Goal: Information Seeking & Learning: Learn about a topic

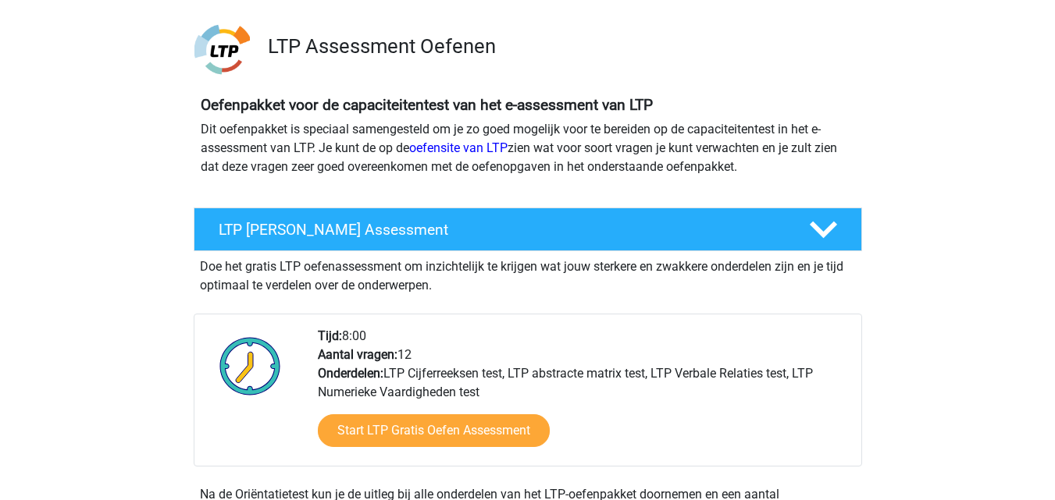
scroll to position [78, 0]
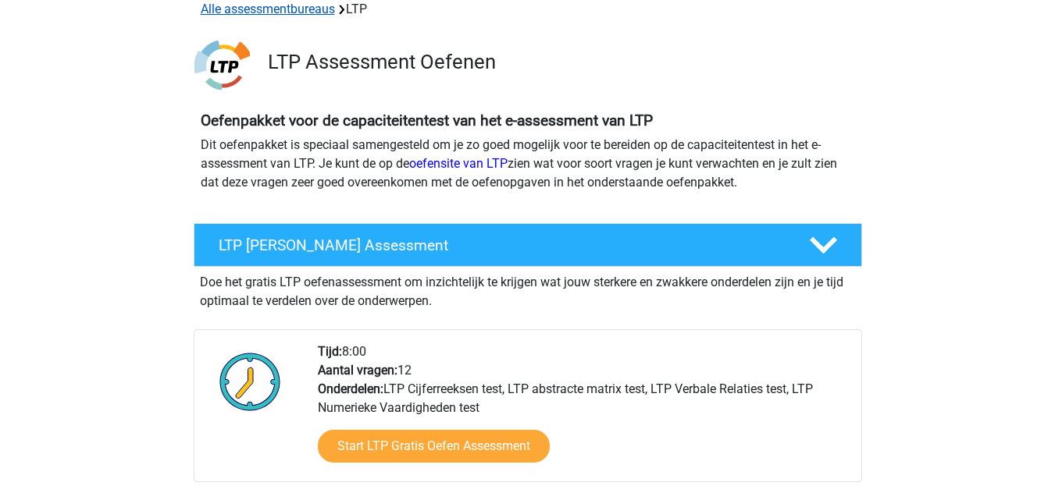
click at [251, 14] on link "Alle assessmentbureaus" at bounding box center [268, 9] width 134 height 15
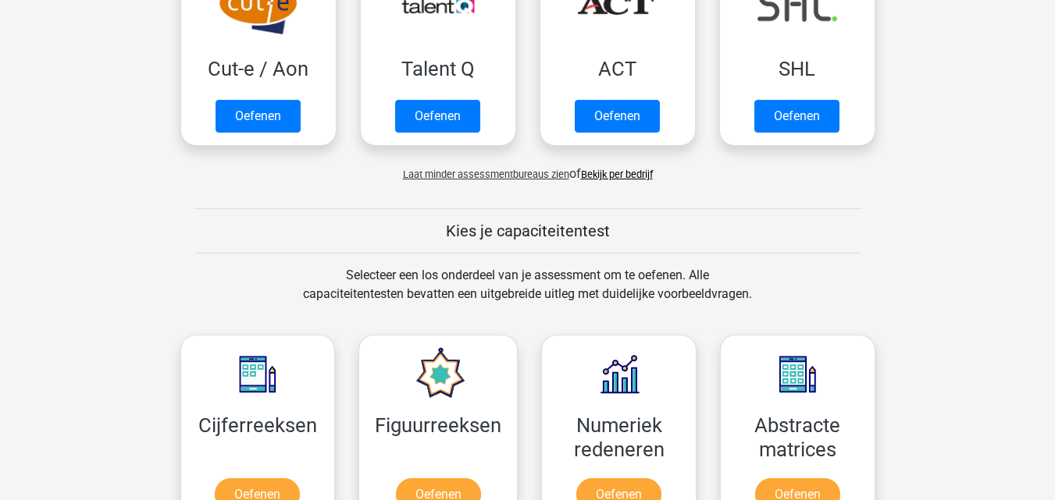
scroll to position [1185, 0]
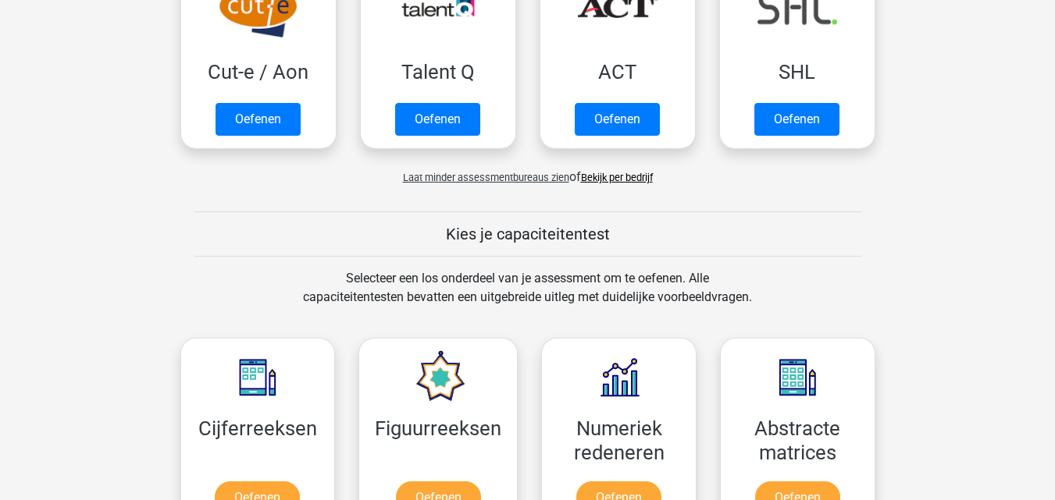
click at [631, 182] on link "Bekijk per bedrijf" at bounding box center [617, 178] width 72 height 12
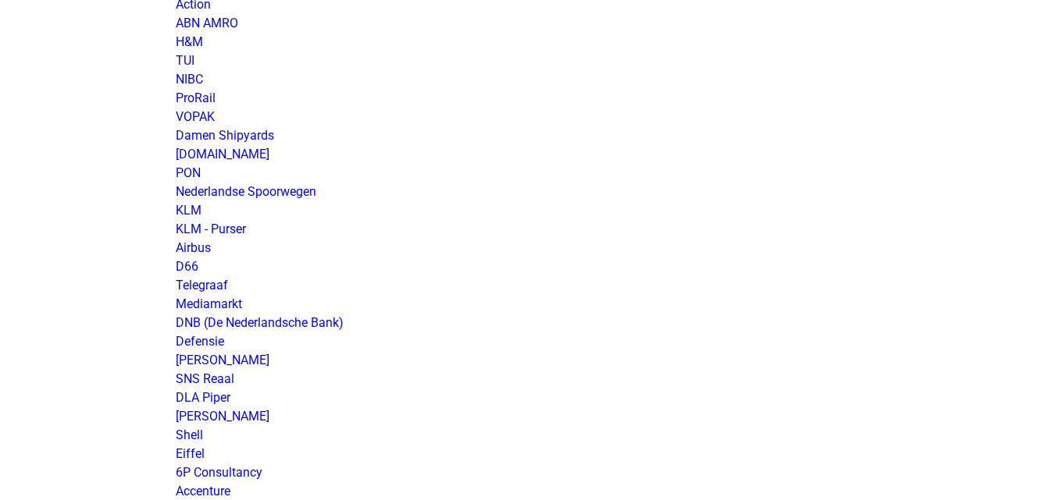
scroll to position [1405, 0]
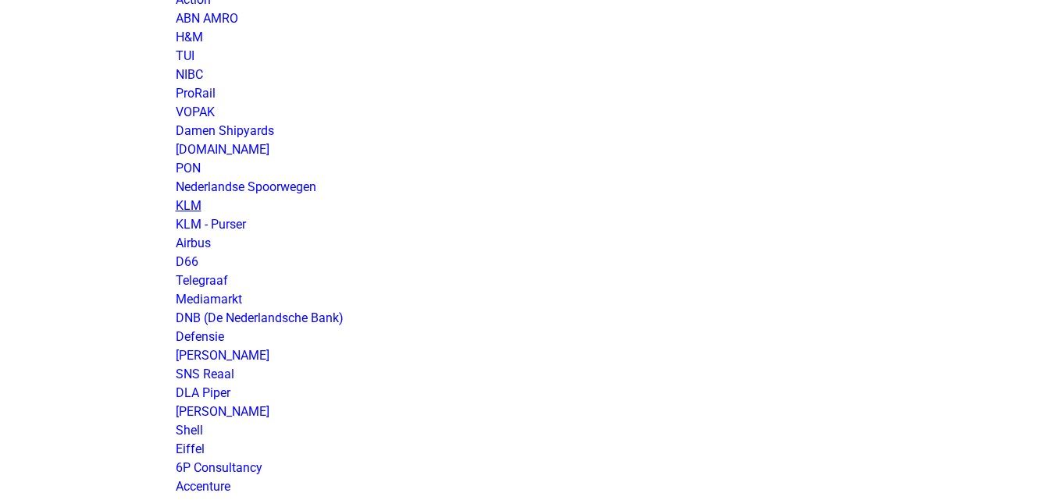
click at [194, 208] on link "KLM" at bounding box center [189, 205] width 26 height 15
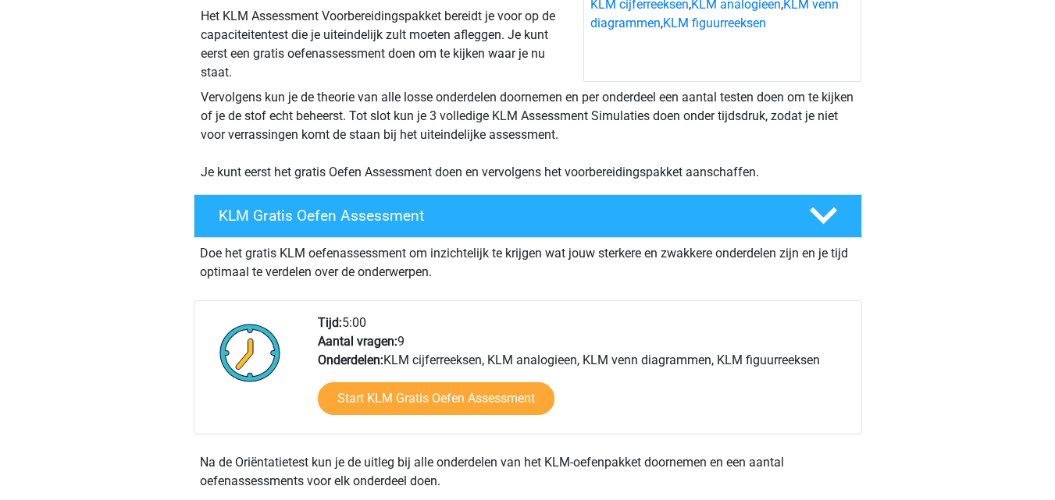
scroll to position [234, 0]
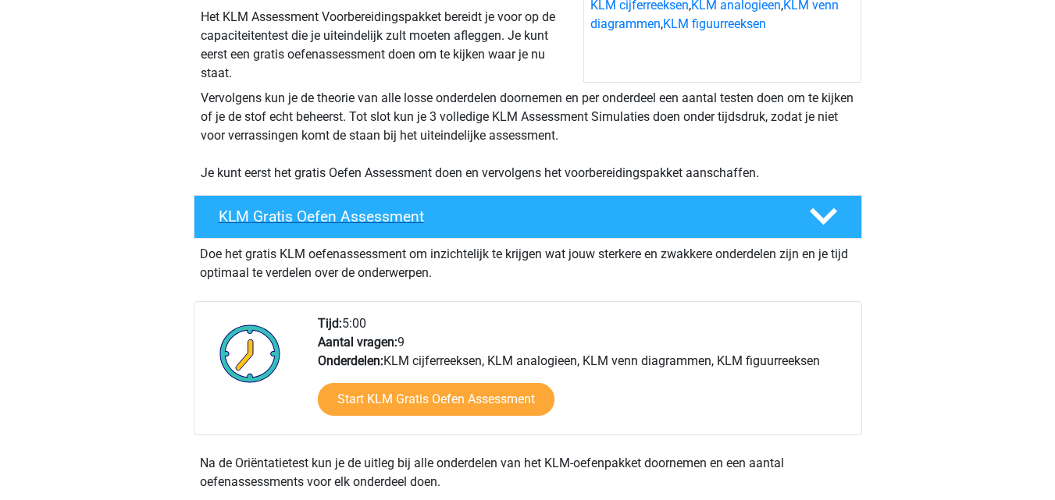
click at [821, 216] on icon at bounding box center [823, 216] width 27 height 27
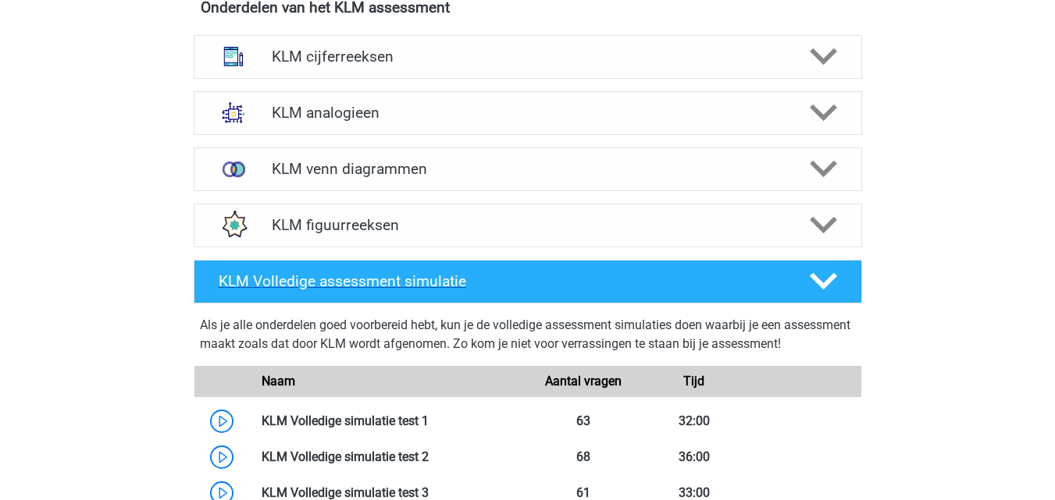
scroll to position [546, 0]
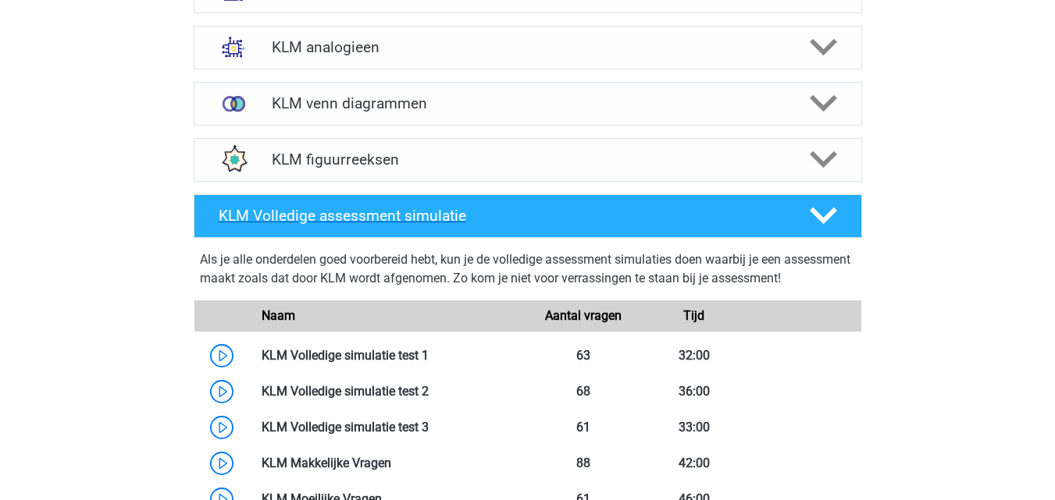
click at [815, 229] on icon at bounding box center [823, 215] width 27 height 27
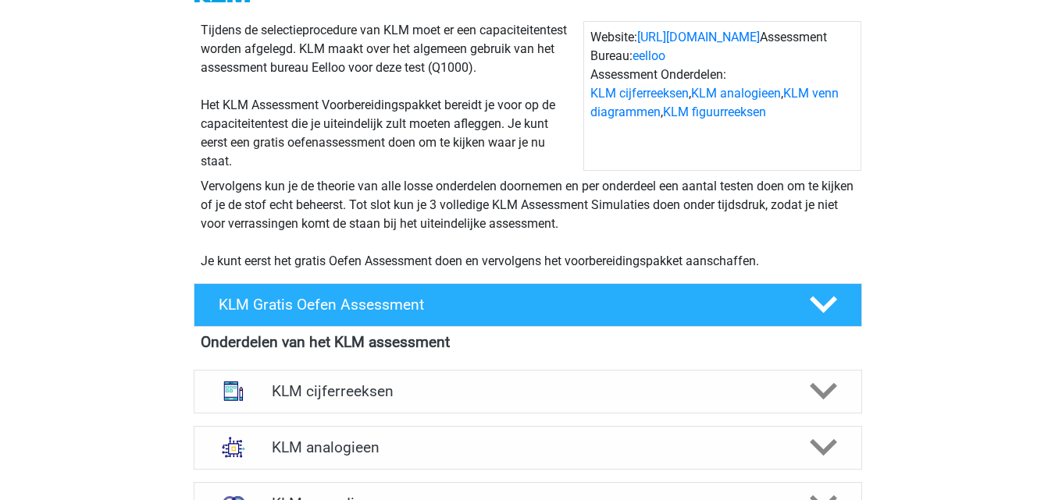
scroll to position [390, 0]
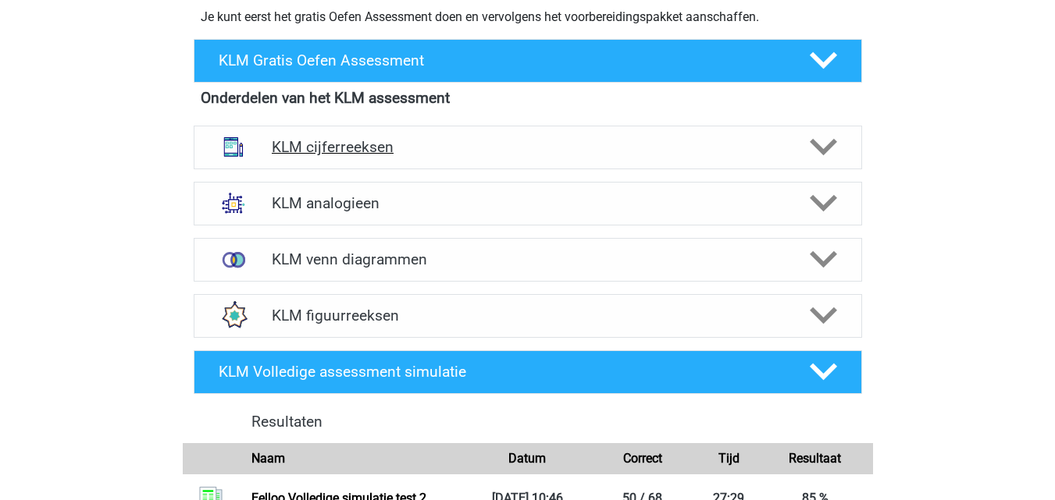
click at [505, 151] on h4 "KLM cijferreeksen" at bounding box center [527, 147] width 511 height 18
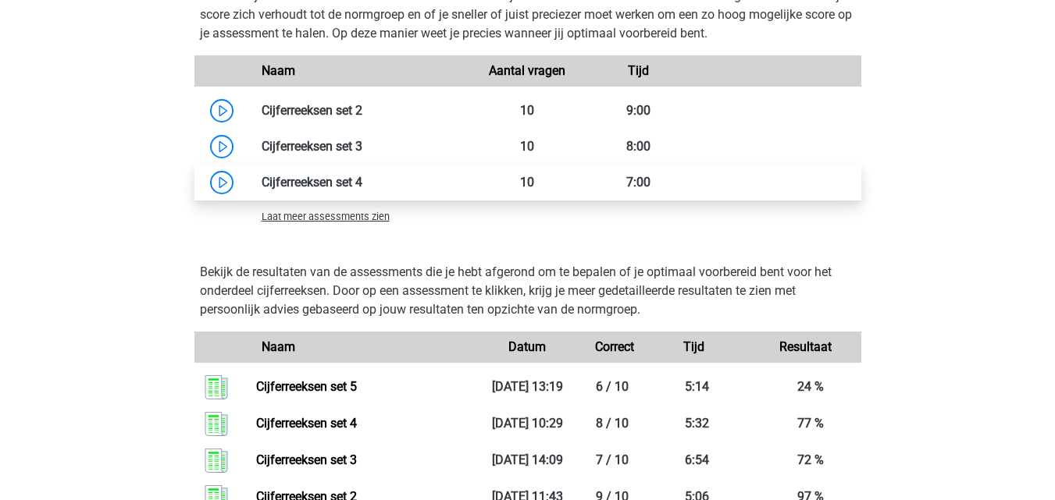
scroll to position [1171, 0]
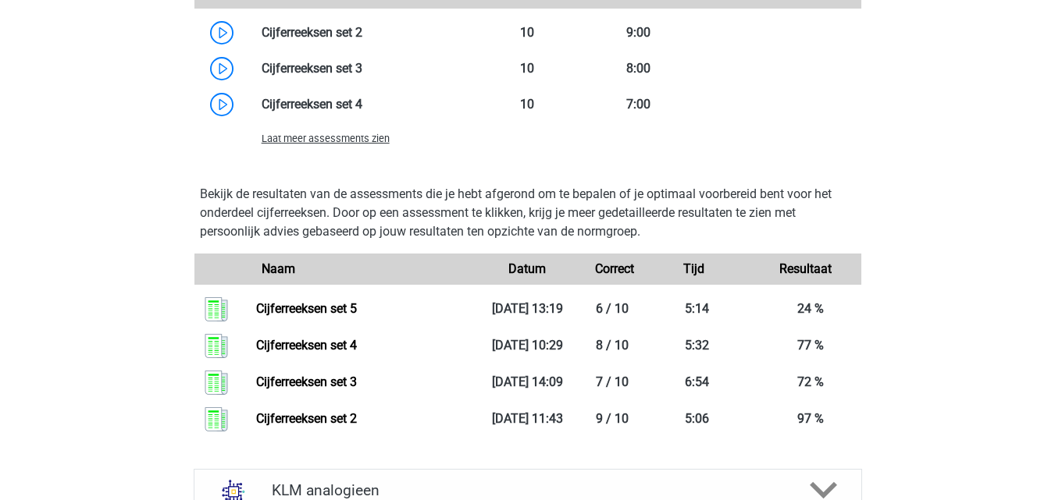
click at [358, 147] on div "Laat meer assessments zien" at bounding box center [361, 138] width 223 height 19
click at [358, 138] on span "Laat meer assessments zien" at bounding box center [326, 139] width 128 height 12
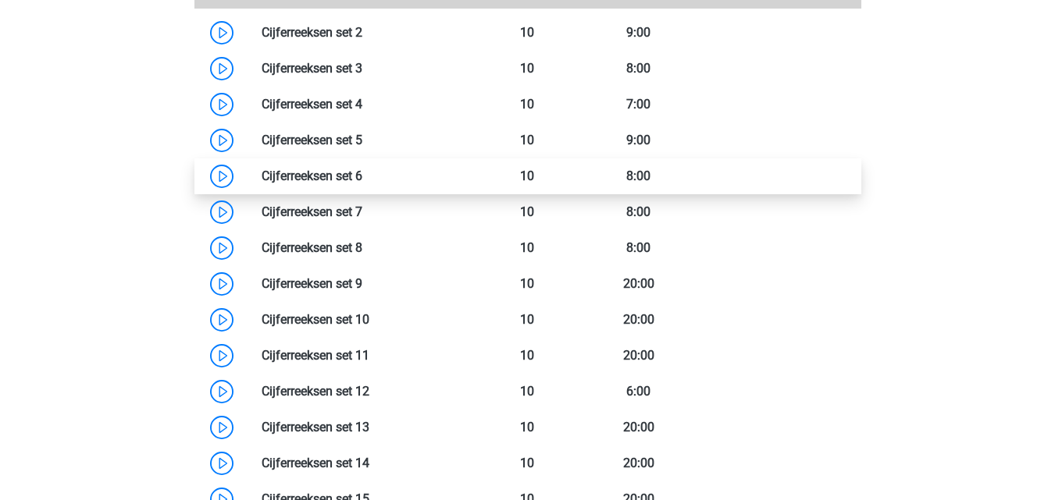
click at [362, 180] on link at bounding box center [362, 176] width 0 height 15
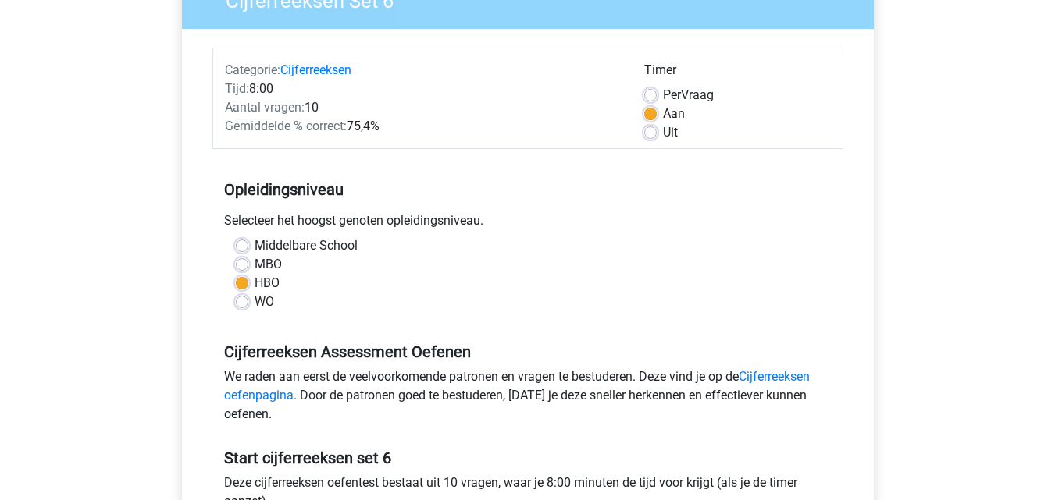
scroll to position [468, 0]
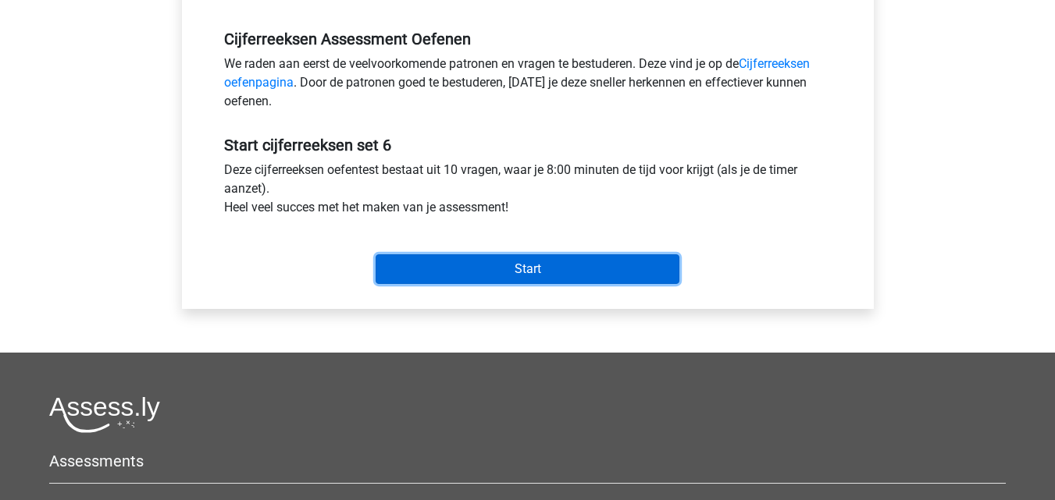
click at [543, 274] on input "Start" at bounding box center [528, 270] width 304 height 30
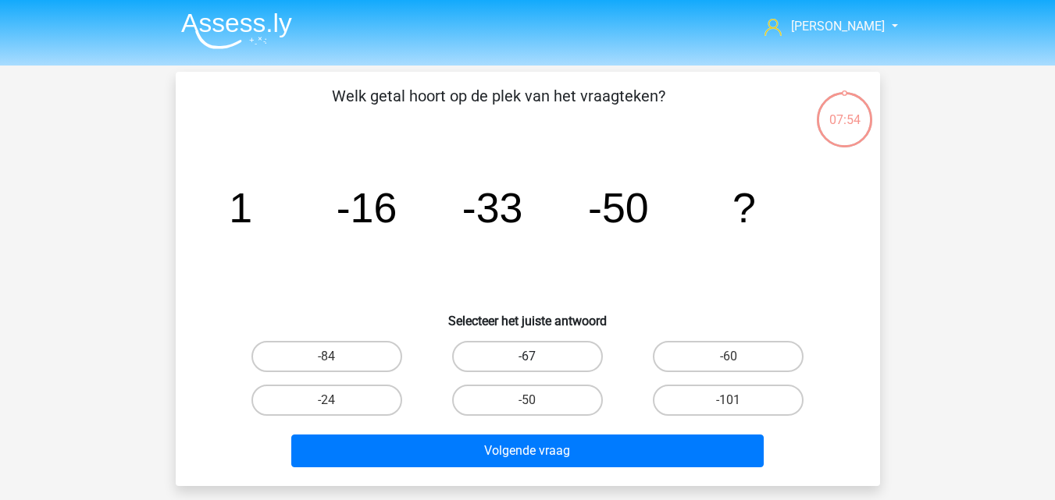
click at [542, 354] on label "-67" at bounding box center [527, 356] width 151 height 31
click at [537, 357] on input "-67" at bounding box center [532, 362] width 10 height 10
radio input "true"
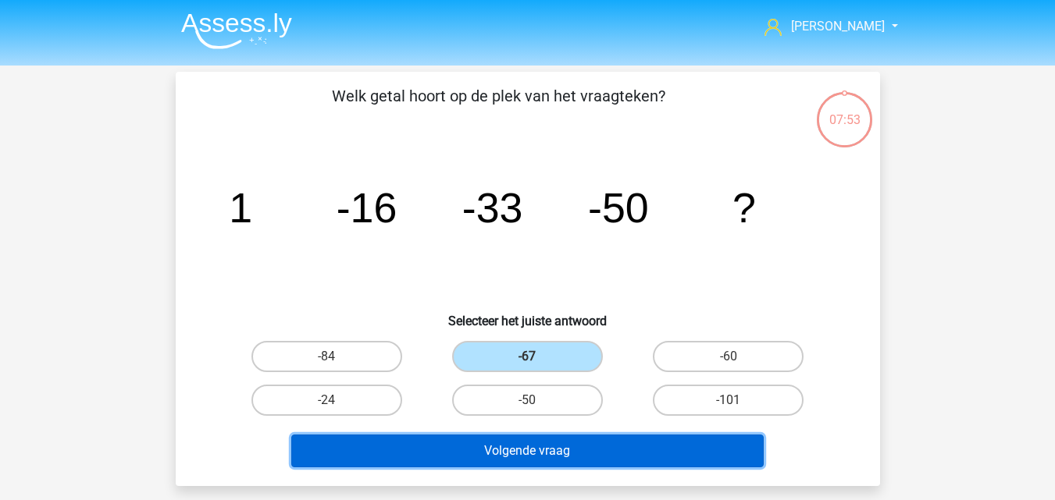
click at [547, 454] on button "Volgende vraag" at bounding box center [527, 451] width 472 height 33
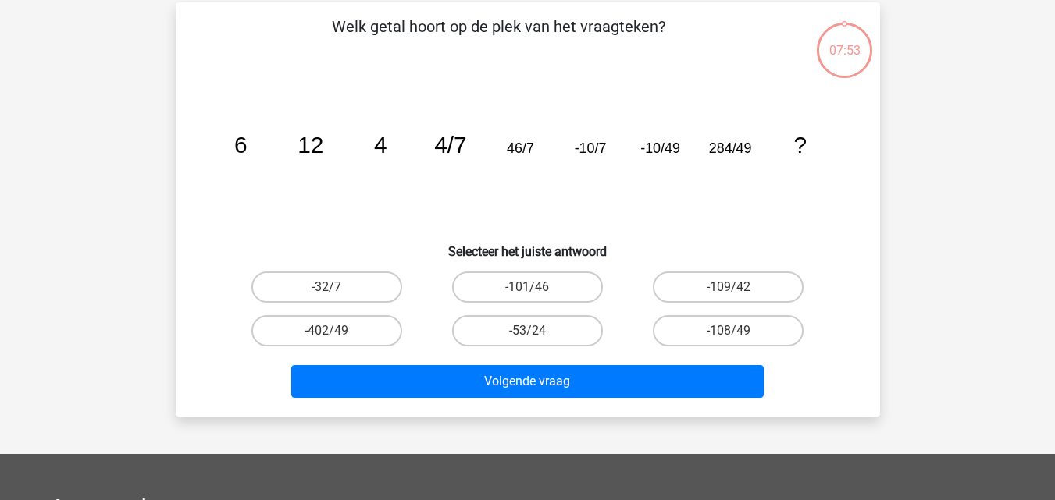
scroll to position [72, 0]
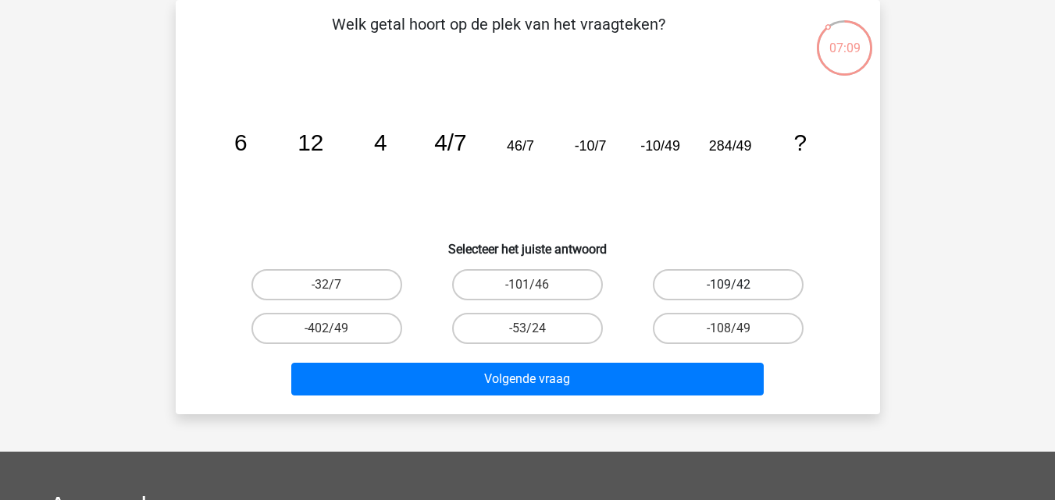
click at [714, 273] on label "-109/42" at bounding box center [728, 284] width 151 height 31
click at [728, 285] on input "-109/42" at bounding box center [733, 290] width 10 height 10
radio input "true"
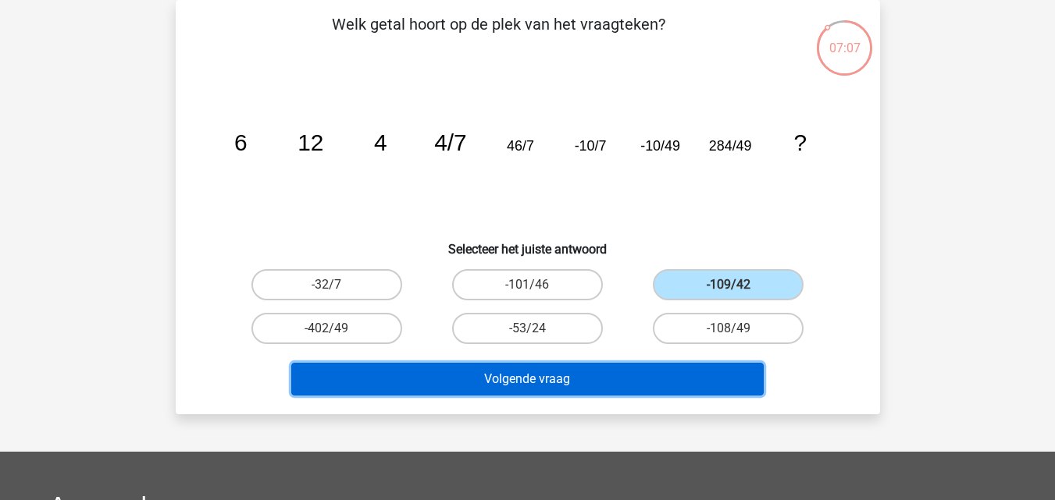
click at [603, 386] on button "Volgende vraag" at bounding box center [527, 379] width 472 height 33
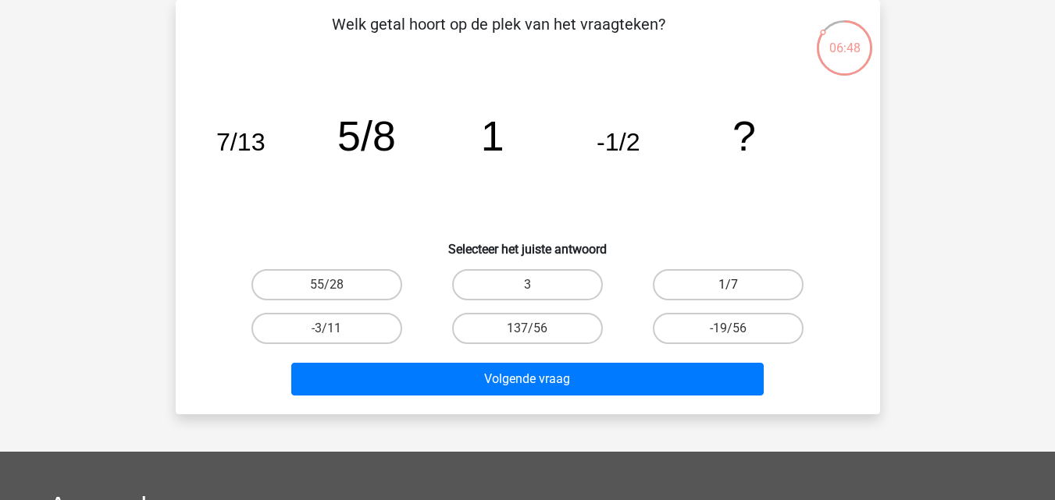
click at [703, 287] on label "1/7" at bounding box center [728, 284] width 151 height 31
click at [728, 287] on input "1/7" at bounding box center [733, 290] width 10 height 10
radio input "true"
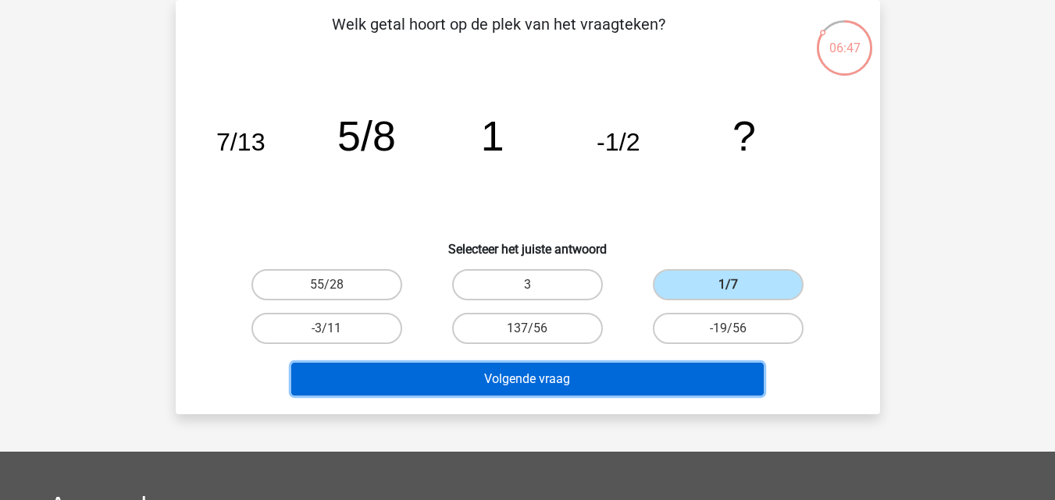
click at [586, 376] on button "Volgende vraag" at bounding box center [527, 379] width 472 height 33
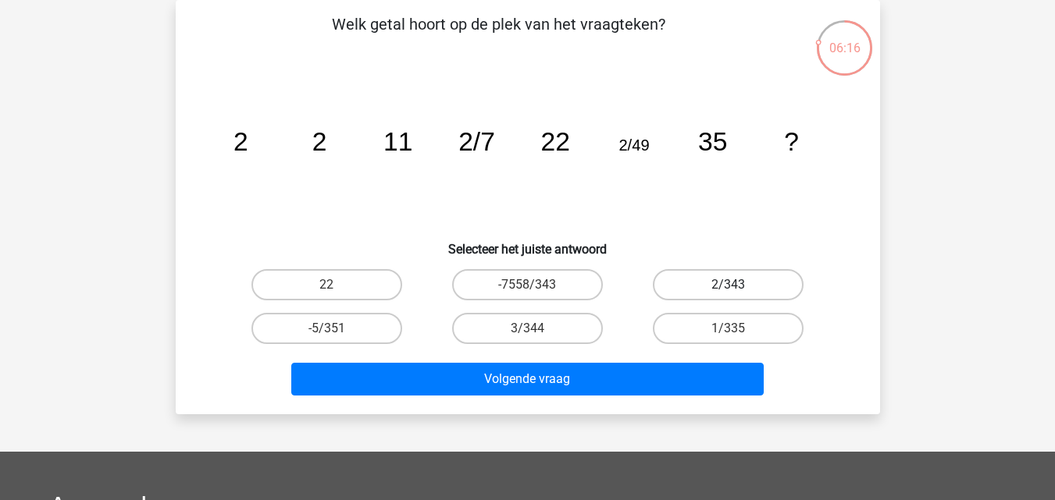
click at [710, 286] on label "2/343" at bounding box center [728, 284] width 151 height 31
click at [728, 286] on input "2/343" at bounding box center [733, 290] width 10 height 10
radio input "true"
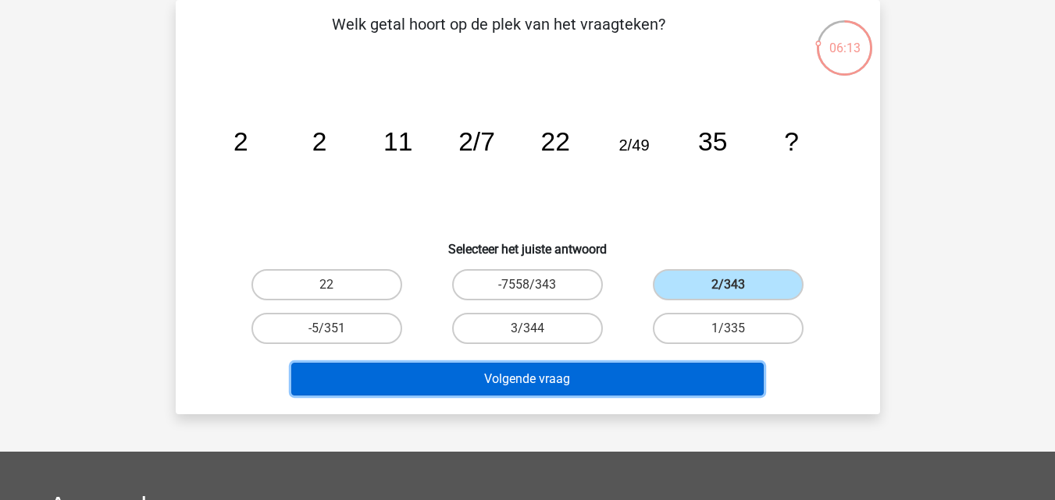
click at [613, 379] on button "Volgende vraag" at bounding box center [527, 379] width 472 height 33
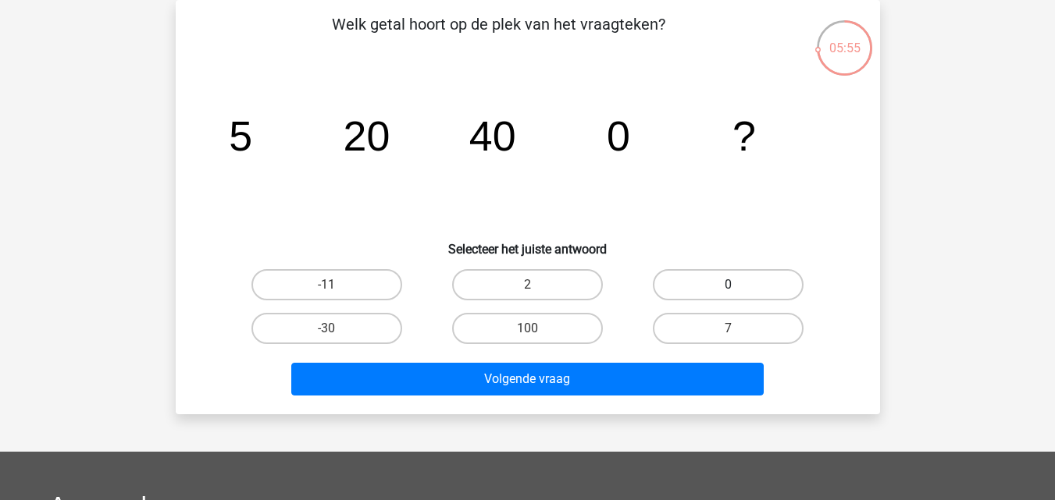
click at [681, 290] on label "0" at bounding box center [728, 284] width 151 height 31
click at [728, 290] on input "0" at bounding box center [733, 290] width 10 height 10
radio input "true"
click at [376, 331] on label "-30" at bounding box center [326, 328] width 151 height 31
click at [336, 331] on input "-30" at bounding box center [331, 334] width 10 height 10
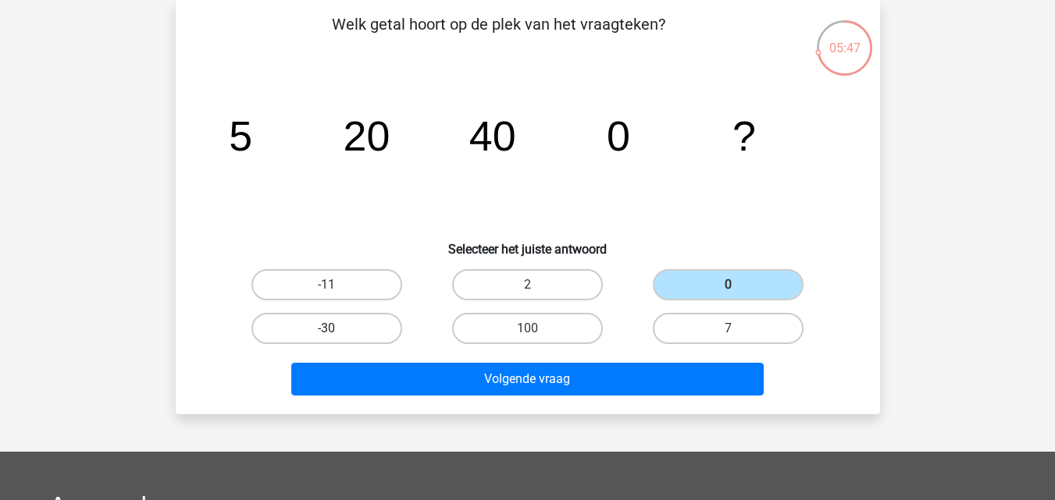
radio input "true"
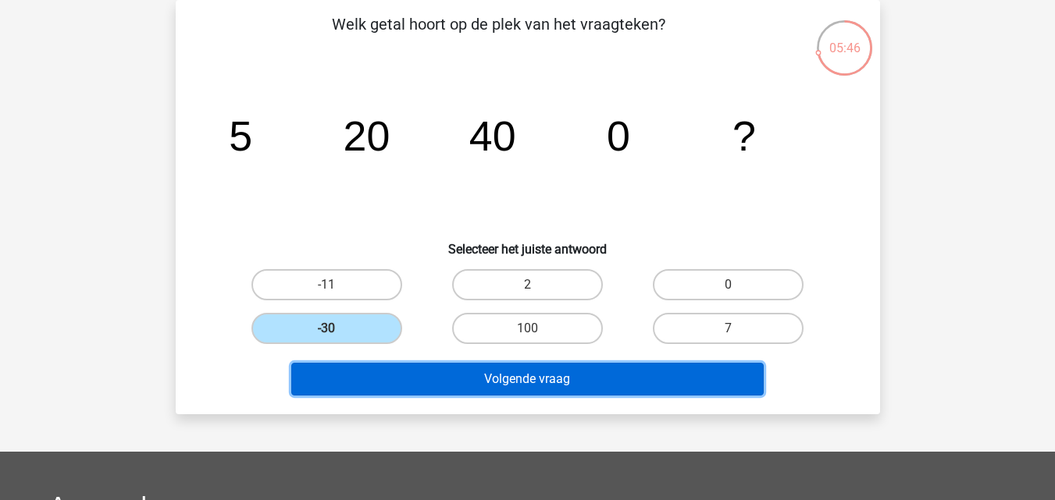
click at [440, 385] on button "Volgende vraag" at bounding box center [527, 379] width 472 height 33
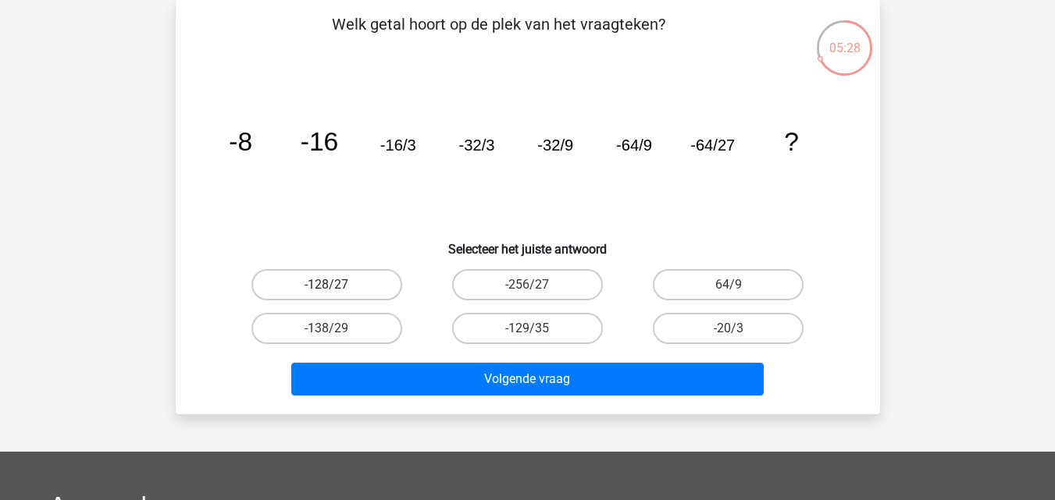
click at [350, 295] on label "-128/27" at bounding box center [326, 284] width 151 height 31
click at [336, 295] on input "-128/27" at bounding box center [331, 290] width 10 height 10
radio input "true"
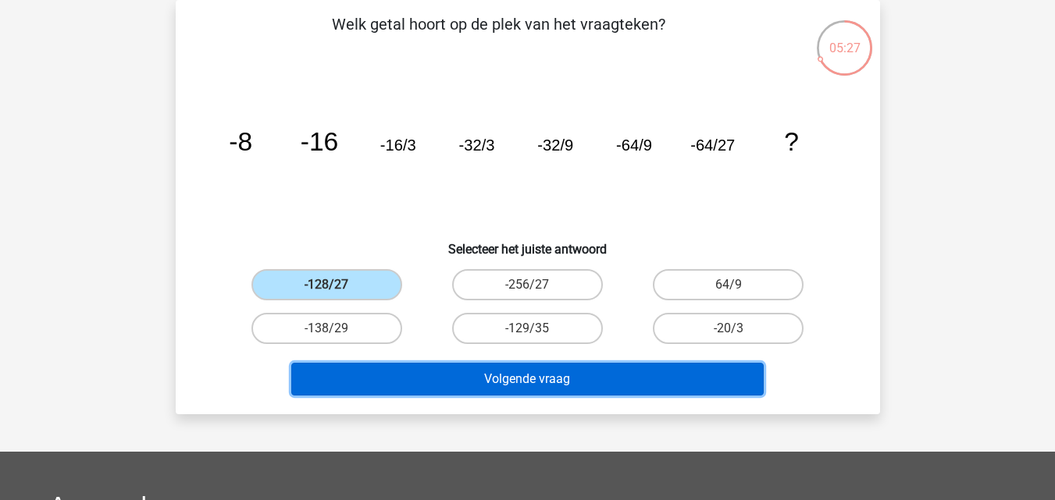
click at [437, 386] on button "Volgende vraag" at bounding box center [527, 379] width 472 height 33
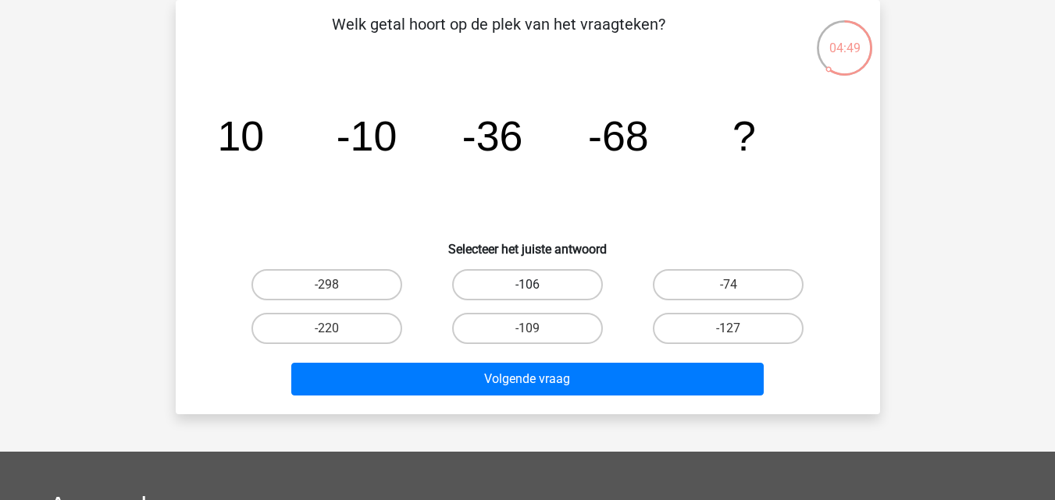
click at [537, 273] on label "-106" at bounding box center [527, 284] width 151 height 31
click at [537, 285] on input "-106" at bounding box center [532, 290] width 10 height 10
radio input "true"
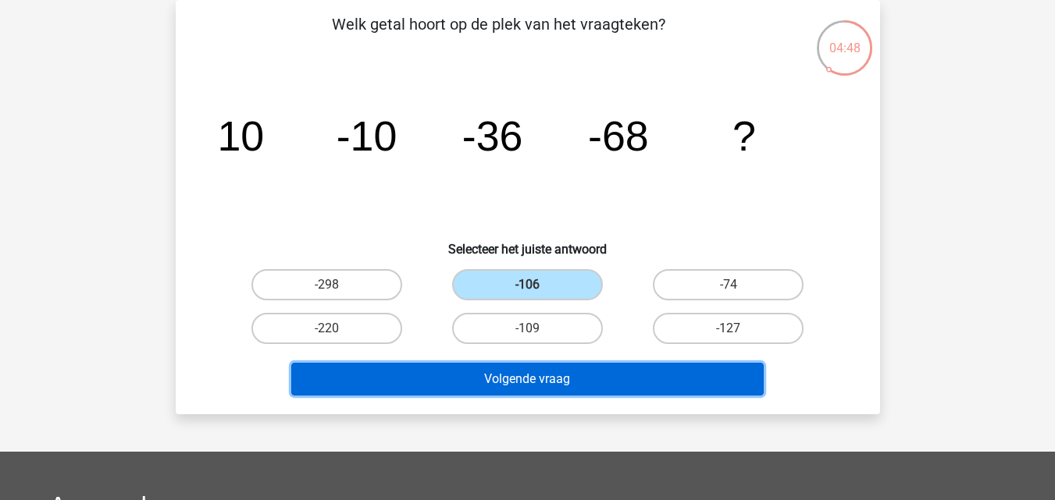
click at [572, 392] on button "Volgende vraag" at bounding box center [527, 379] width 472 height 33
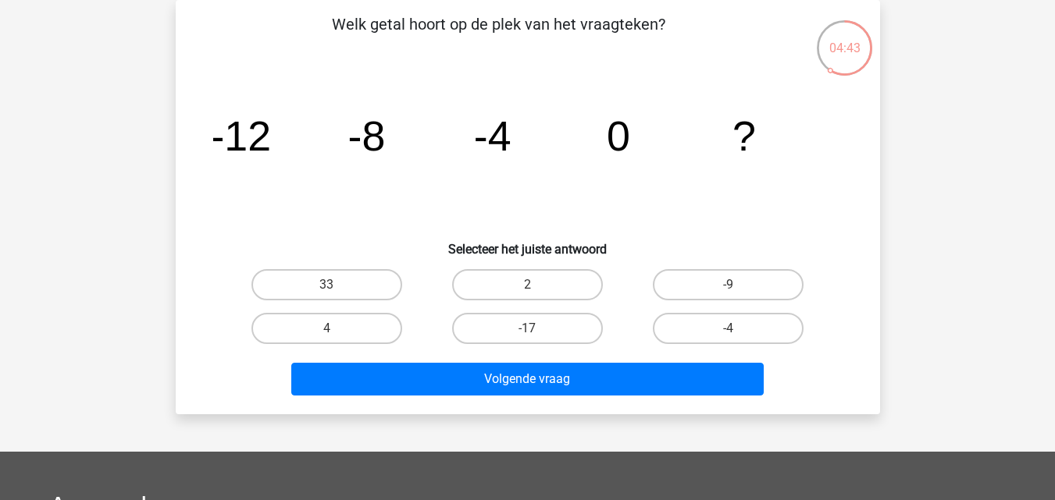
click at [336, 328] on div "4" at bounding box center [327, 328] width 188 height 31
click at [347, 329] on label "4" at bounding box center [326, 328] width 151 height 31
click at [336, 329] on input "4" at bounding box center [331, 334] width 10 height 10
radio input "true"
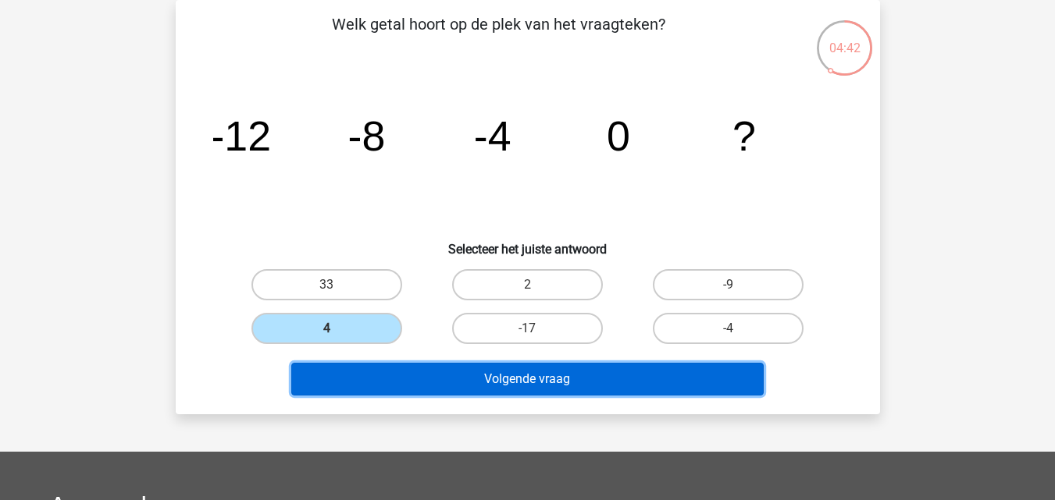
click at [374, 374] on button "Volgende vraag" at bounding box center [527, 379] width 472 height 33
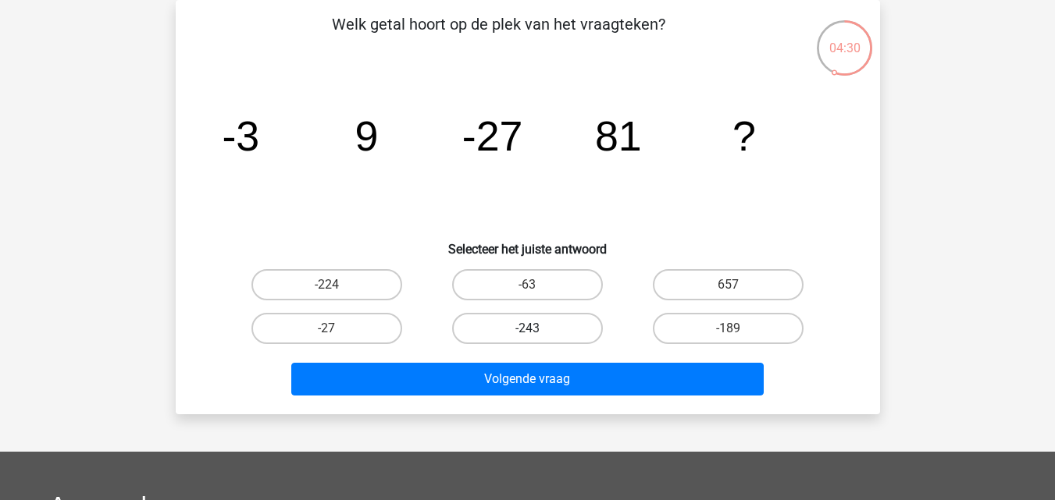
click at [544, 321] on label "-243" at bounding box center [527, 328] width 151 height 31
click at [537, 329] on input "-243" at bounding box center [532, 334] width 10 height 10
radio input "true"
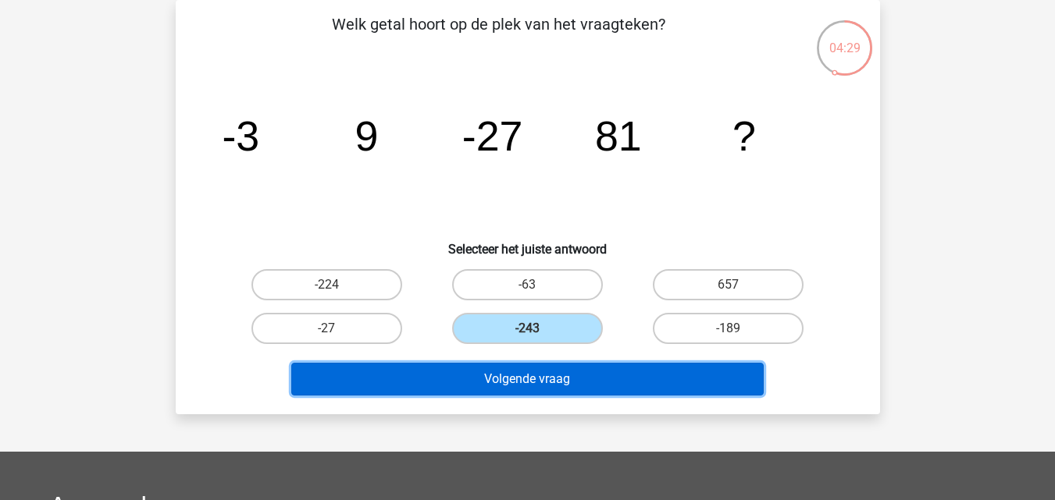
click at [555, 383] on button "Volgende vraag" at bounding box center [527, 379] width 472 height 33
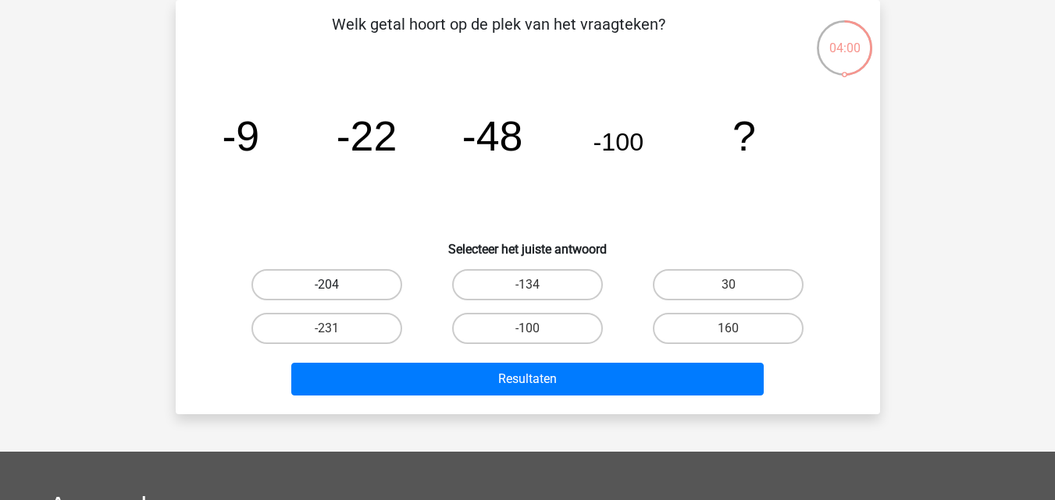
click at [379, 292] on label "-204" at bounding box center [326, 284] width 151 height 31
click at [336, 292] on input "-204" at bounding box center [331, 290] width 10 height 10
radio input "true"
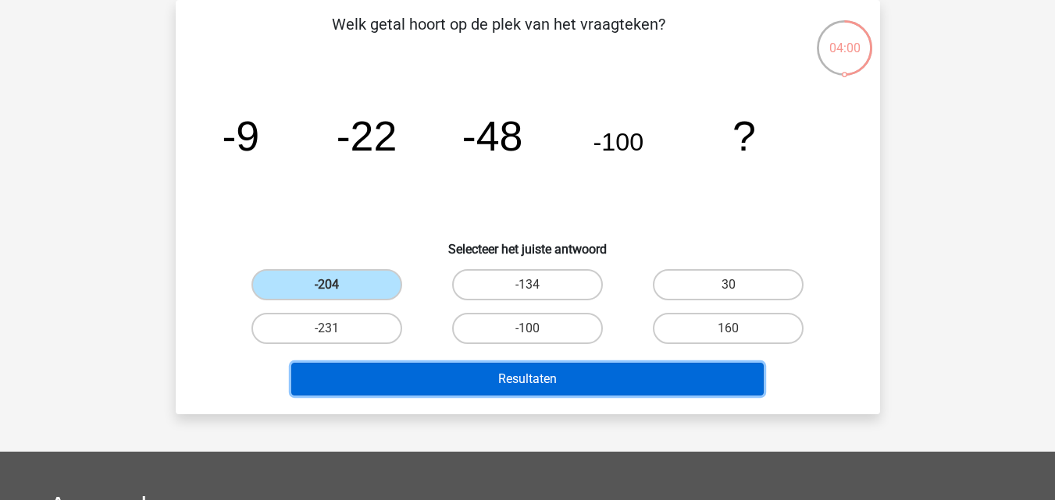
click at [478, 390] on button "Resultaten" at bounding box center [527, 379] width 472 height 33
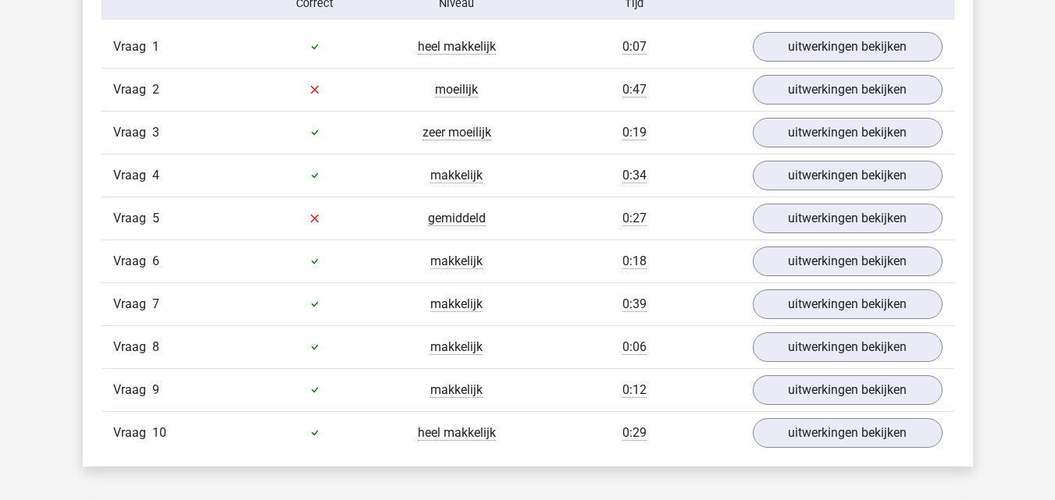
scroll to position [937, 0]
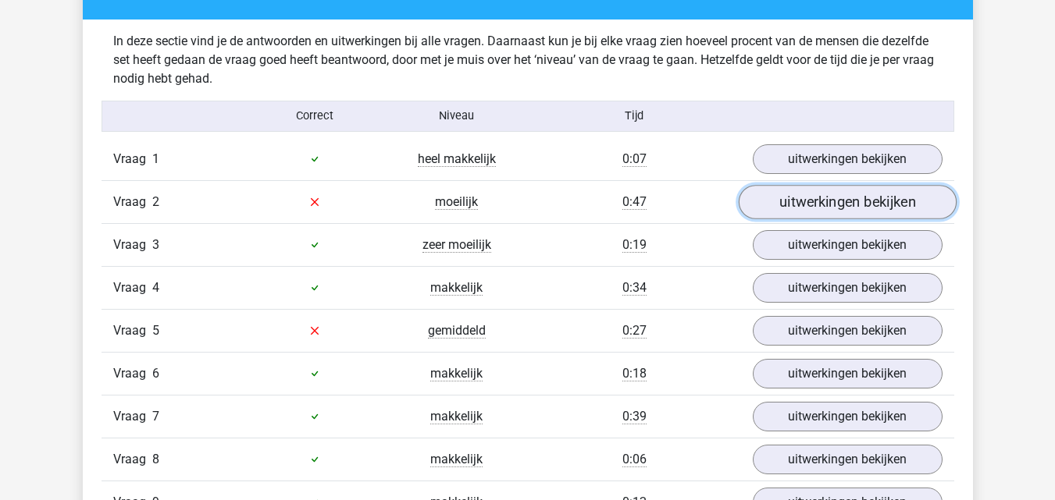
click at [810, 203] on link "uitwerkingen bekijken" at bounding box center [847, 202] width 218 height 34
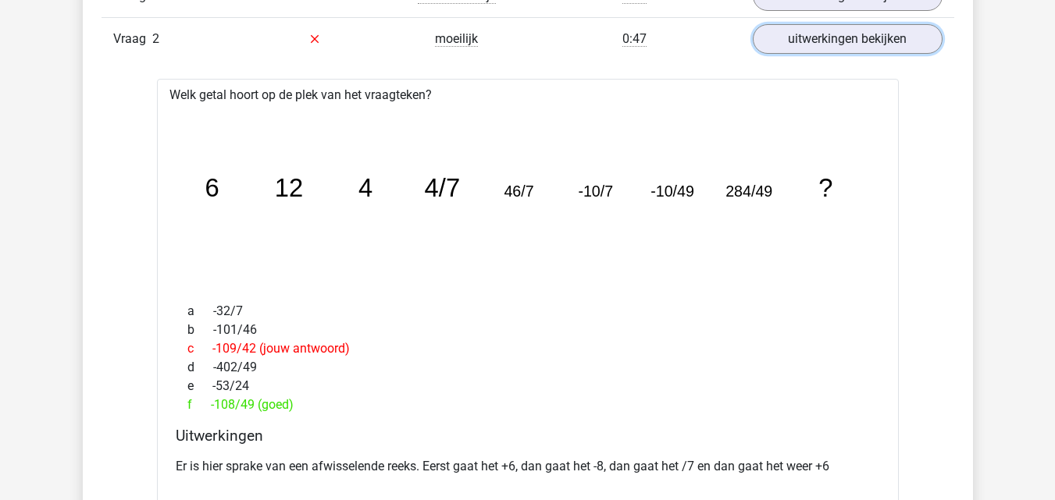
scroll to position [1093, 0]
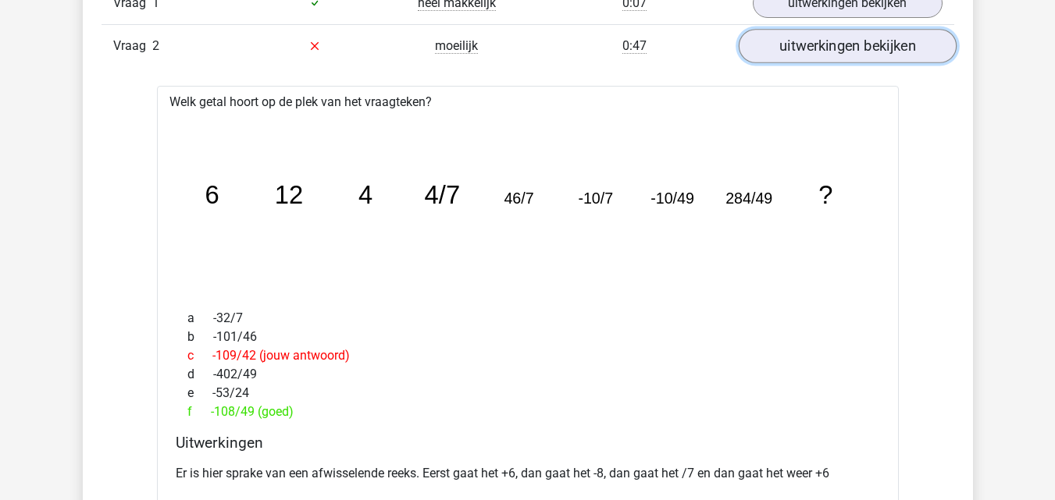
click at [899, 52] on link "uitwerkingen bekijken" at bounding box center [847, 46] width 218 height 34
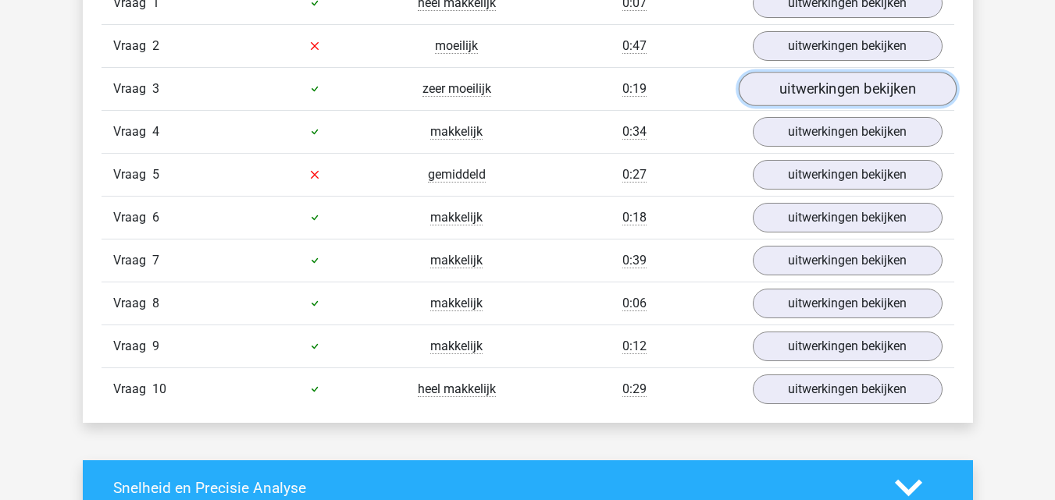
click at [816, 95] on link "uitwerkingen bekijken" at bounding box center [847, 89] width 218 height 34
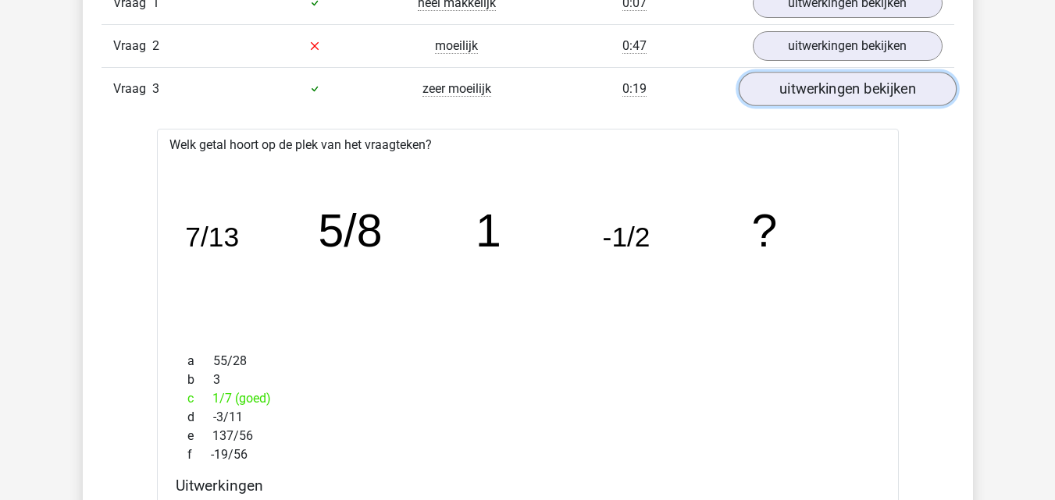
click at [841, 98] on link "uitwerkingen bekijken" at bounding box center [847, 89] width 218 height 34
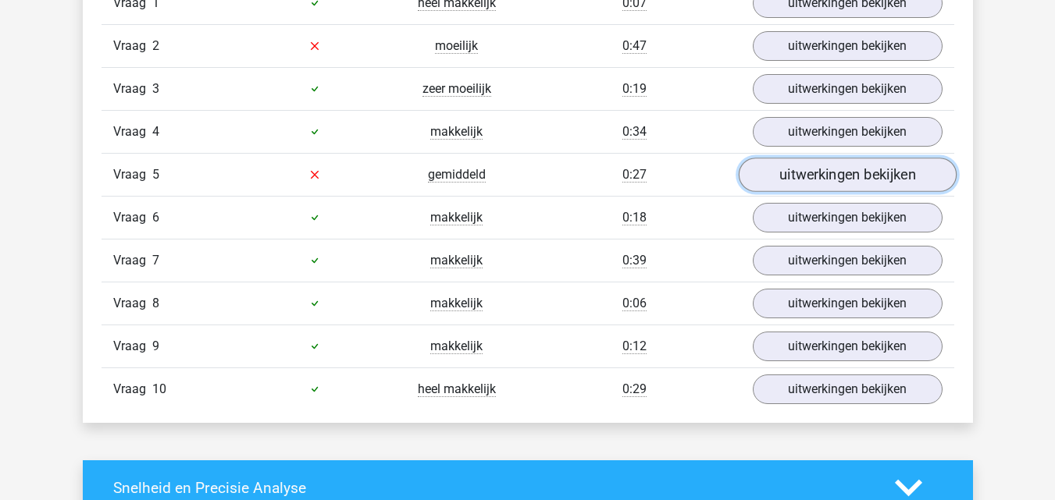
click at [802, 183] on link "uitwerkingen bekijken" at bounding box center [847, 175] width 218 height 34
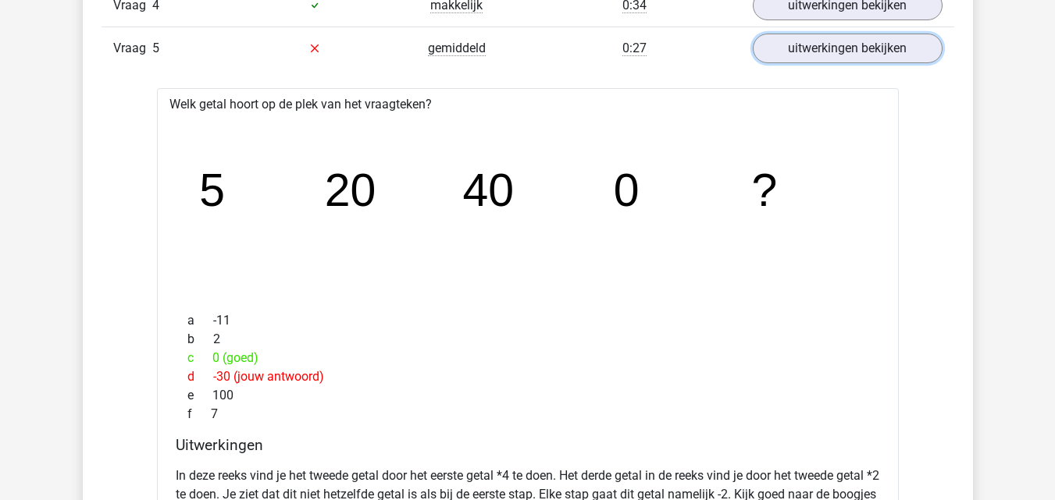
scroll to position [1171, 0]
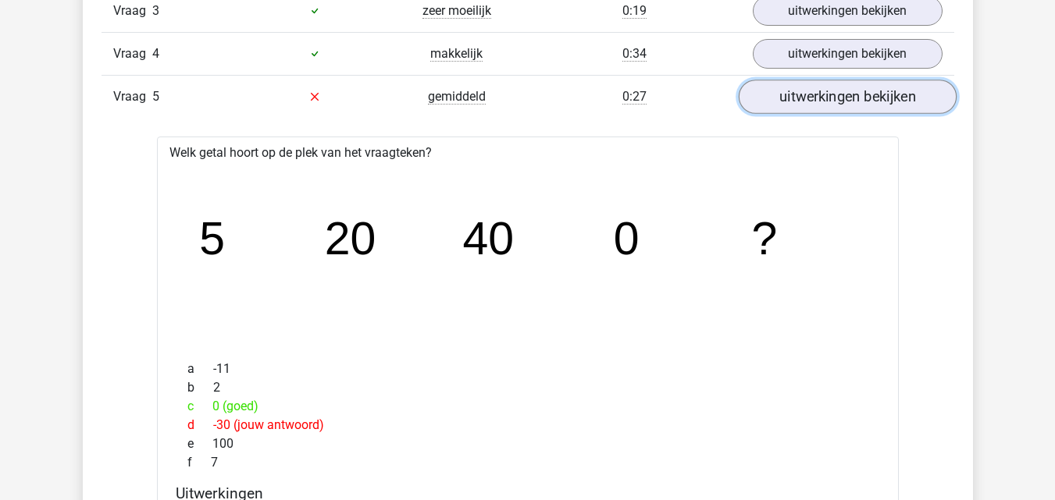
click at [801, 97] on link "uitwerkingen bekijken" at bounding box center [847, 97] width 218 height 34
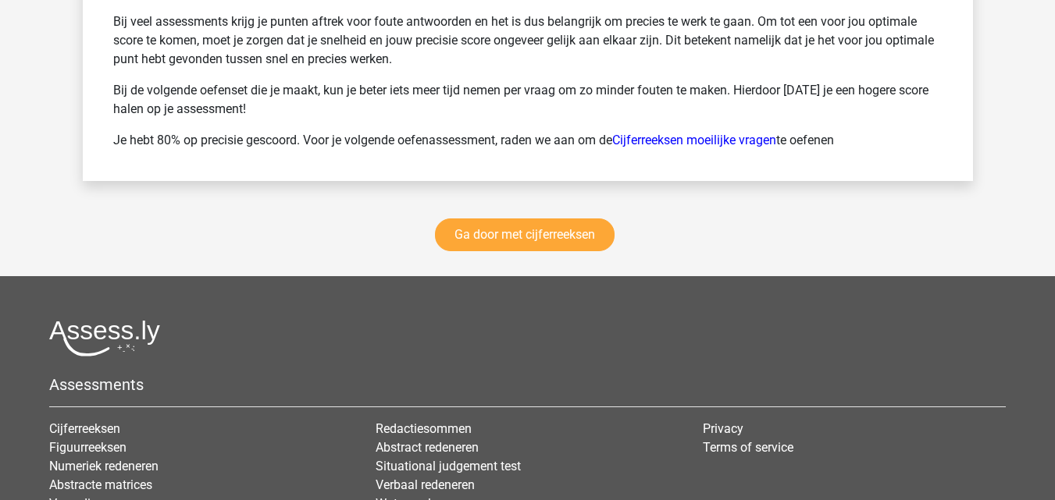
scroll to position [2342, 0]
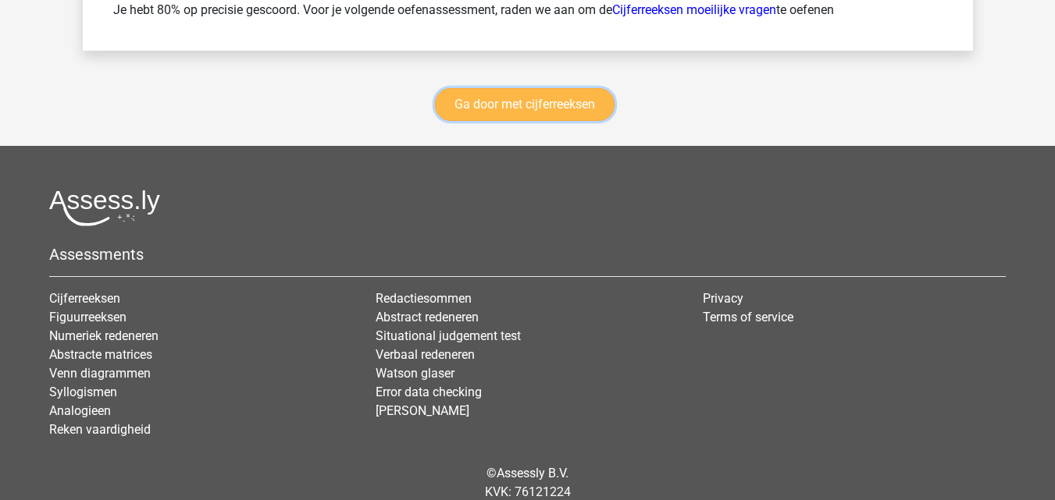
click at [486, 103] on link "Ga door met cijferreeksen" at bounding box center [525, 104] width 180 height 33
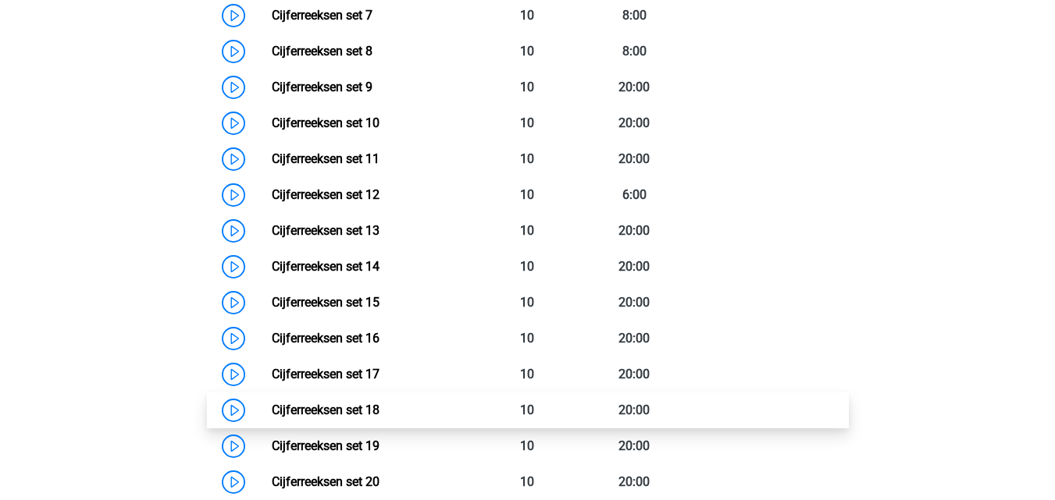
scroll to position [1009, 0]
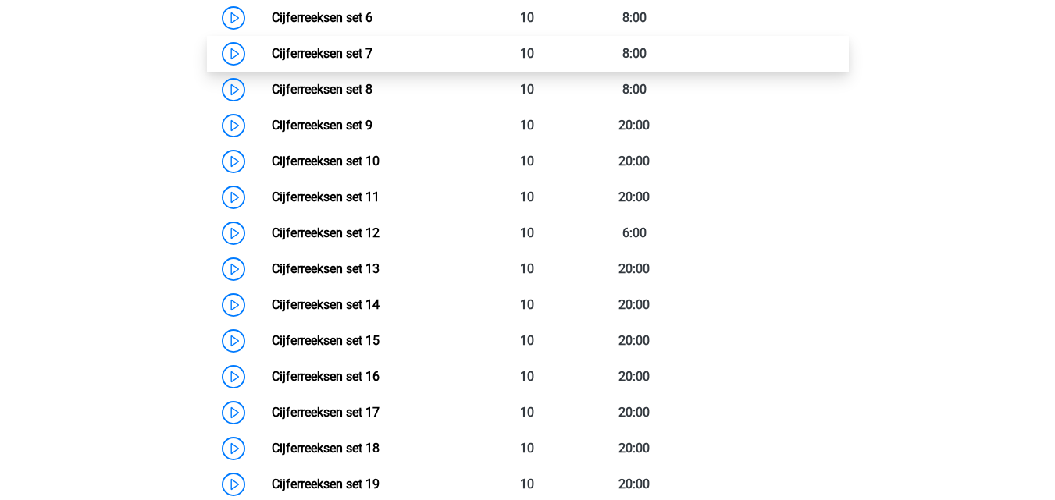
click at [272, 61] on link "Cijferreeksen set 7" at bounding box center [322, 53] width 101 height 15
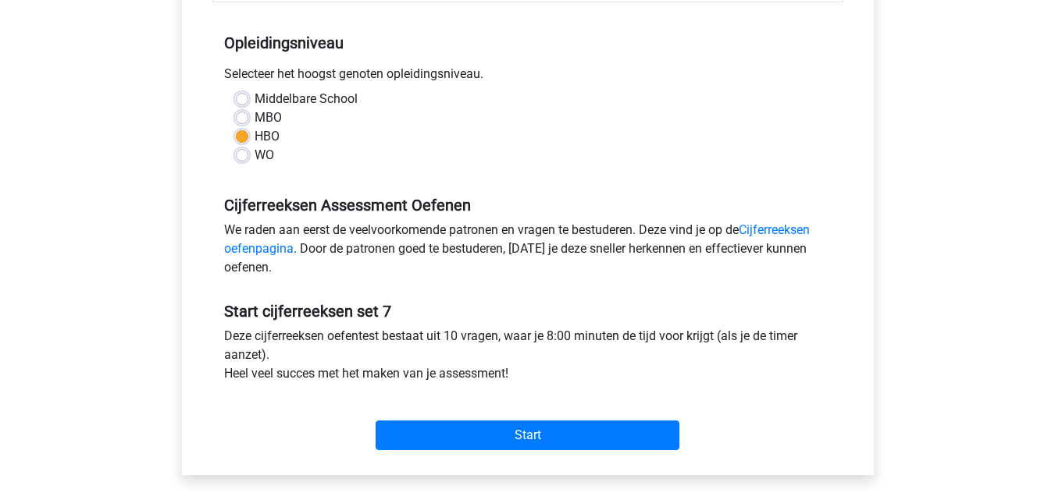
scroll to position [312, 0]
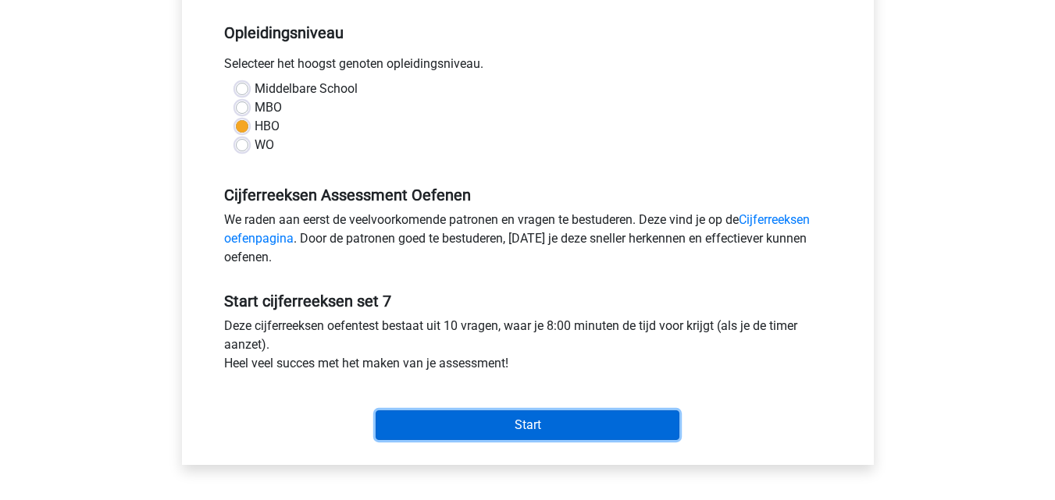
click at [565, 428] on input "Start" at bounding box center [528, 426] width 304 height 30
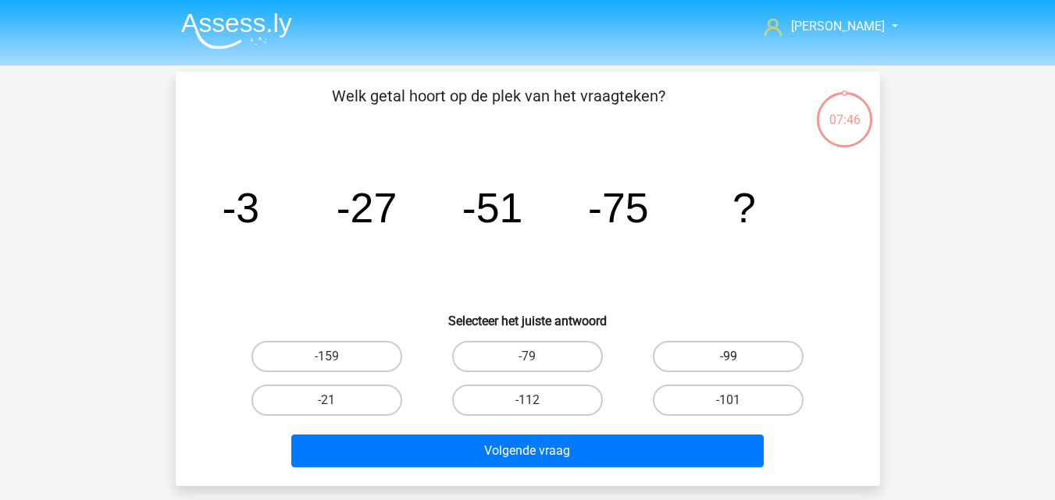
click at [709, 352] on label "-99" at bounding box center [728, 356] width 151 height 31
click at [728, 357] on input "-99" at bounding box center [733, 362] width 10 height 10
radio input "true"
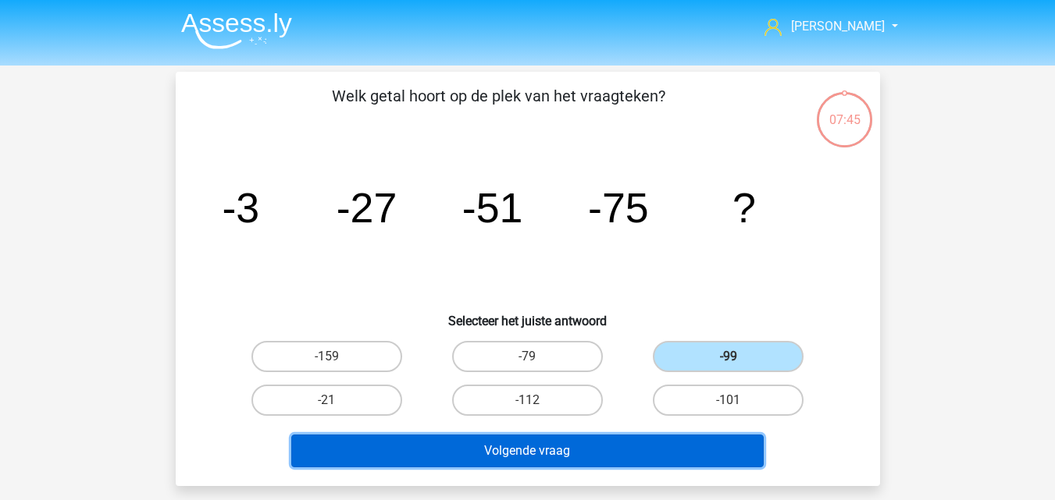
click at [598, 446] on button "Volgende vraag" at bounding box center [527, 451] width 472 height 33
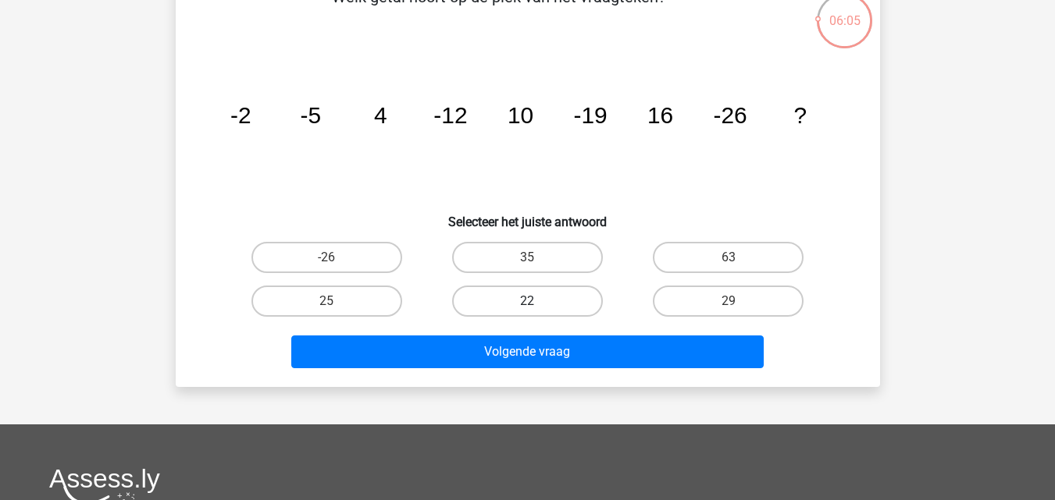
scroll to position [72, 0]
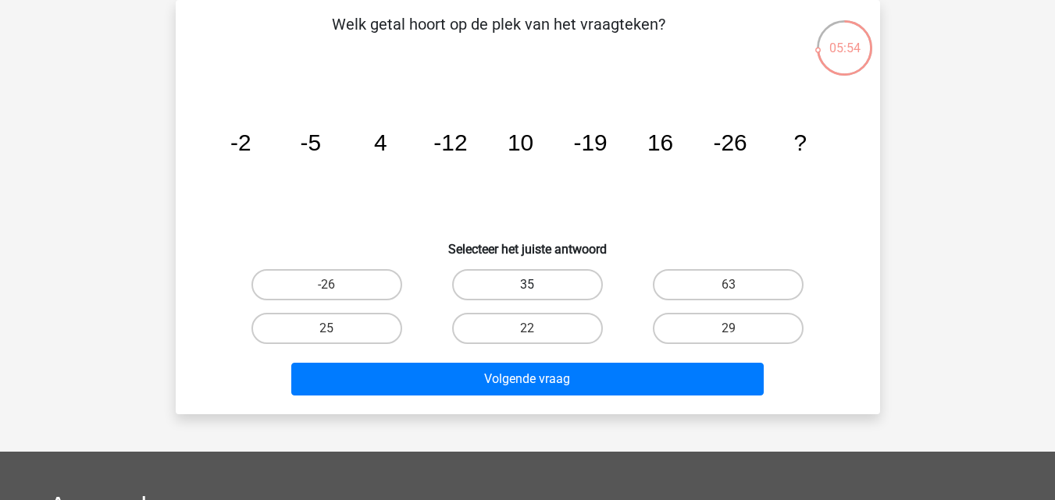
click at [558, 287] on label "35" at bounding box center [527, 284] width 151 height 31
click at [537, 287] on input "35" at bounding box center [532, 290] width 10 height 10
radio input "true"
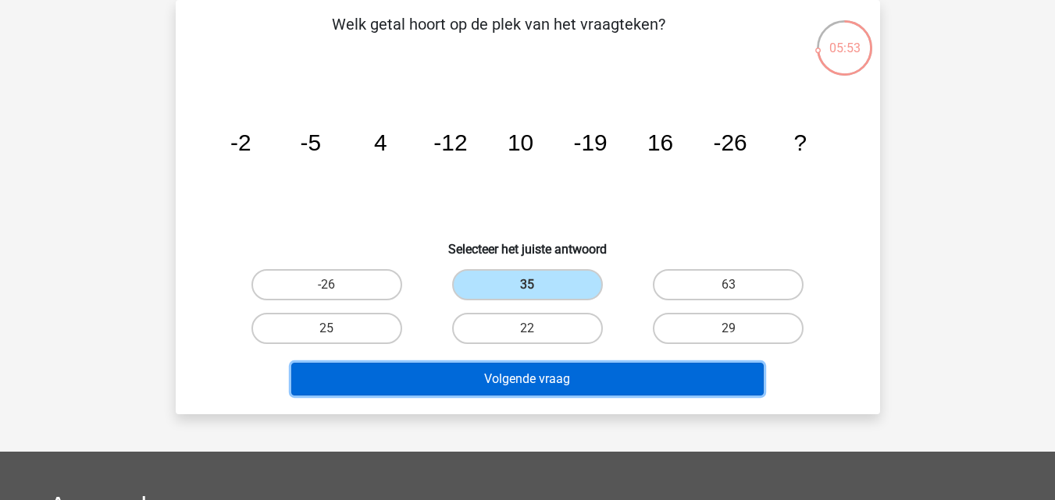
click at [546, 383] on button "Volgende vraag" at bounding box center [527, 379] width 472 height 33
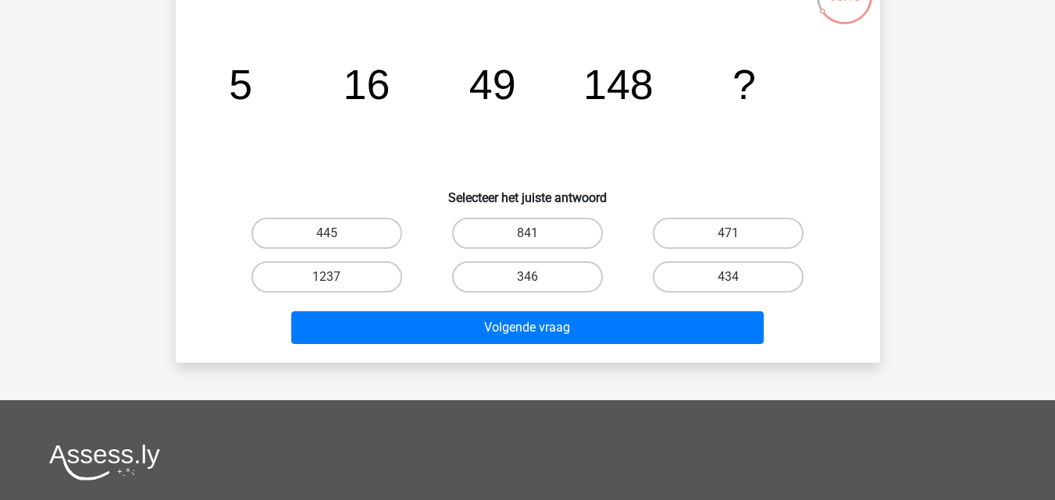
scroll to position [150, 0]
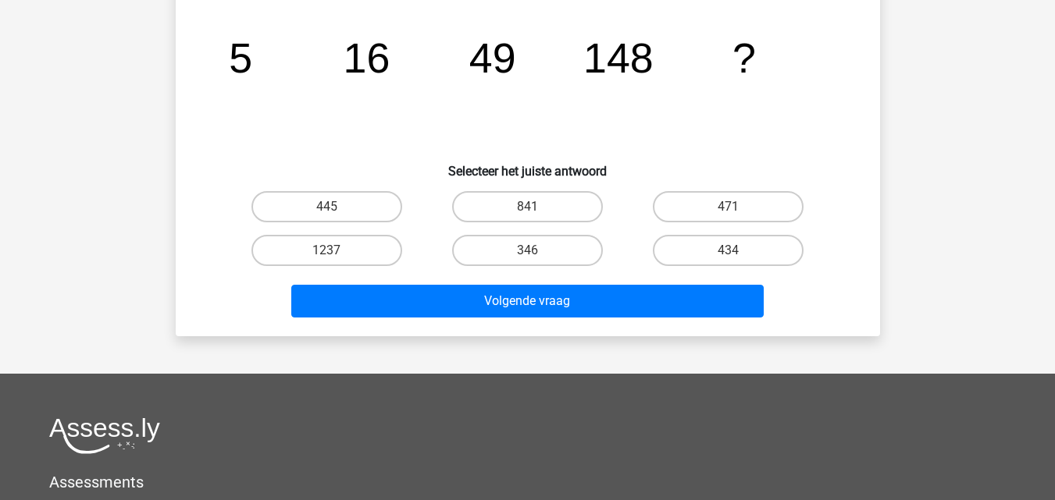
drag, startPoint x: 379, startPoint y: 203, endPoint x: 419, endPoint y: 268, distance: 76.1
click at [379, 204] on label "445" at bounding box center [326, 206] width 151 height 31
click at [336, 207] on input "445" at bounding box center [331, 212] width 10 height 10
radio input "true"
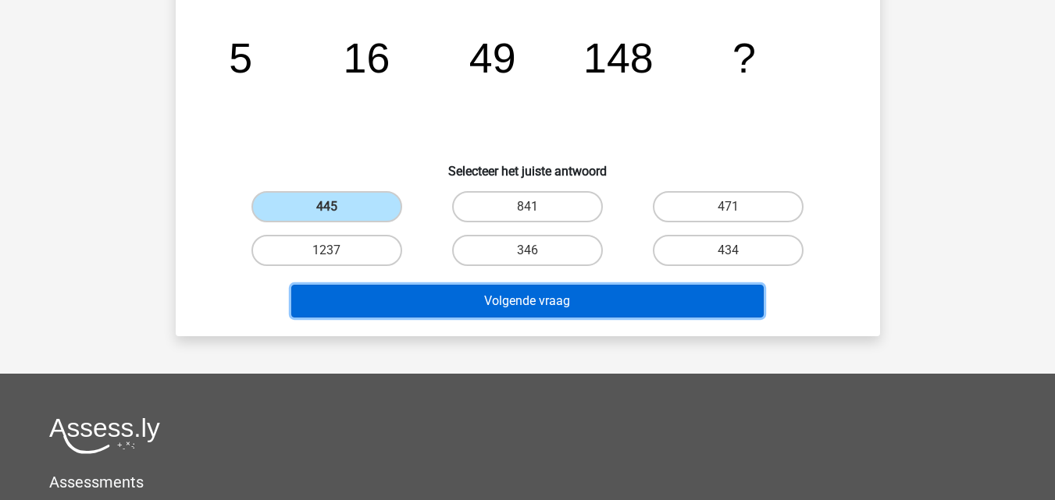
click at [451, 315] on button "Volgende vraag" at bounding box center [527, 301] width 472 height 33
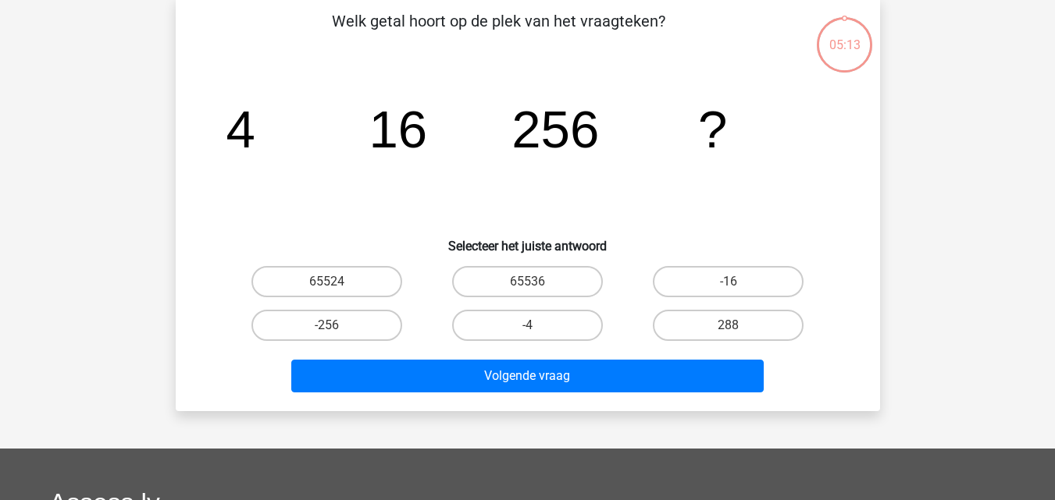
scroll to position [72, 0]
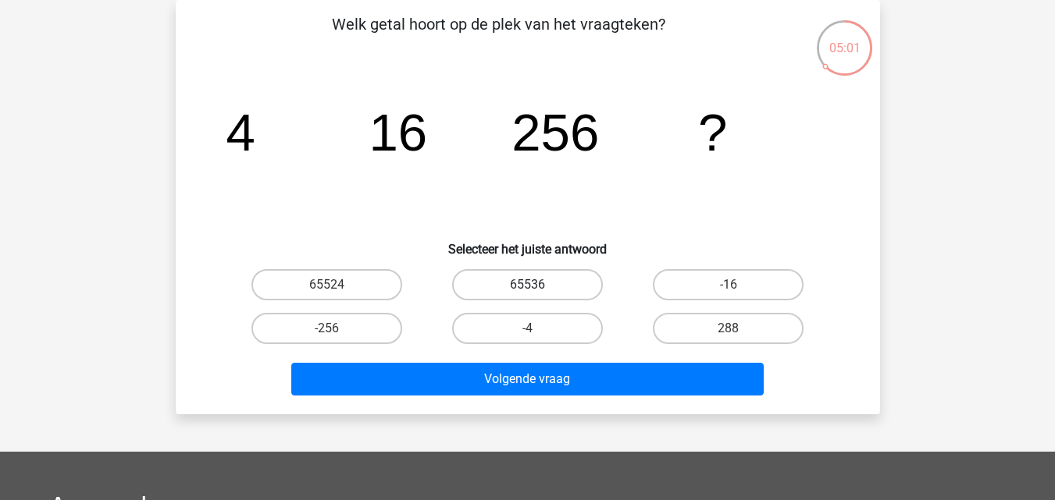
click at [548, 288] on label "65536" at bounding box center [527, 284] width 151 height 31
click at [537, 288] on input "65536" at bounding box center [532, 290] width 10 height 10
radio input "true"
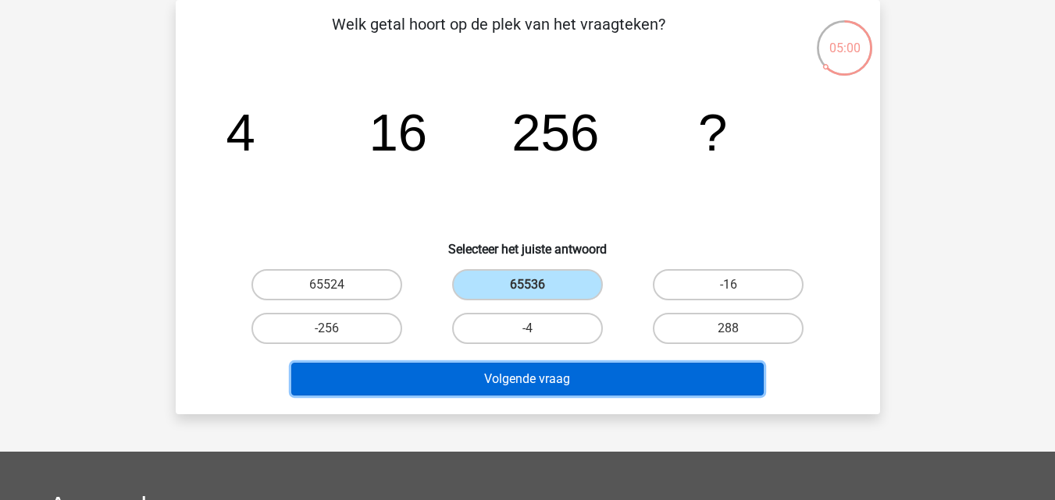
click at [585, 377] on button "Volgende vraag" at bounding box center [527, 379] width 472 height 33
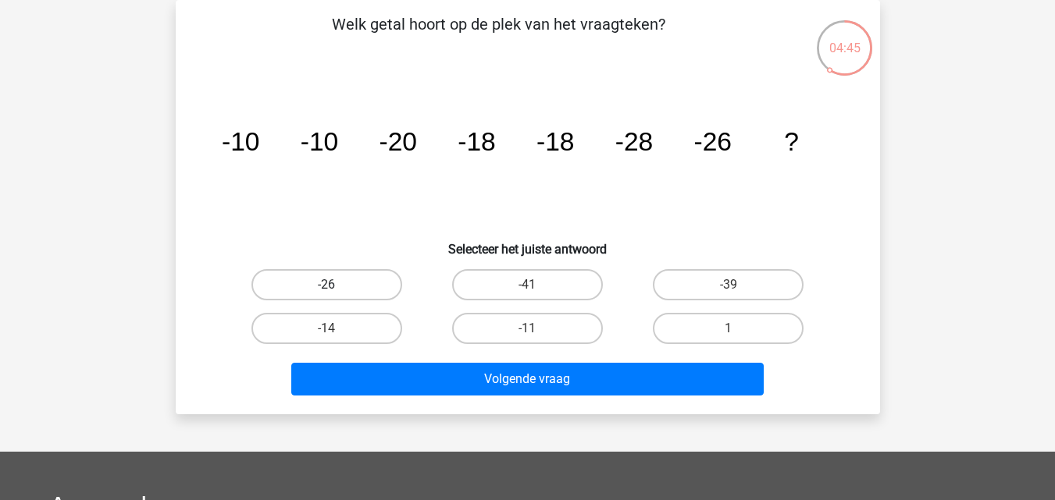
click at [373, 295] on label "-26" at bounding box center [326, 284] width 151 height 31
click at [336, 295] on input "-26" at bounding box center [331, 290] width 10 height 10
radio input "true"
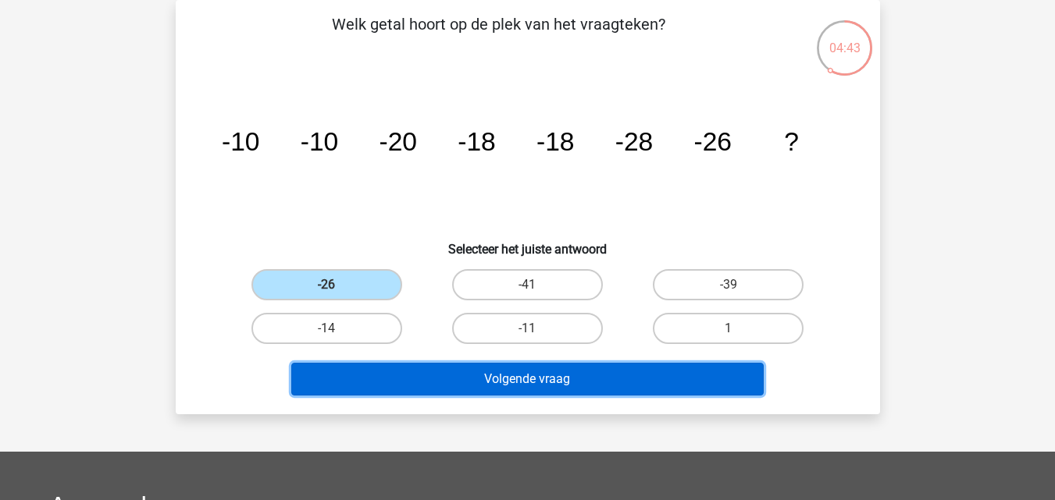
click at [474, 381] on button "Volgende vraag" at bounding box center [527, 379] width 472 height 33
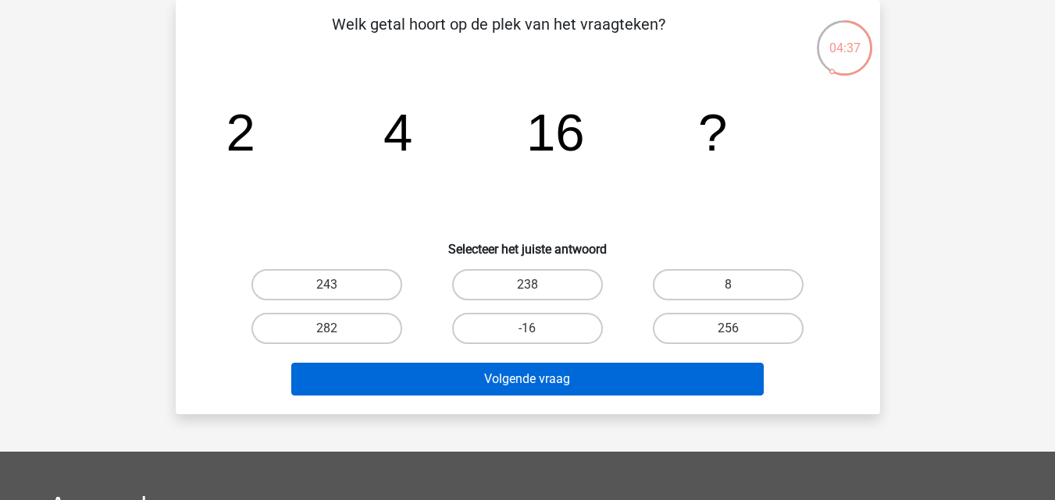
drag, startPoint x: 710, startPoint y: 327, endPoint x: 678, endPoint y: 365, distance: 48.8
click at [709, 327] on label "256" at bounding box center [728, 328] width 151 height 31
click at [728, 329] on input "256" at bounding box center [733, 334] width 10 height 10
radio input "true"
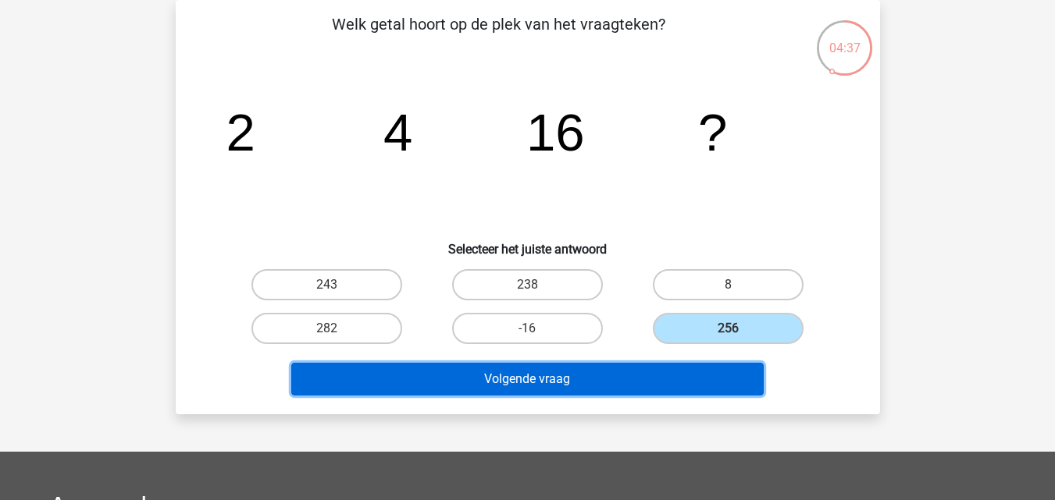
click at [666, 379] on button "Volgende vraag" at bounding box center [527, 379] width 472 height 33
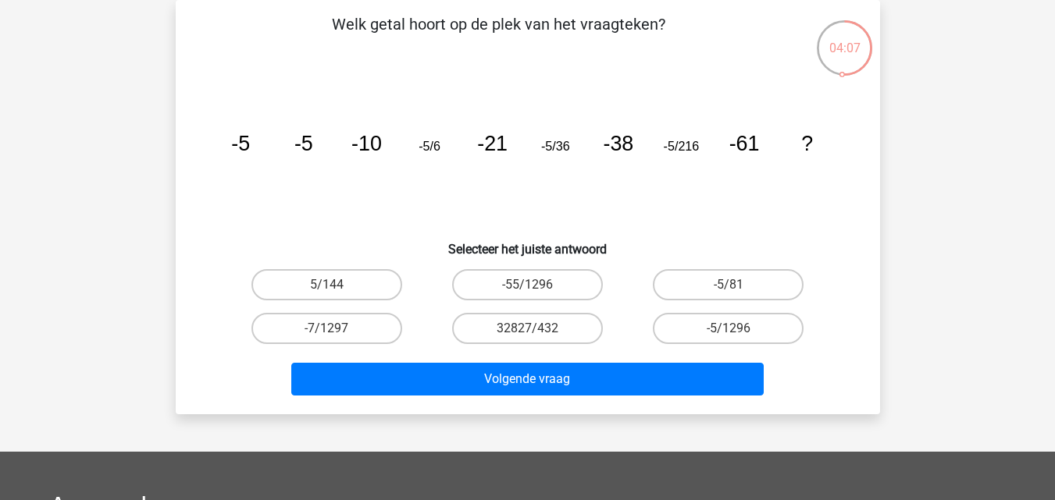
click at [532, 286] on input "-55/1296" at bounding box center [532, 290] width 10 height 10
radio input "true"
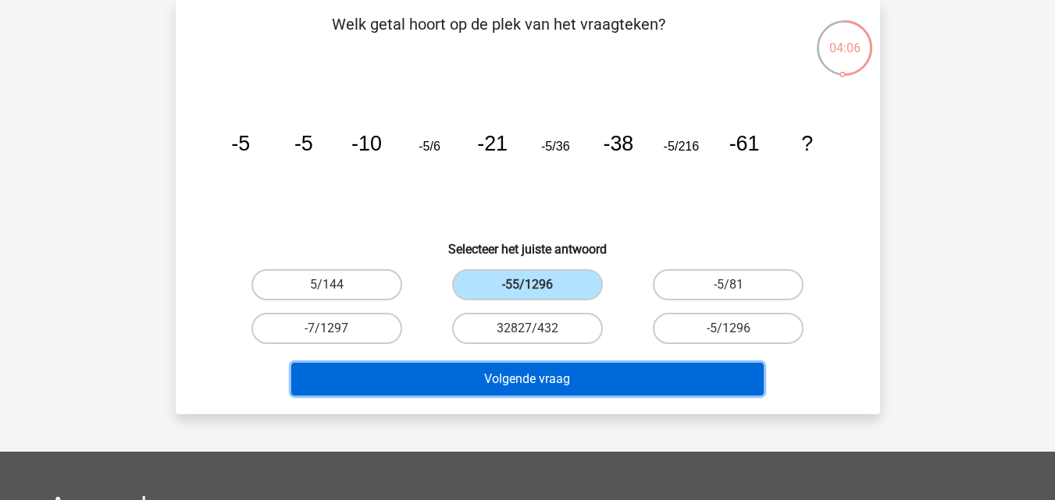
click at [558, 379] on button "Volgende vraag" at bounding box center [527, 379] width 472 height 33
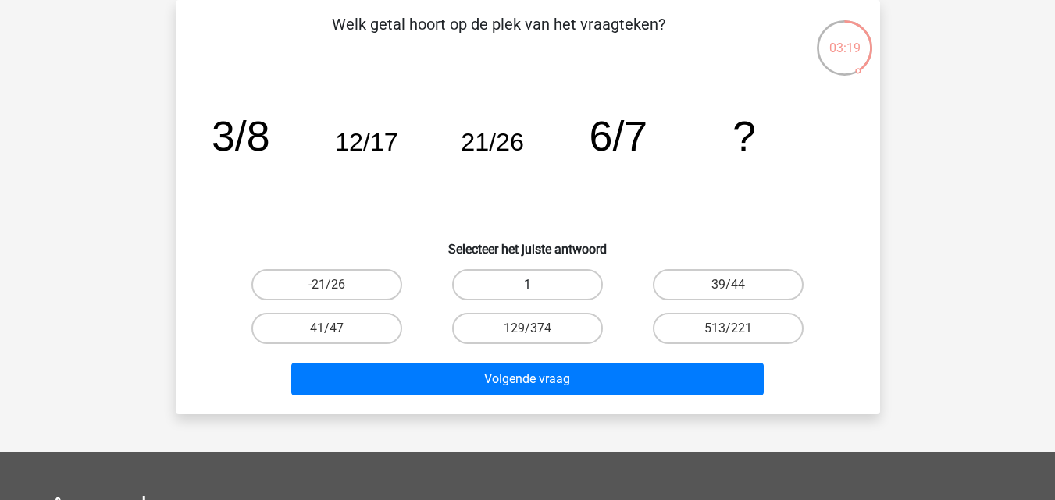
click at [522, 281] on label "1" at bounding box center [527, 284] width 151 height 31
click at [527, 285] on input "1" at bounding box center [532, 290] width 10 height 10
radio input "true"
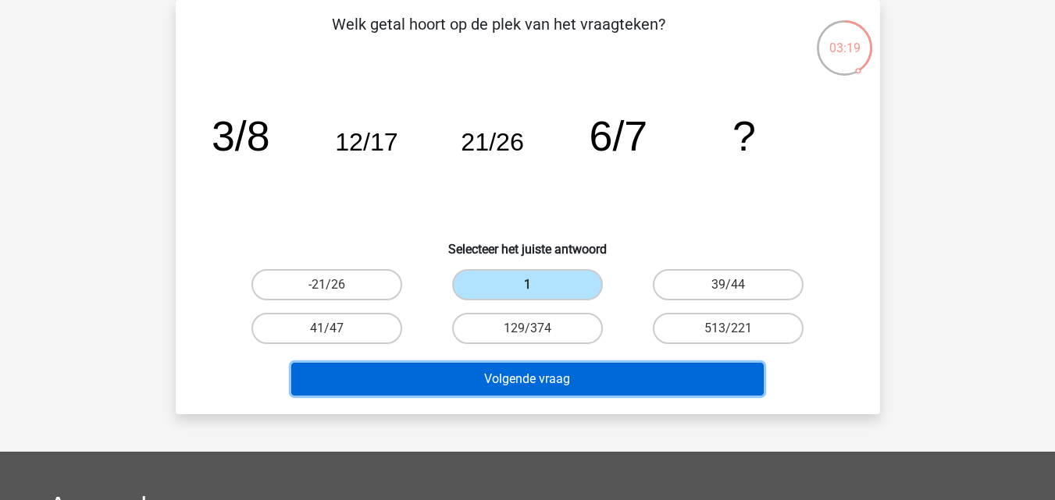
click at [561, 379] on button "Volgende vraag" at bounding box center [527, 379] width 472 height 33
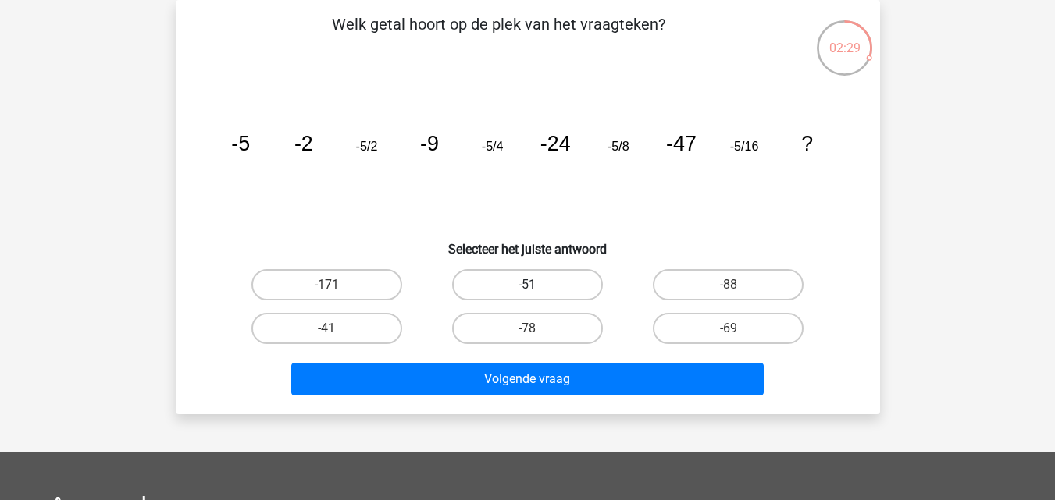
click at [548, 282] on label "-51" at bounding box center [527, 284] width 151 height 31
click at [537, 285] on input "-51" at bounding box center [532, 290] width 10 height 10
radio input "true"
click at [505, 322] on label "-78" at bounding box center [527, 328] width 151 height 31
click at [527, 329] on input "-78" at bounding box center [532, 334] width 10 height 10
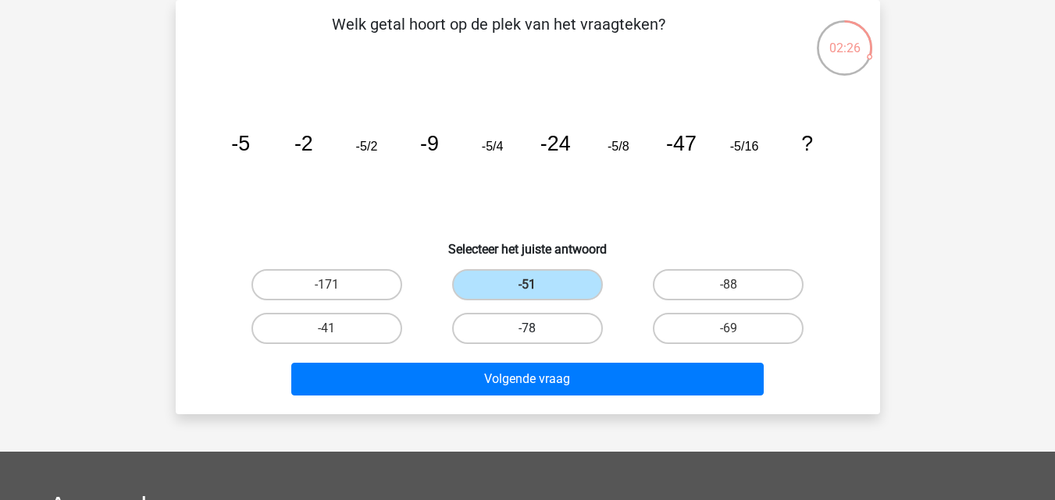
radio input "true"
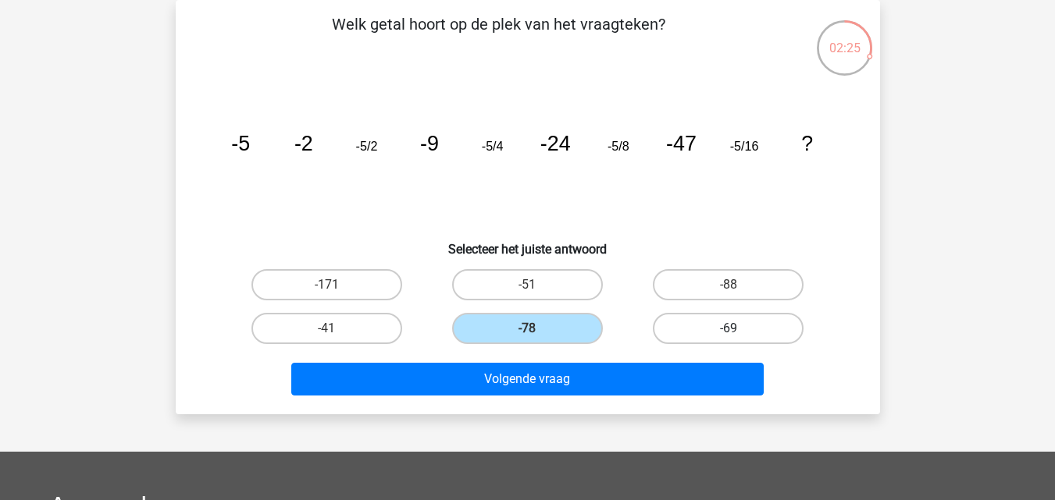
click at [714, 333] on label "-69" at bounding box center [728, 328] width 151 height 31
click at [728, 333] on input "-69" at bounding box center [733, 334] width 10 height 10
radio input "true"
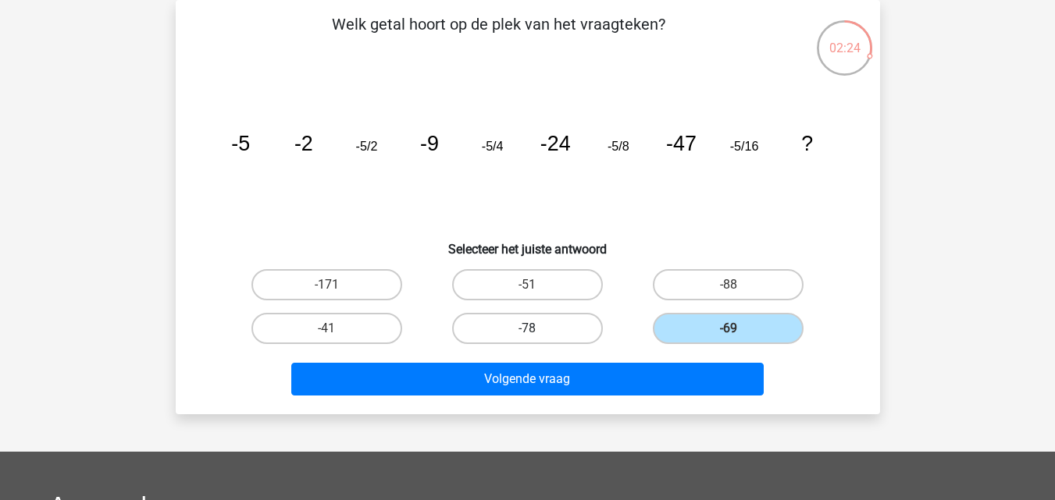
click at [543, 319] on label "-78" at bounding box center [527, 328] width 151 height 31
click at [537, 329] on input "-78" at bounding box center [532, 334] width 10 height 10
radio input "true"
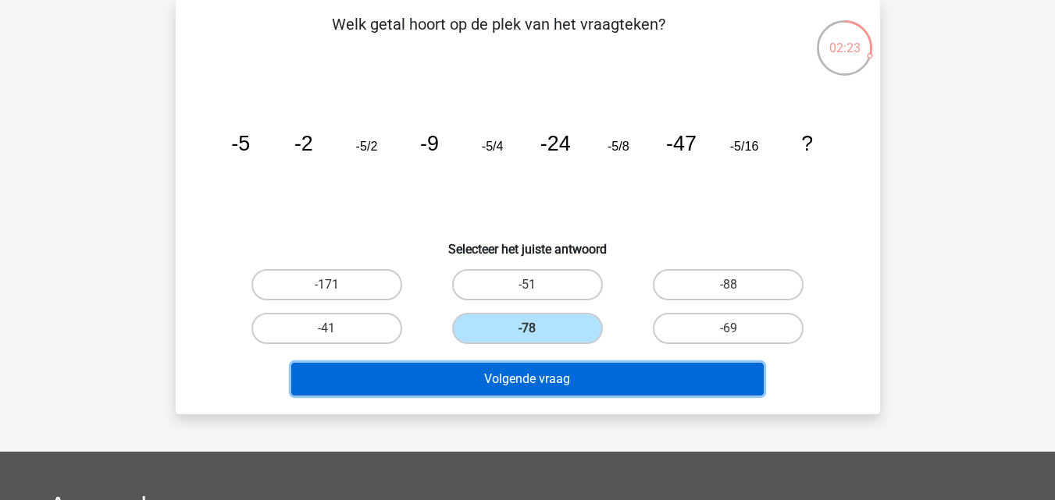
click at [552, 367] on button "Volgende vraag" at bounding box center [527, 379] width 472 height 33
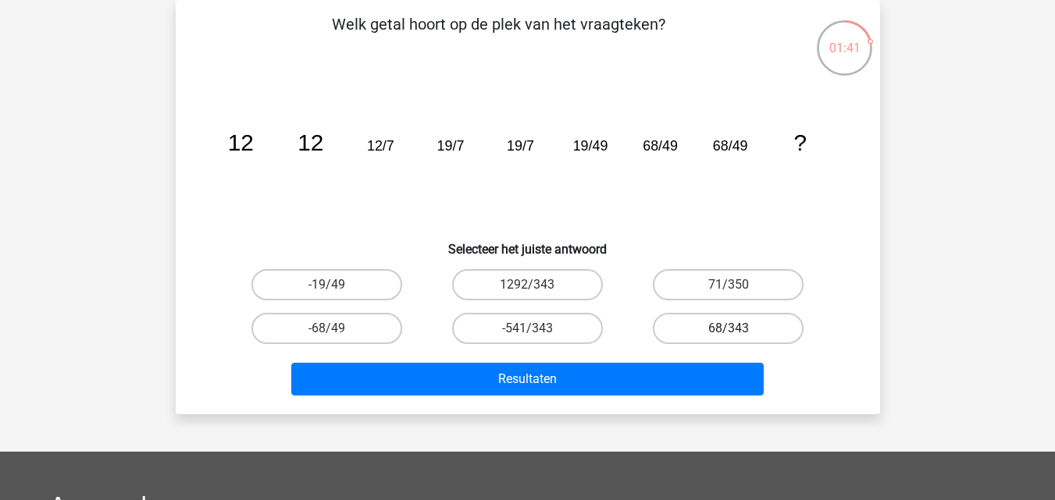
click at [718, 331] on label "68/343" at bounding box center [728, 328] width 151 height 31
click at [728, 331] on input "68/343" at bounding box center [733, 334] width 10 height 10
radio input "true"
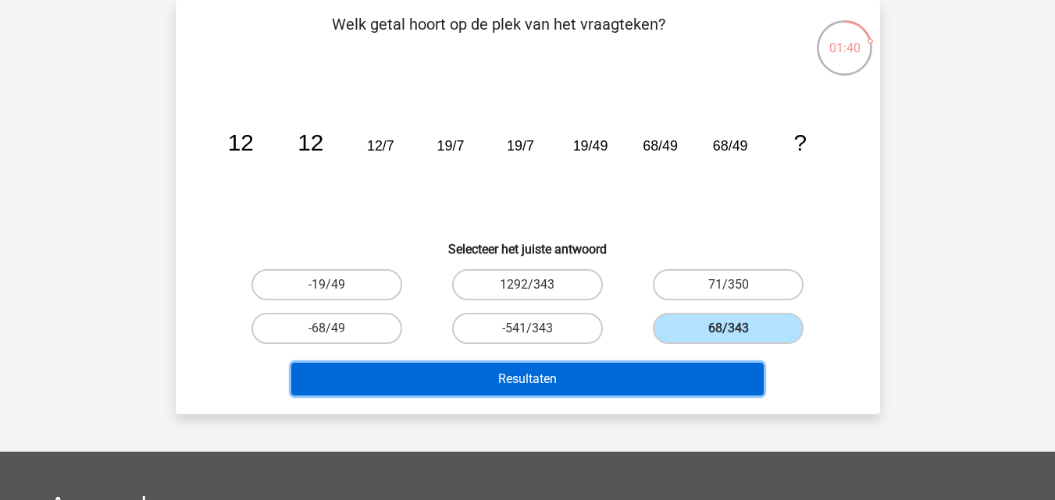
click at [668, 383] on button "Resultaten" at bounding box center [527, 379] width 472 height 33
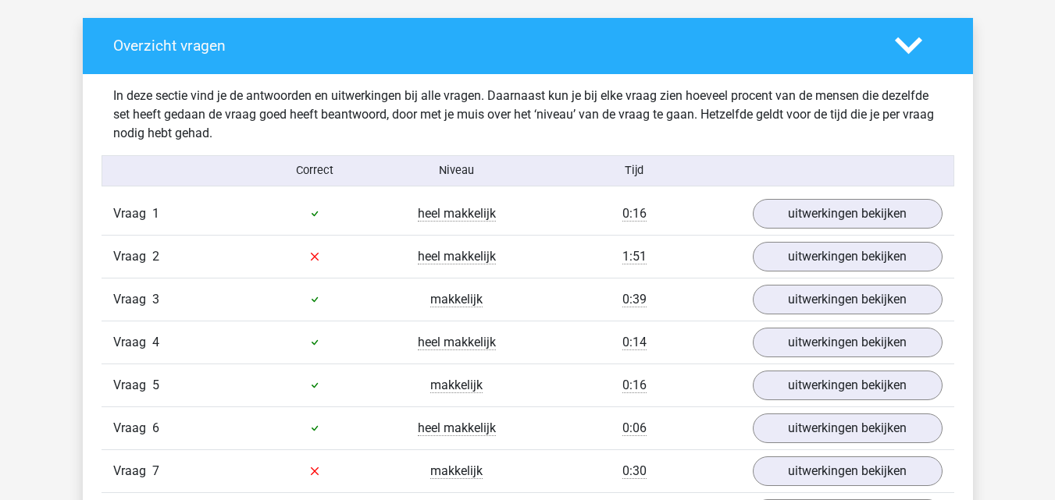
scroll to position [937, 0]
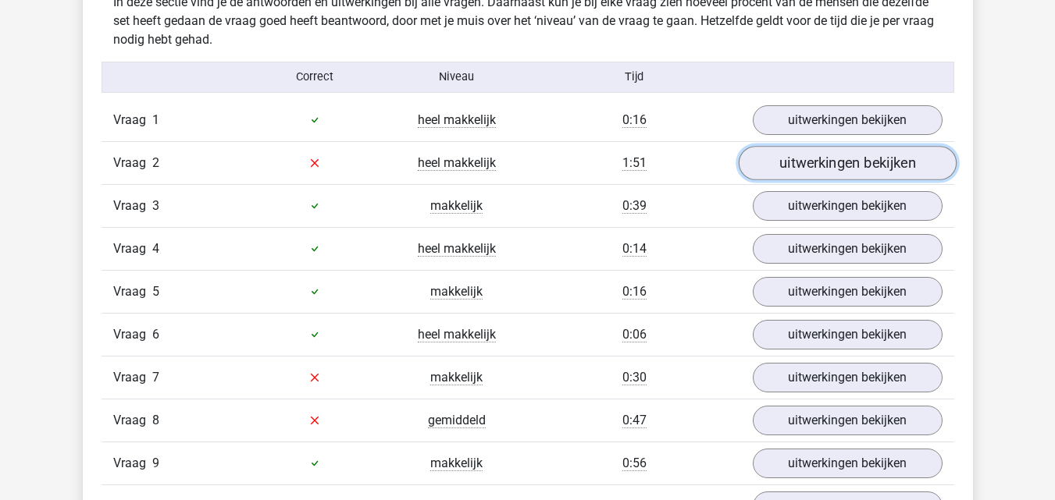
click at [774, 172] on link "uitwerkingen bekijken" at bounding box center [847, 163] width 218 height 34
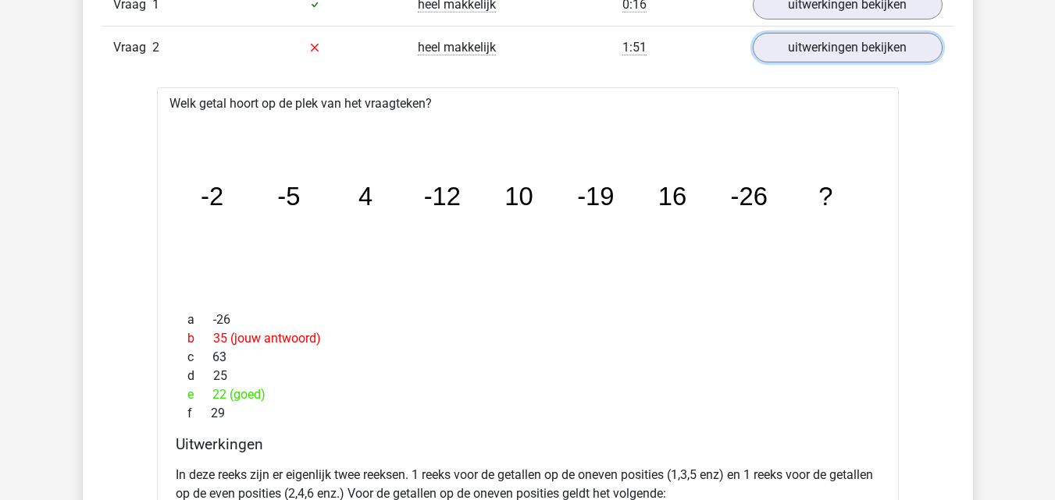
scroll to position [1015, 0]
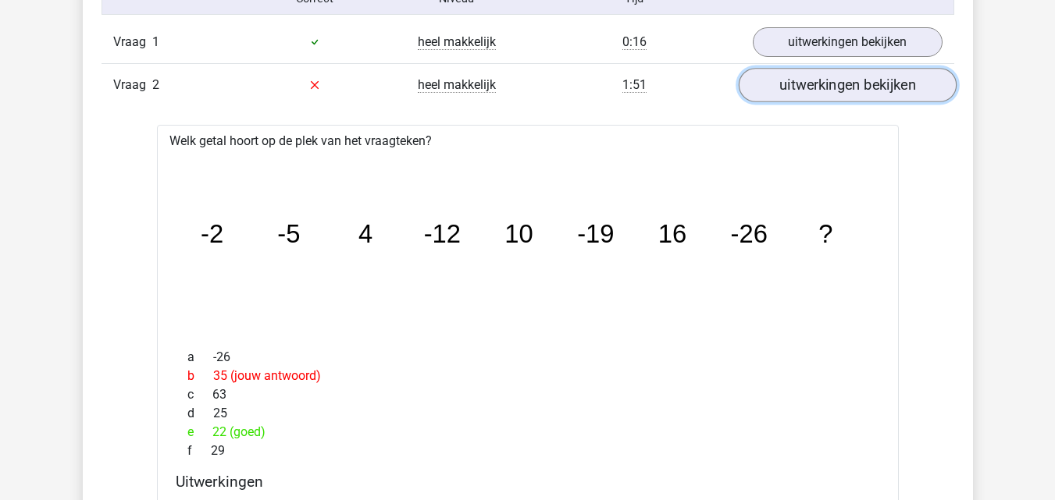
click at [830, 91] on link "uitwerkingen bekijken" at bounding box center [847, 85] width 218 height 34
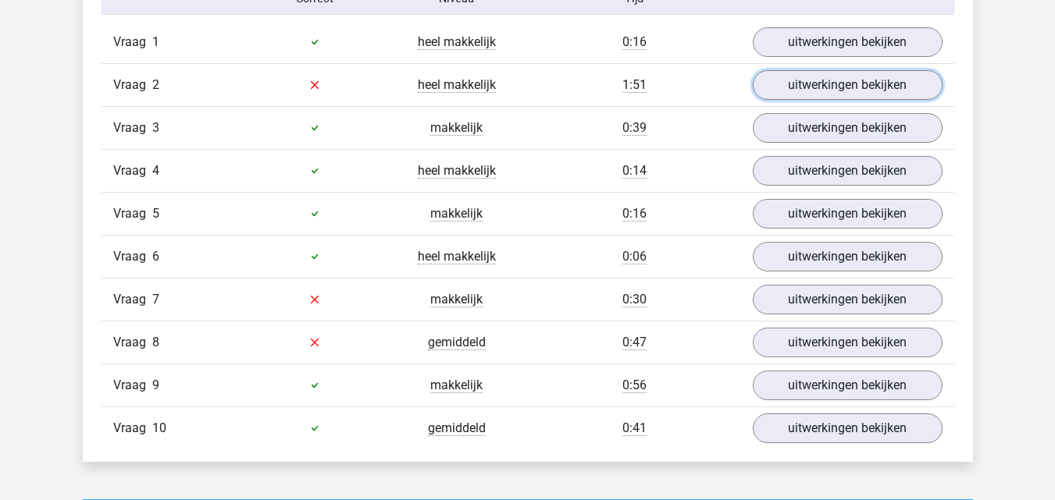
scroll to position [1093, 0]
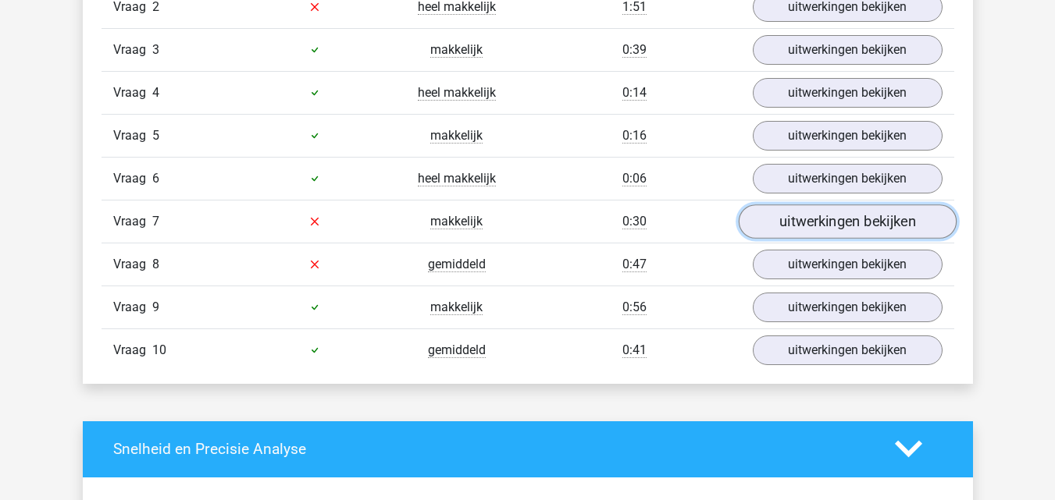
click at [814, 226] on link "uitwerkingen bekijken" at bounding box center [847, 222] width 218 height 34
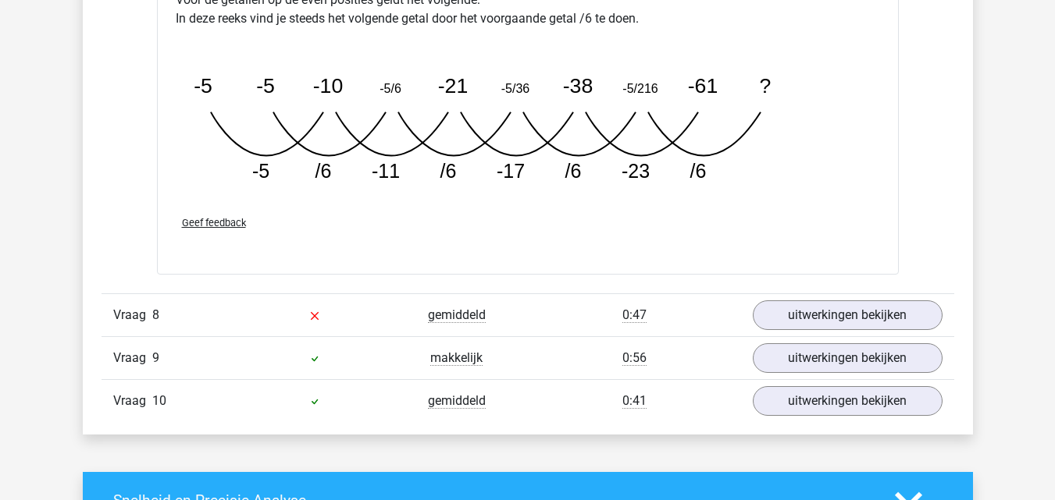
scroll to position [1874, 0]
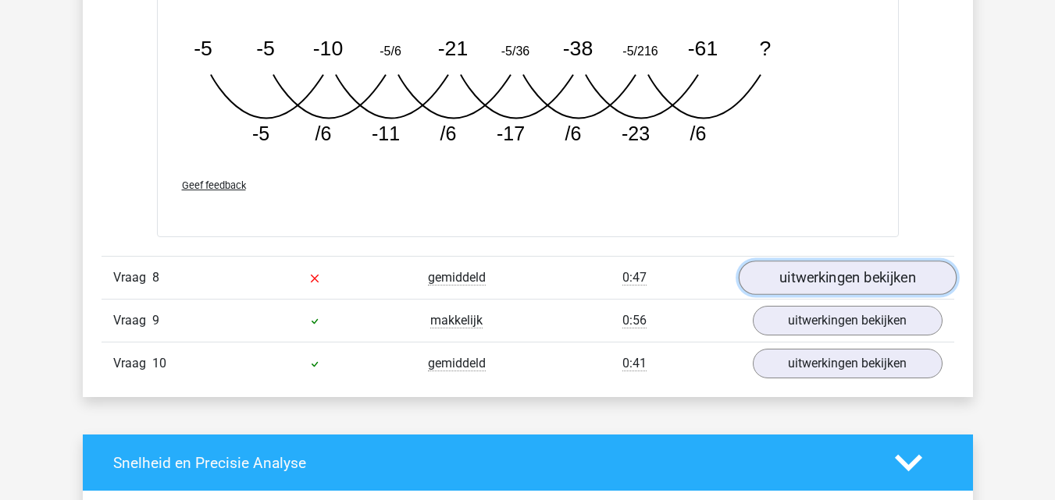
click at [778, 287] on link "uitwerkingen bekijken" at bounding box center [847, 278] width 218 height 34
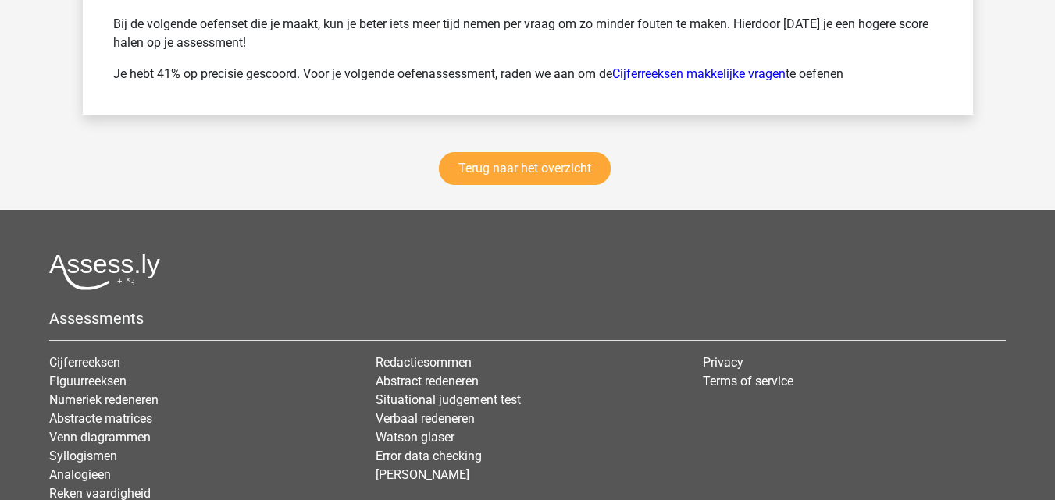
scroll to position [3858, 0]
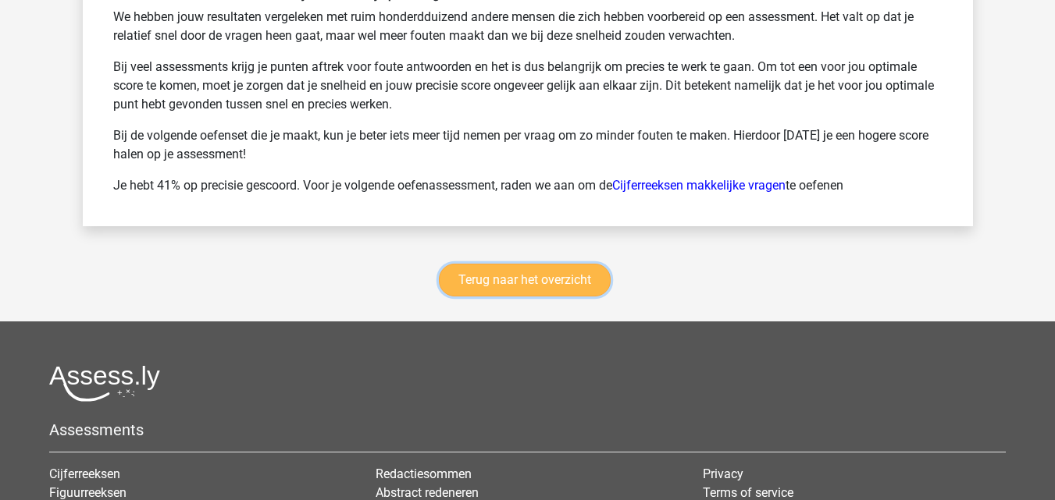
click at [500, 294] on link "Terug naar het overzicht" at bounding box center [525, 280] width 172 height 33
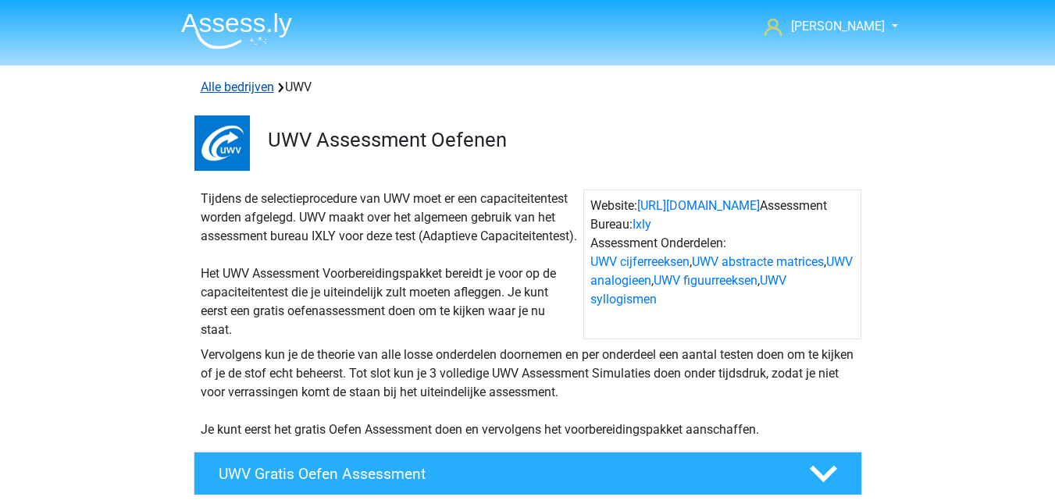
click at [237, 83] on link "Alle bedrijven" at bounding box center [237, 87] width 73 height 15
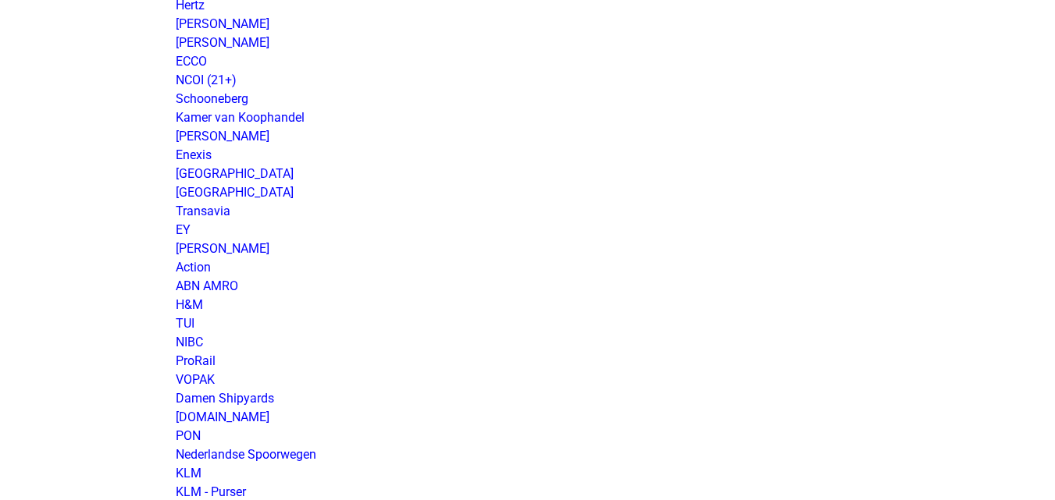
scroll to position [1171, 0]
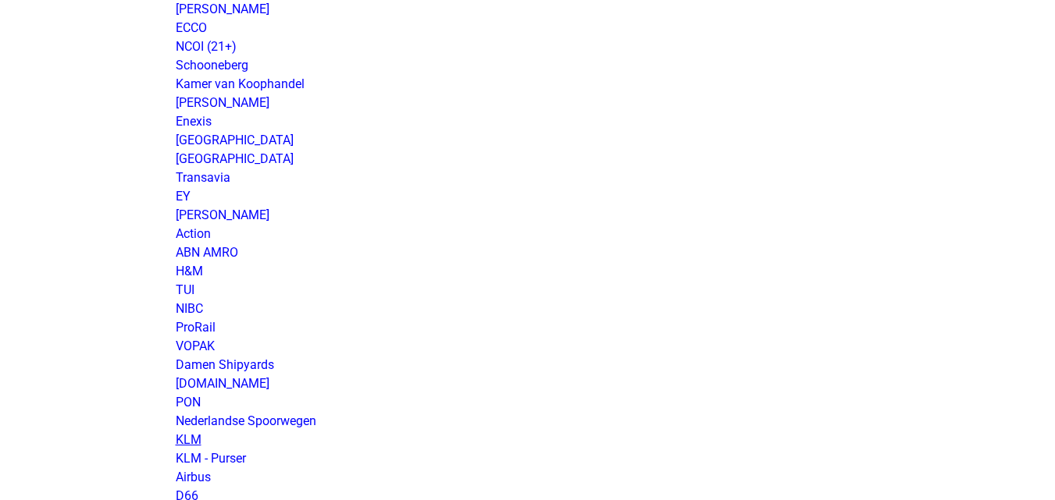
click at [189, 440] on link "KLM" at bounding box center [189, 440] width 26 height 15
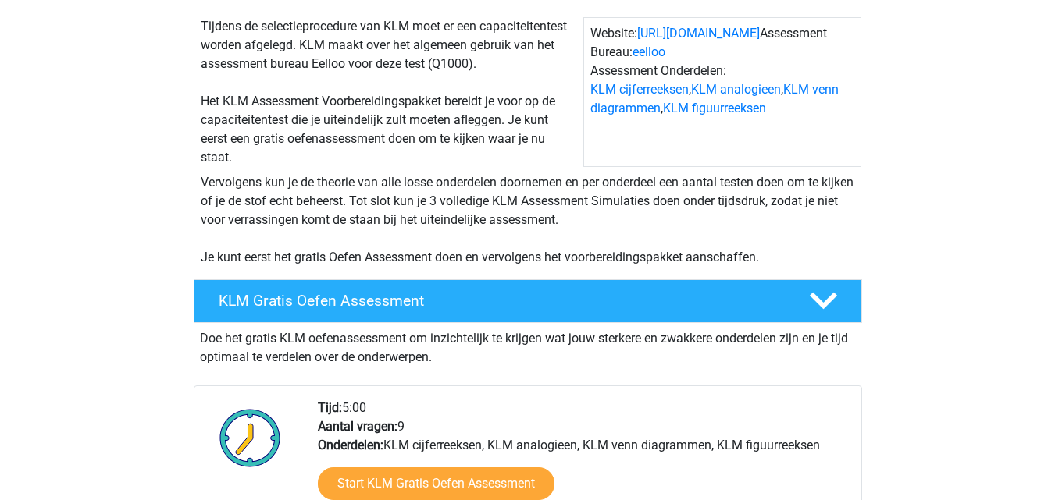
scroll to position [156, 0]
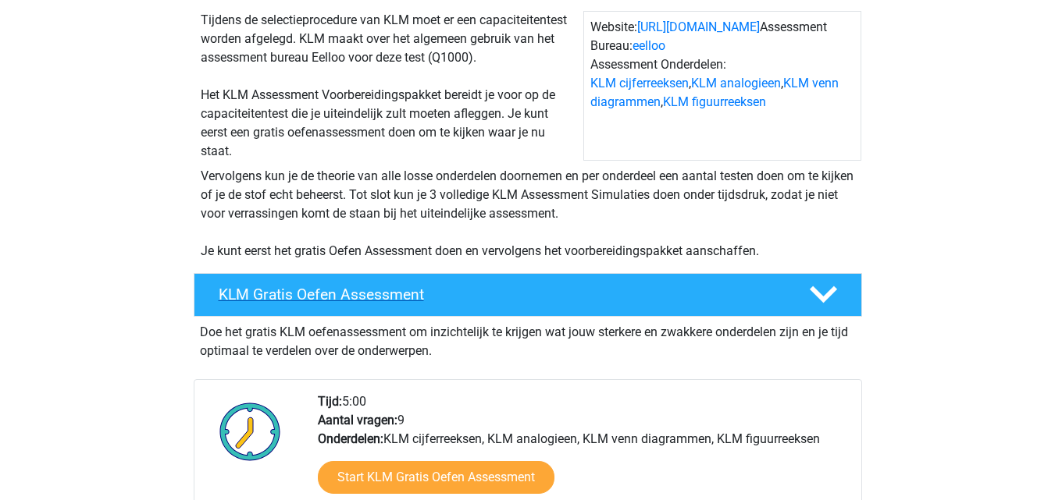
click at [399, 297] on h4 "KLM Gratis Oefen Assessment" at bounding box center [501, 295] width 565 height 18
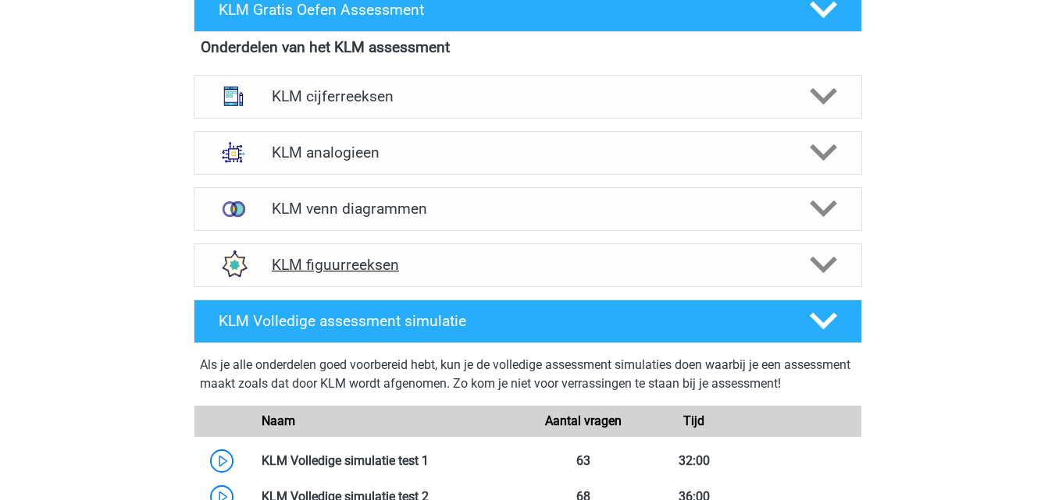
scroll to position [468, 0]
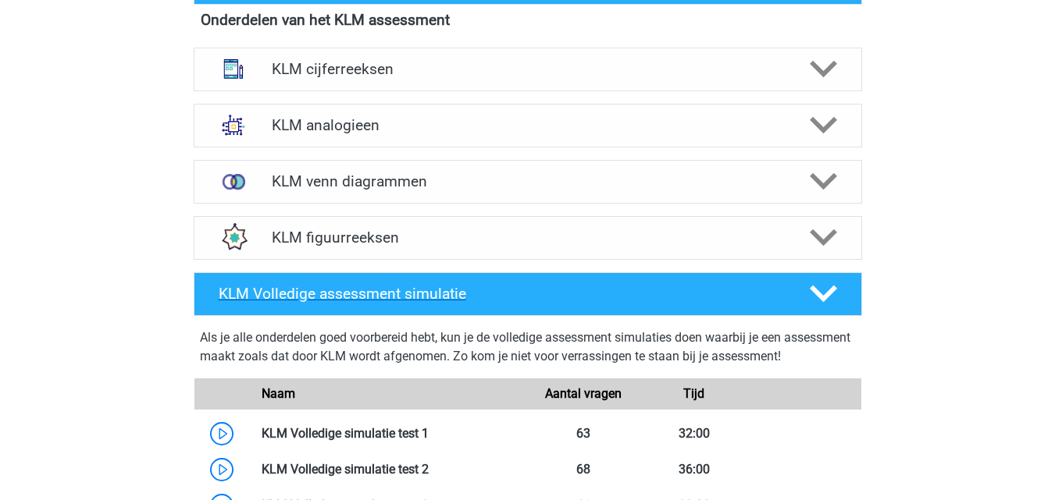
click at [425, 300] on h4 "KLM Volledige assessment simulatie" at bounding box center [501, 294] width 565 height 18
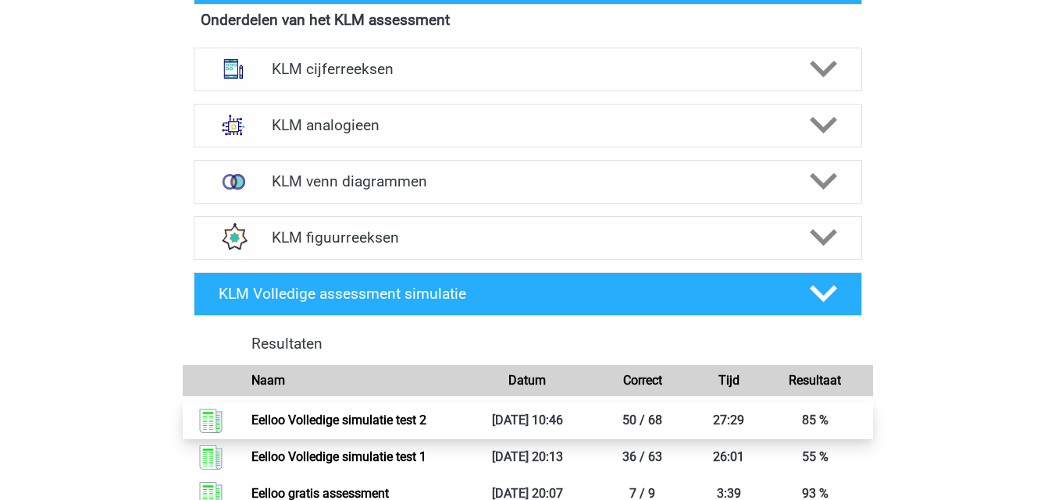
scroll to position [390, 0]
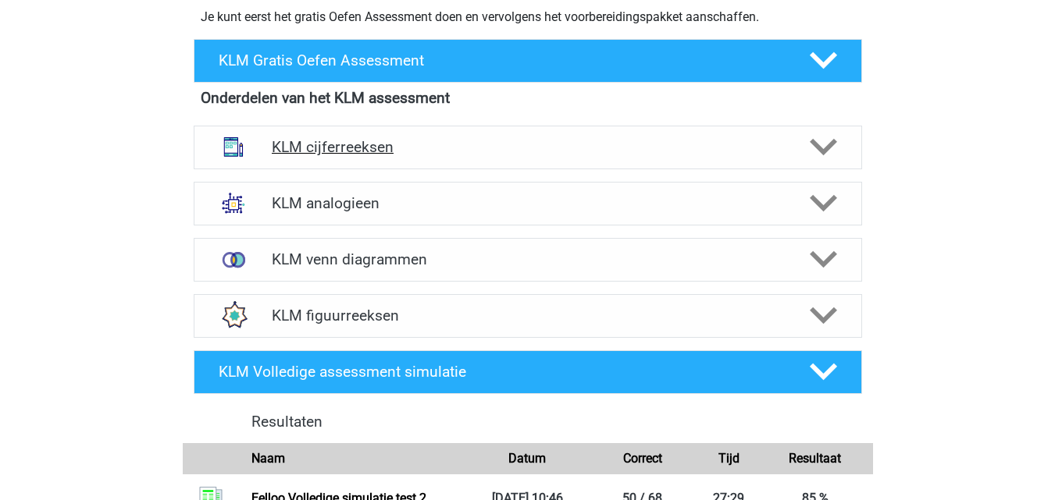
click at [417, 142] on h4 "KLM cijferreeksen" at bounding box center [527, 147] width 511 height 18
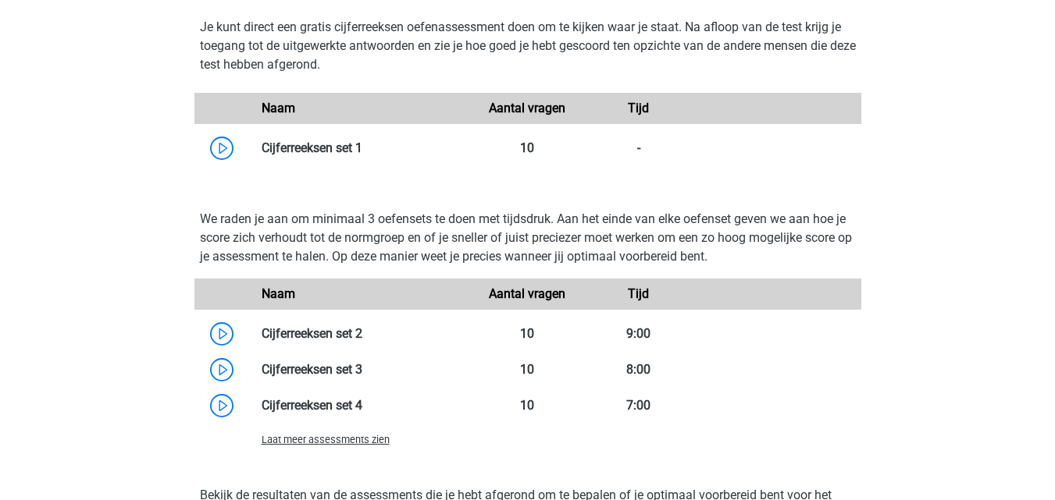
scroll to position [1015, 0]
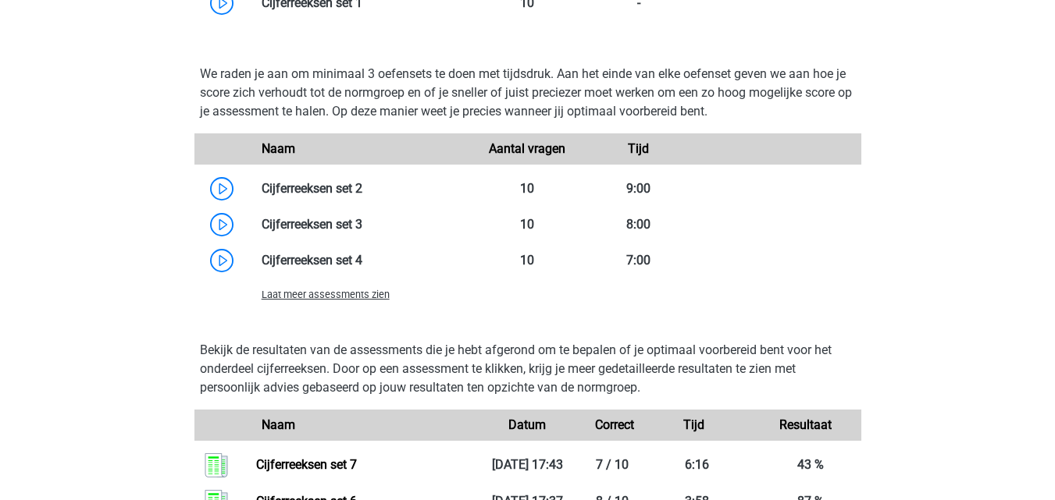
click at [362, 297] on span "Laat meer assessments zien" at bounding box center [326, 295] width 128 height 12
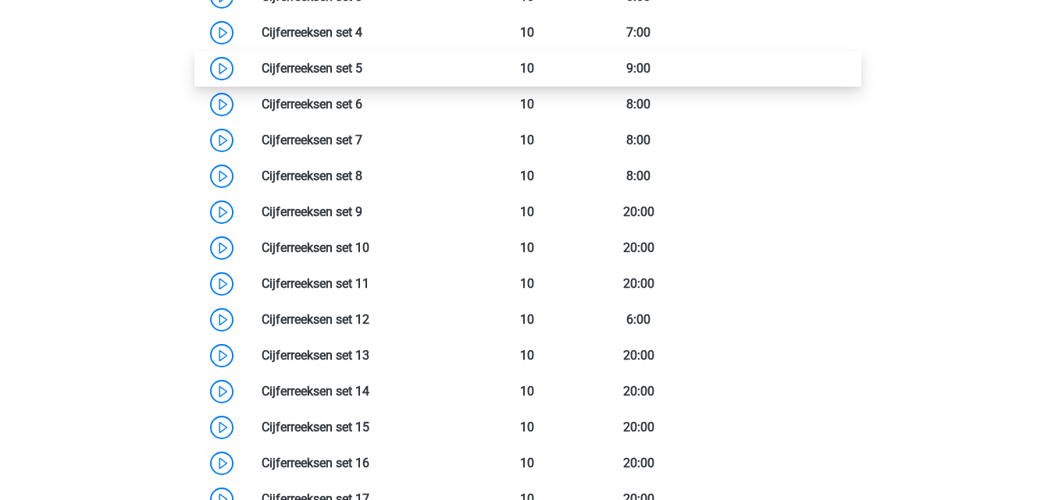
scroll to position [1249, 0]
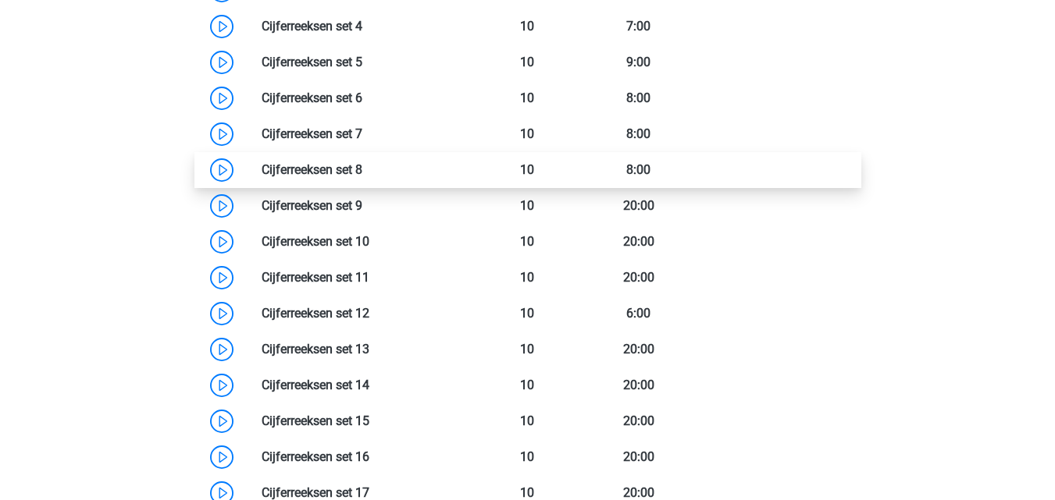
click at [362, 170] on link at bounding box center [362, 169] width 0 height 15
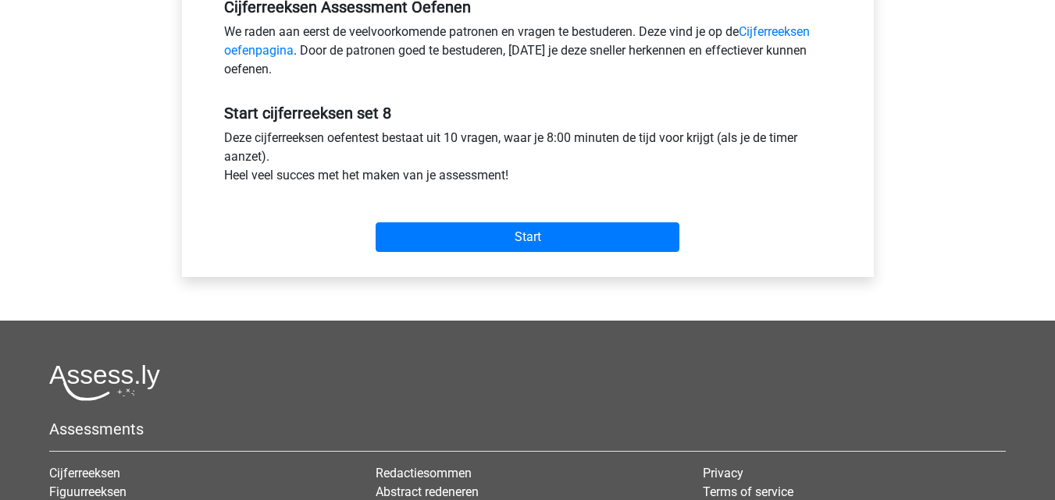
scroll to position [546, 0]
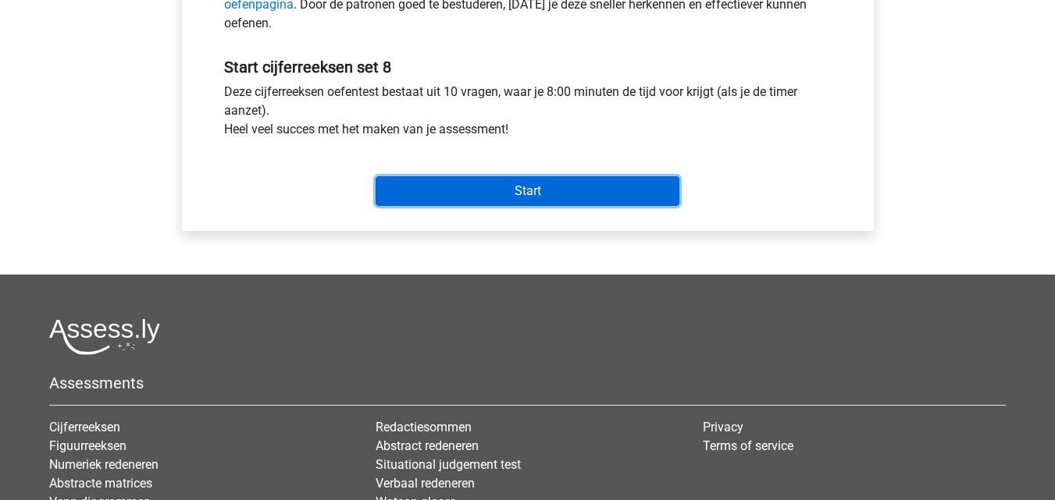
click at [529, 198] on input "Start" at bounding box center [528, 191] width 304 height 30
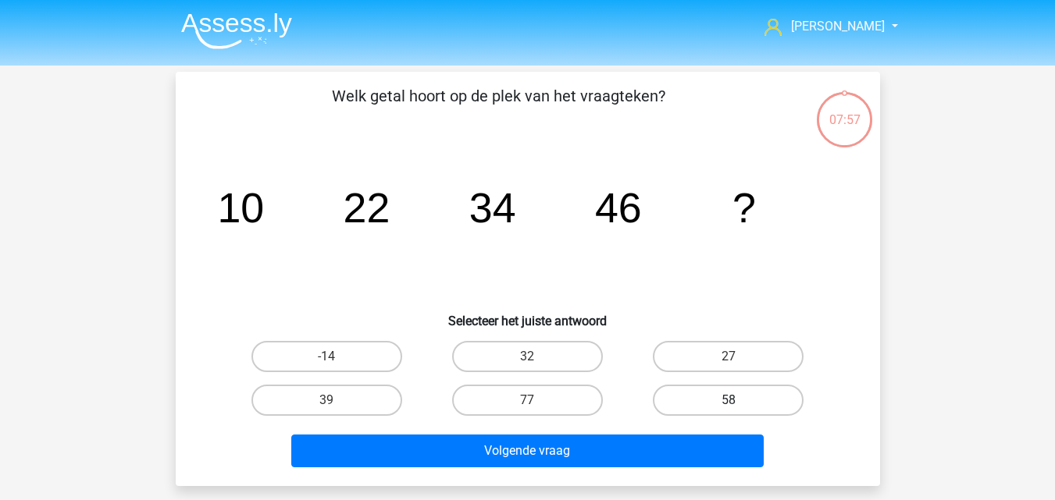
click at [710, 400] on label "58" at bounding box center [728, 400] width 151 height 31
click at [728, 401] on input "58" at bounding box center [733, 406] width 10 height 10
radio input "true"
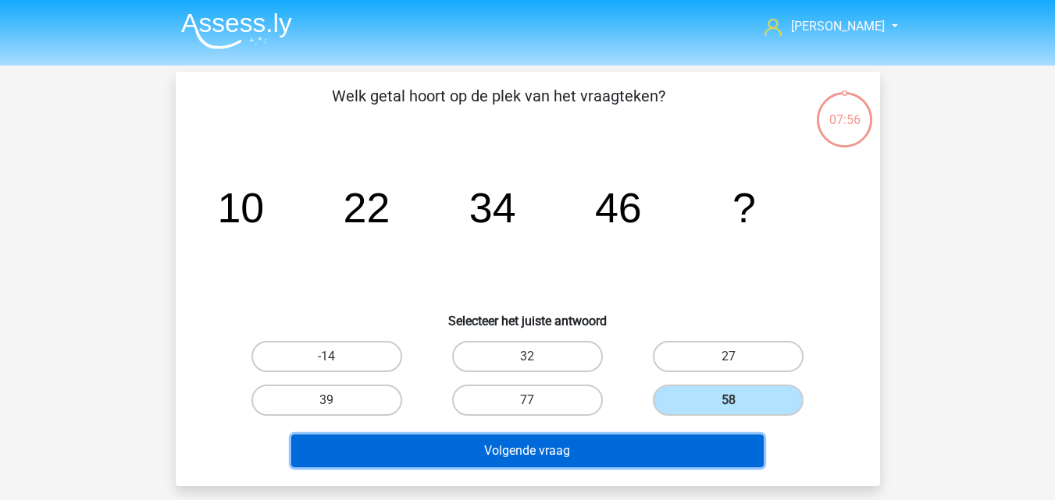
click at [640, 450] on button "Volgende vraag" at bounding box center [527, 451] width 472 height 33
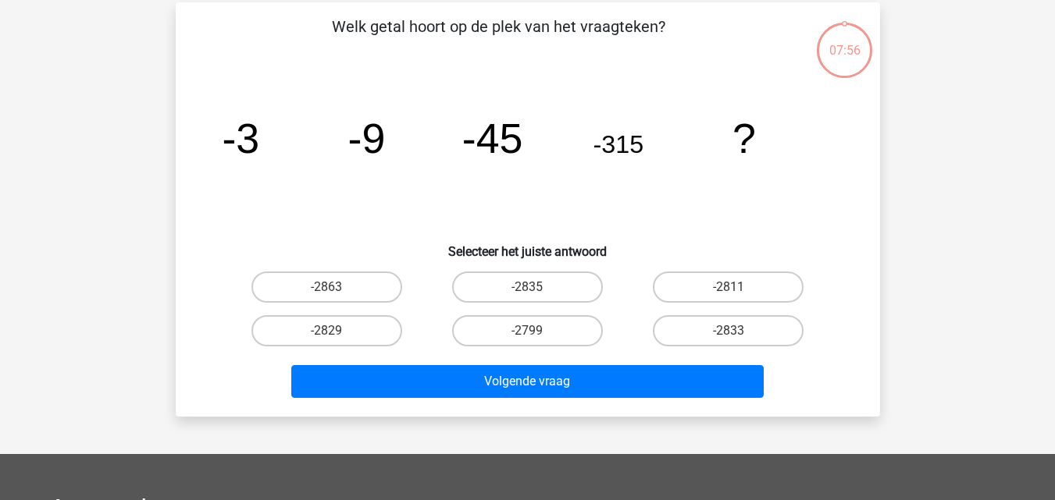
scroll to position [72, 0]
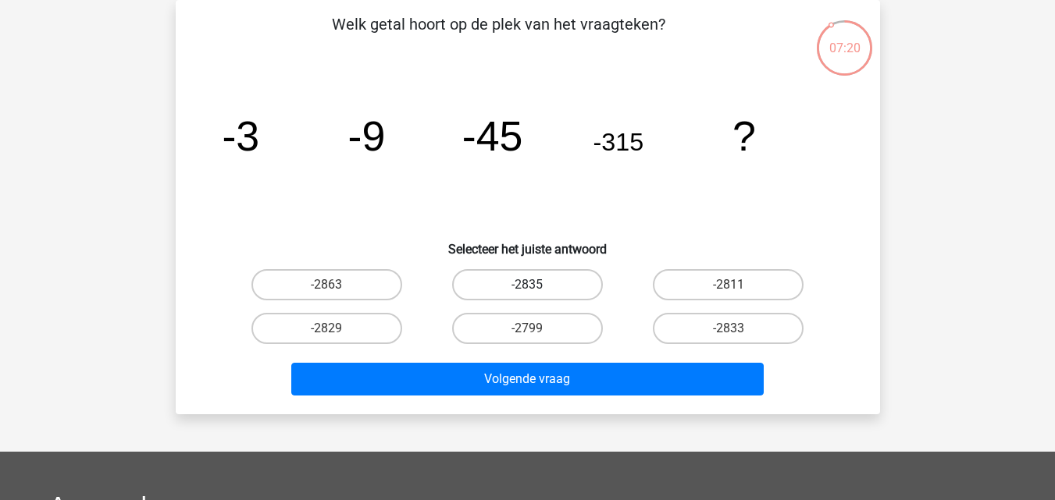
click at [487, 283] on label "-2835" at bounding box center [527, 284] width 151 height 31
click at [527, 285] on input "-2835" at bounding box center [532, 290] width 10 height 10
radio input "true"
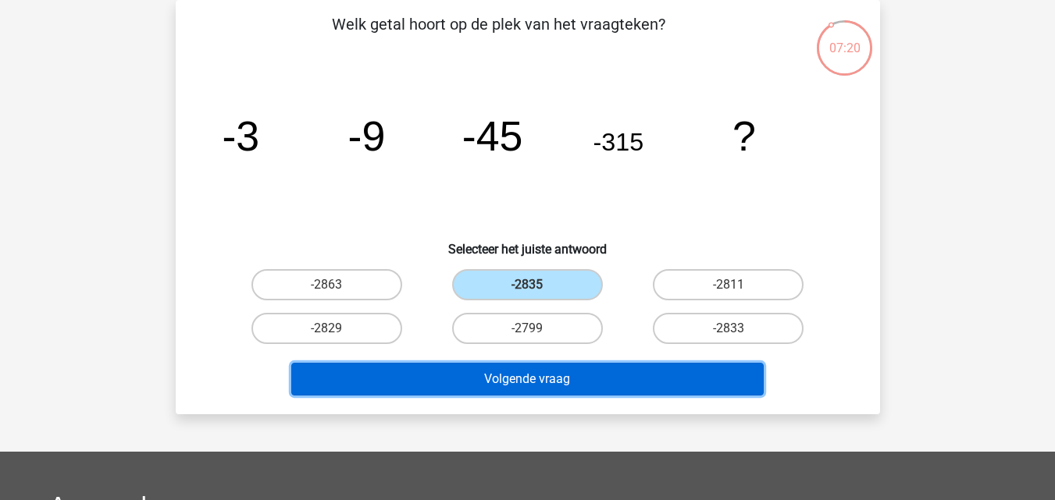
click at [519, 383] on button "Volgende vraag" at bounding box center [527, 379] width 472 height 33
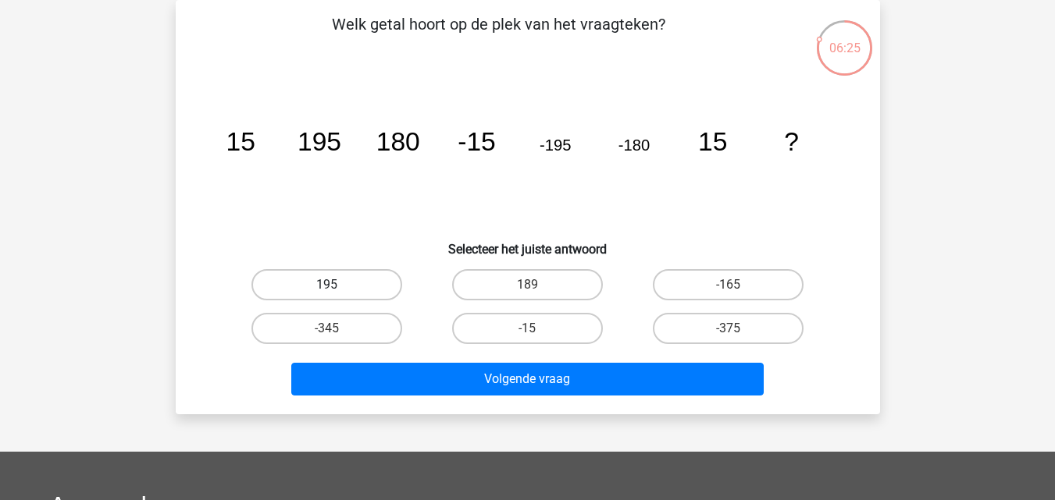
click at [365, 287] on label "195" at bounding box center [326, 284] width 151 height 31
click at [336, 287] on input "195" at bounding box center [331, 290] width 10 height 10
radio input "true"
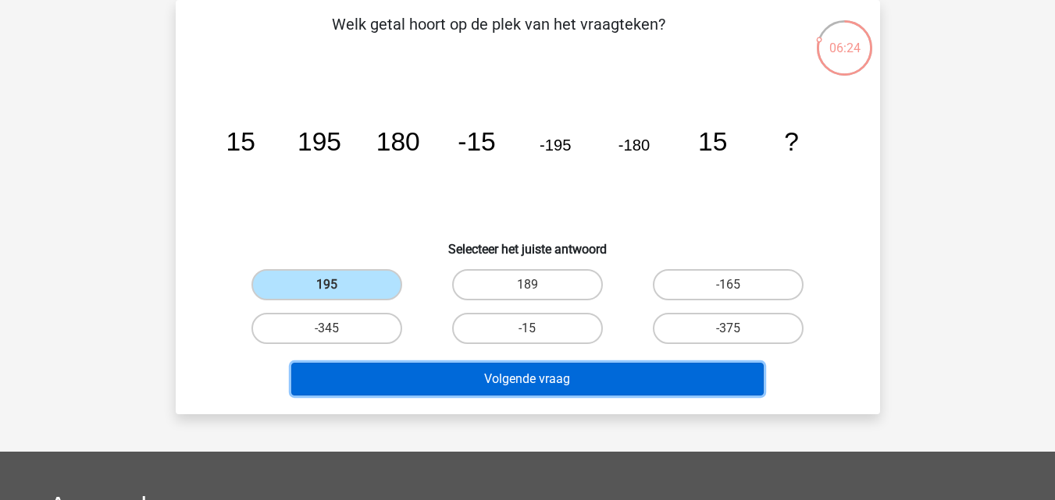
click at [458, 380] on button "Volgende vraag" at bounding box center [527, 379] width 472 height 33
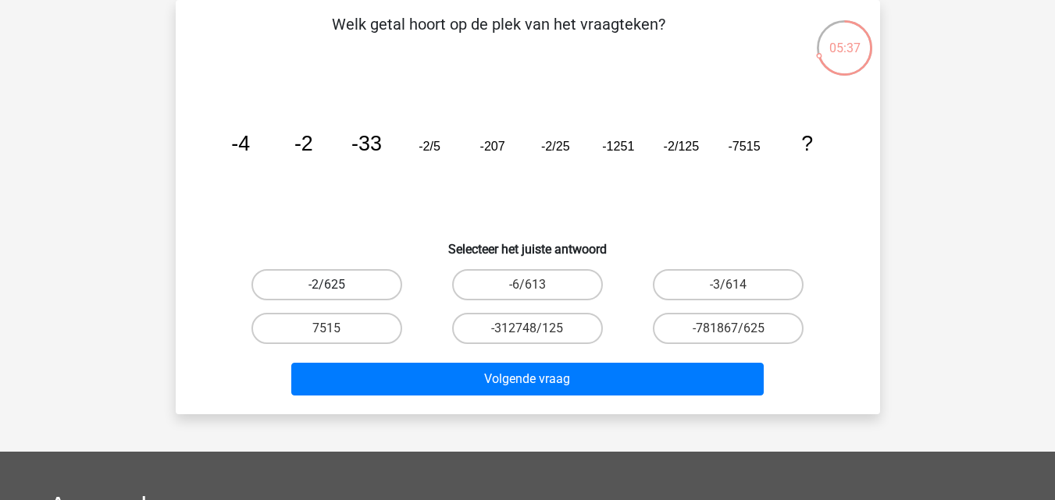
click at [357, 280] on label "-2/625" at bounding box center [326, 284] width 151 height 31
click at [336, 285] on input "-2/625" at bounding box center [331, 290] width 10 height 10
radio input "true"
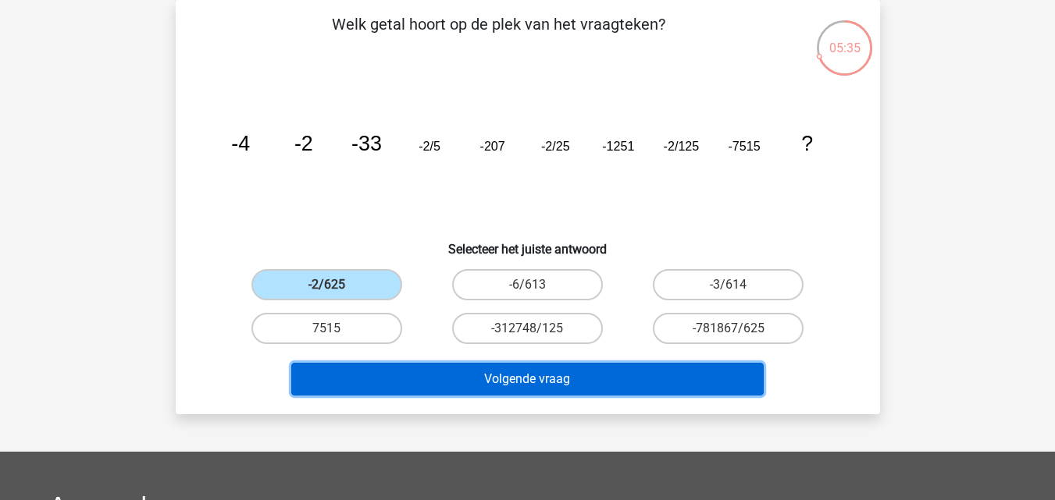
click at [443, 387] on button "Volgende vraag" at bounding box center [527, 379] width 472 height 33
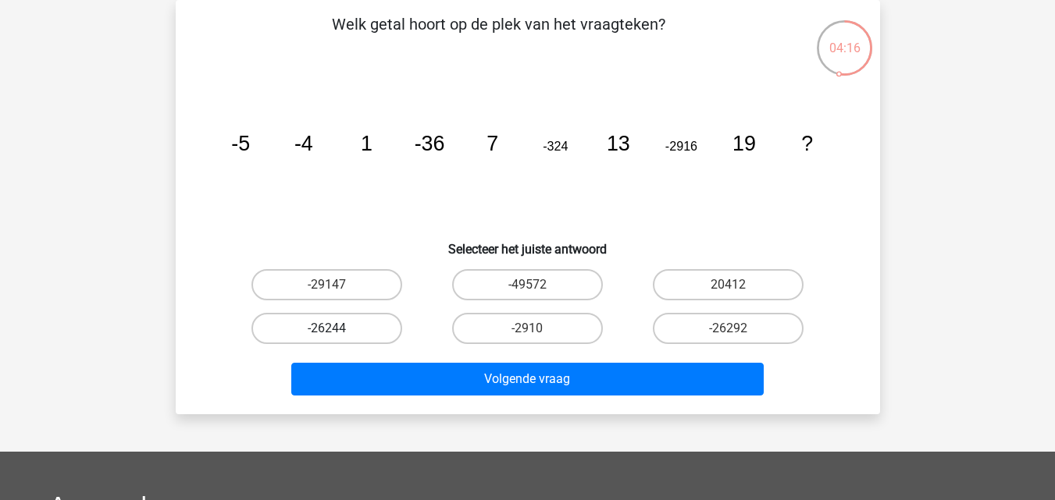
click at [374, 324] on label "-26244" at bounding box center [326, 328] width 151 height 31
click at [336, 329] on input "-26244" at bounding box center [331, 334] width 10 height 10
radio input "true"
click at [364, 288] on label "-29147" at bounding box center [326, 284] width 151 height 31
click at [336, 288] on input "-29147" at bounding box center [331, 290] width 10 height 10
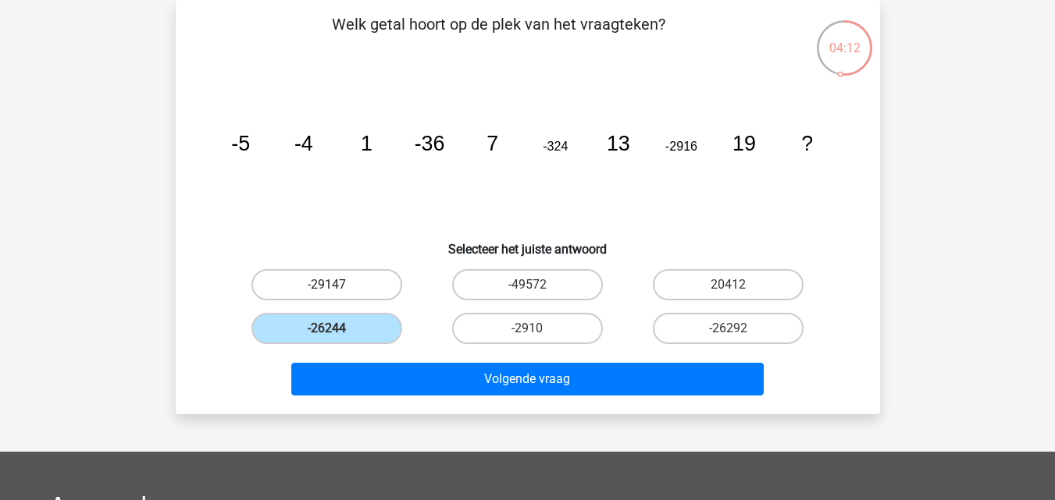
radio input "true"
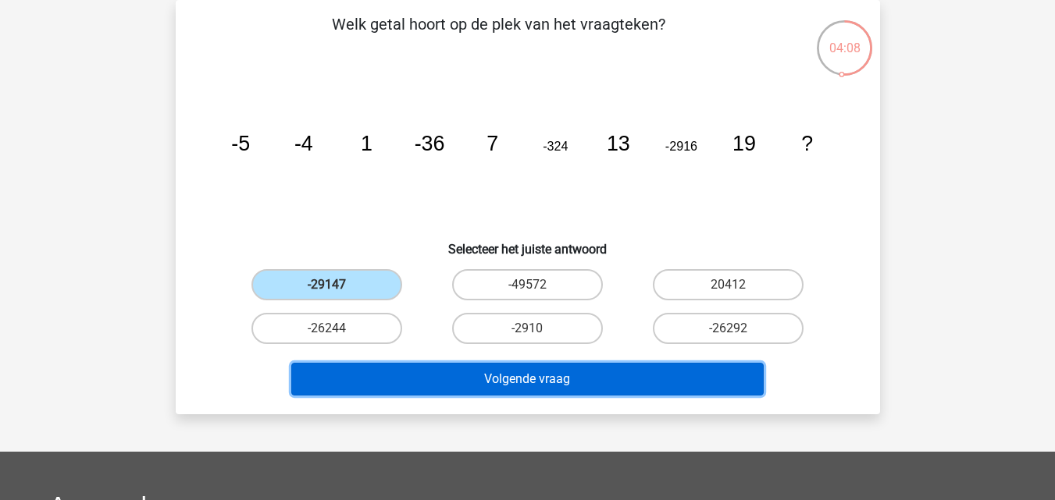
click at [414, 379] on button "Volgende vraag" at bounding box center [527, 379] width 472 height 33
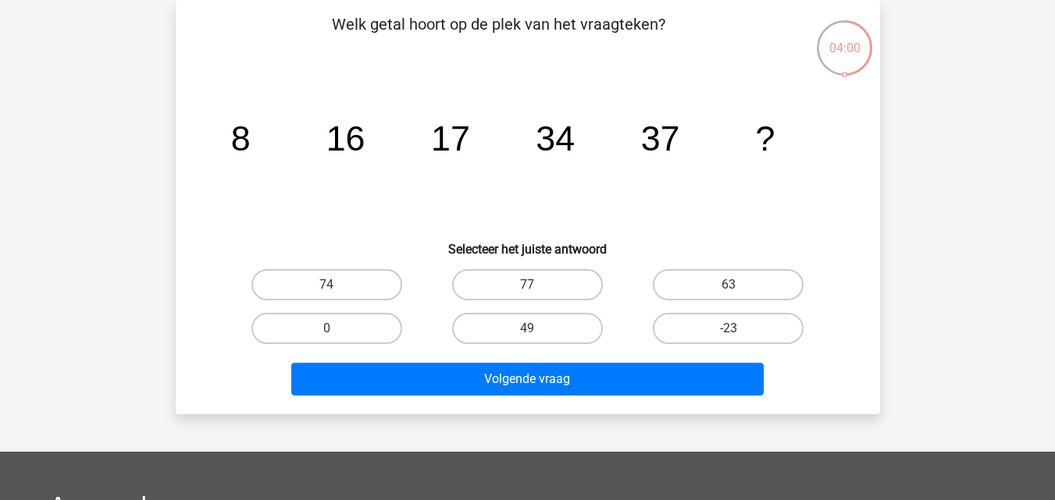
drag, startPoint x: 381, startPoint y: 282, endPoint x: 433, endPoint y: 335, distance: 74.5
click at [380, 281] on label "74" at bounding box center [326, 284] width 151 height 31
click at [336, 285] on input "74" at bounding box center [331, 290] width 10 height 10
radio input "true"
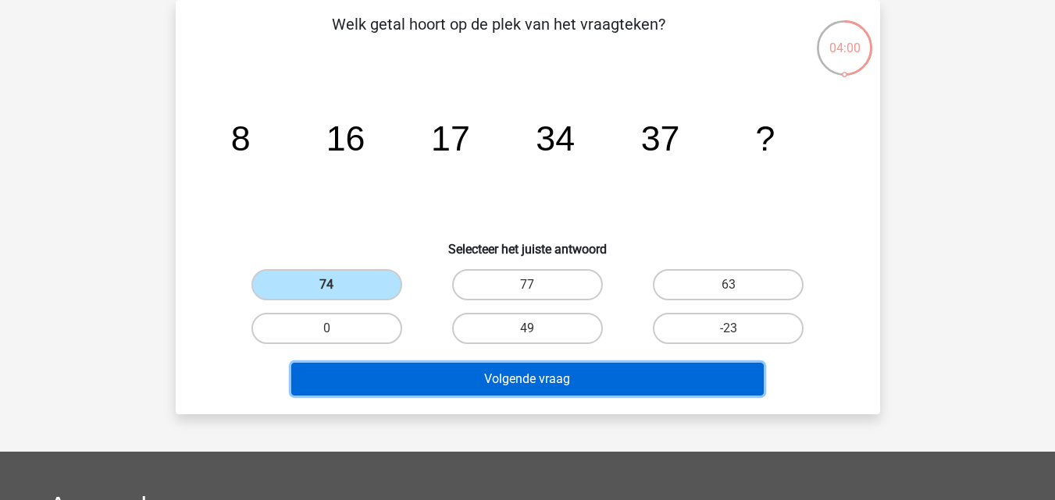
click at [468, 378] on button "Volgende vraag" at bounding box center [527, 379] width 472 height 33
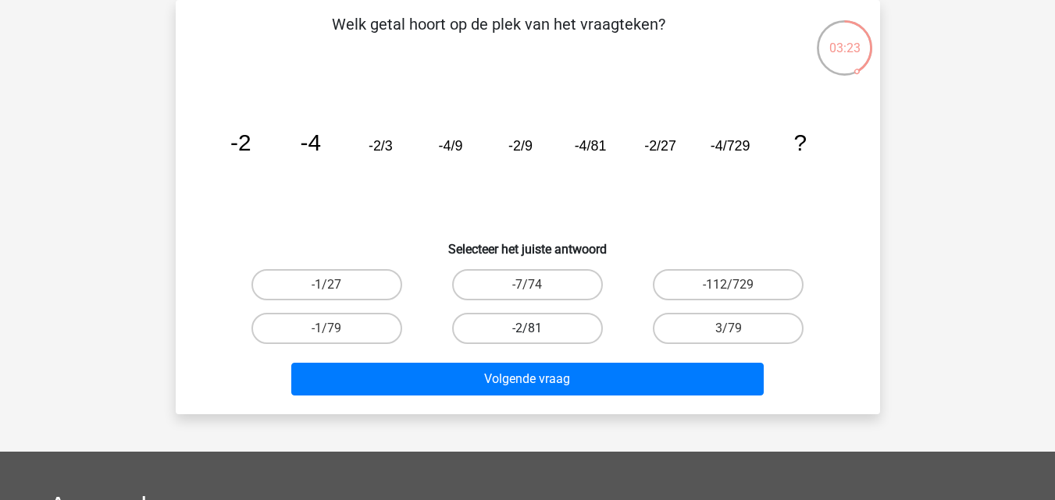
click at [557, 319] on label "-2/81" at bounding box center [527, 328] width 151 height 31
click at [537, 329] on input "-2/81" at bounding box center [532, 334] width 10 height 10
radio input "true"
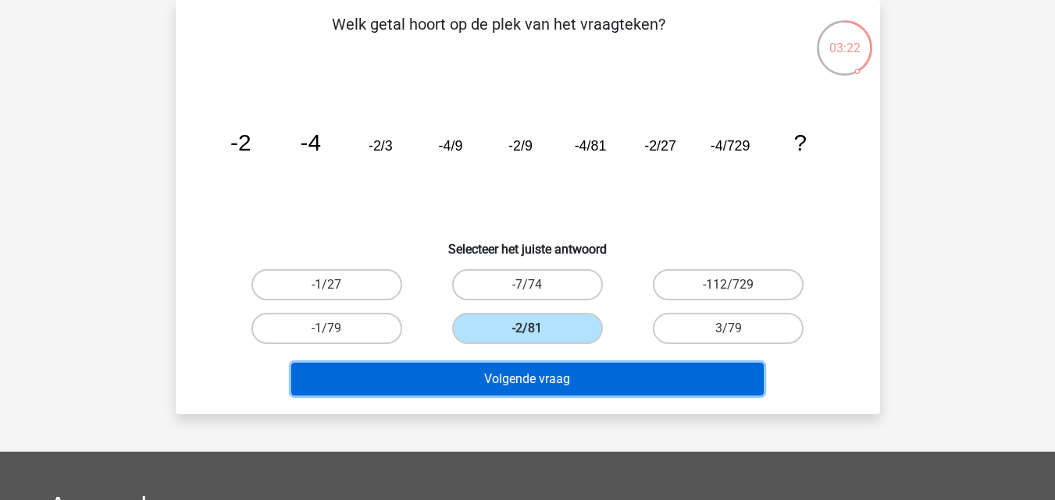
click at [579, 380] on button "Volgende vraag" at bounding box center [527, 379] width 472 height 33
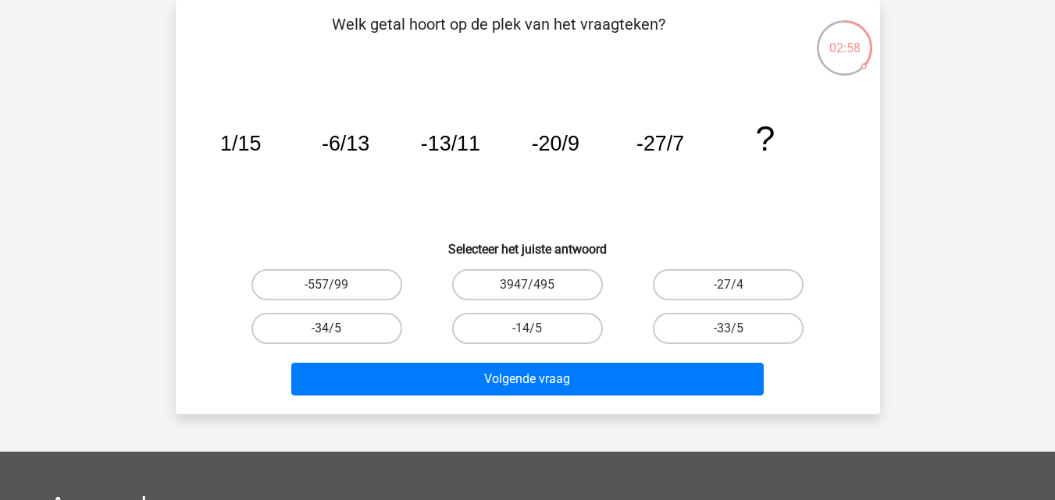
drag, startPoint x: 372, startPoint y: 326, endPoint x: 382, endPoint y: 330, distance: 10.5
click at [374, 326] on label "-34/5" at bounding box center [326, 328] width 151 height 31
click at [336, 329] on input "-34/5" at bounding box center [331, 334] width 10 height 10
radio input "true"
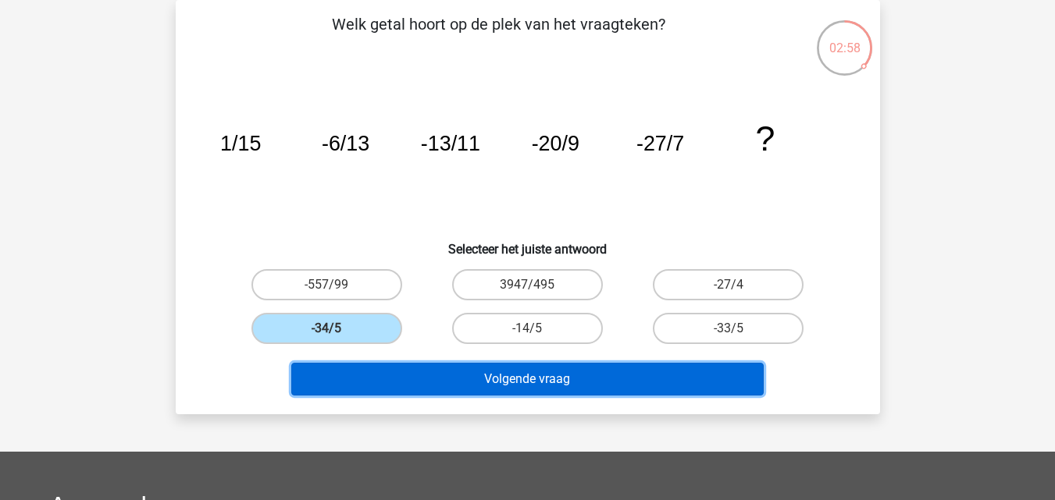
click at [437, 380] on button "Volgende vraag" at bounding box center [527, 379] width 472 height 33
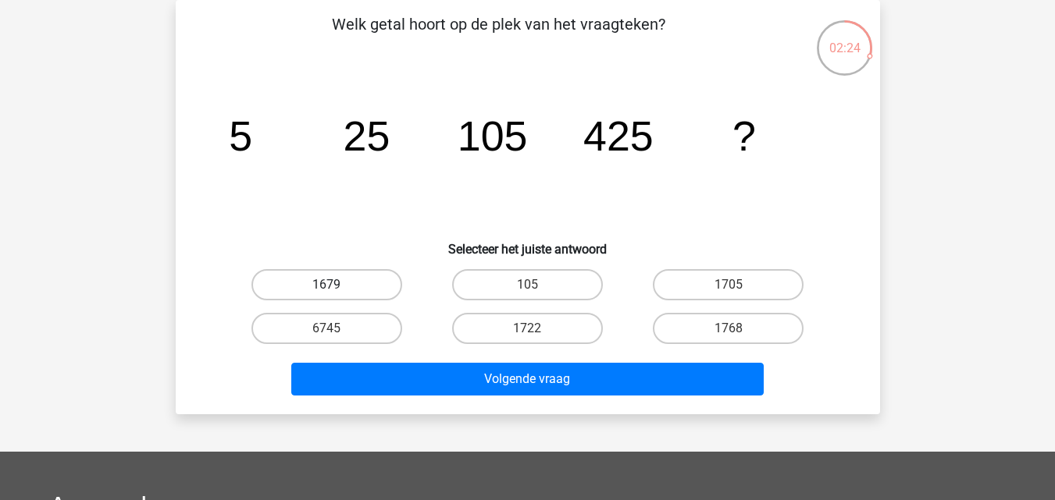
click at [363, 289] on label "1679" at bounding box center [326, 284] width 151 height 31
click at [336, 289] on input "1679" at bounding box center [331, 290] width 10 height 10
radio input "true"
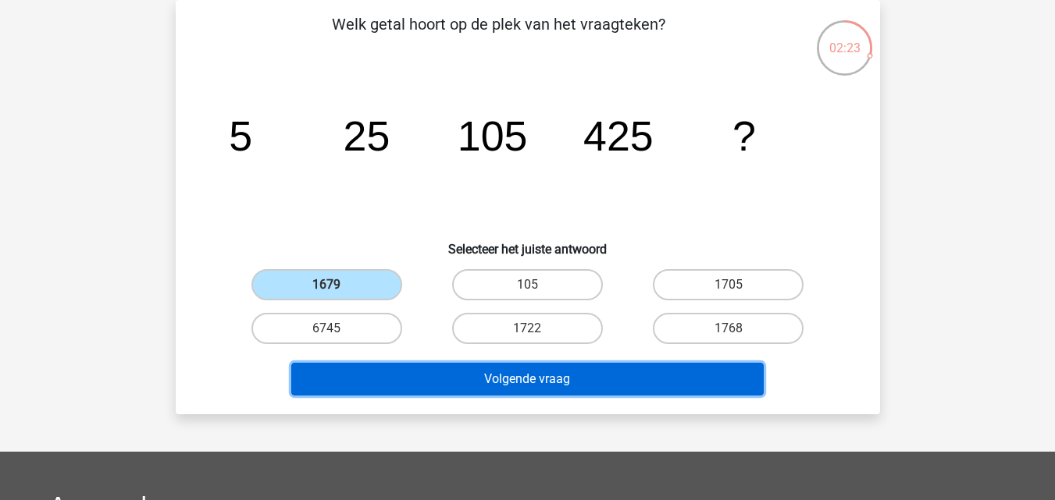
click at [481, 379] on button "Volgende vraag" at bounding box center [527, 379] width 472 height 33
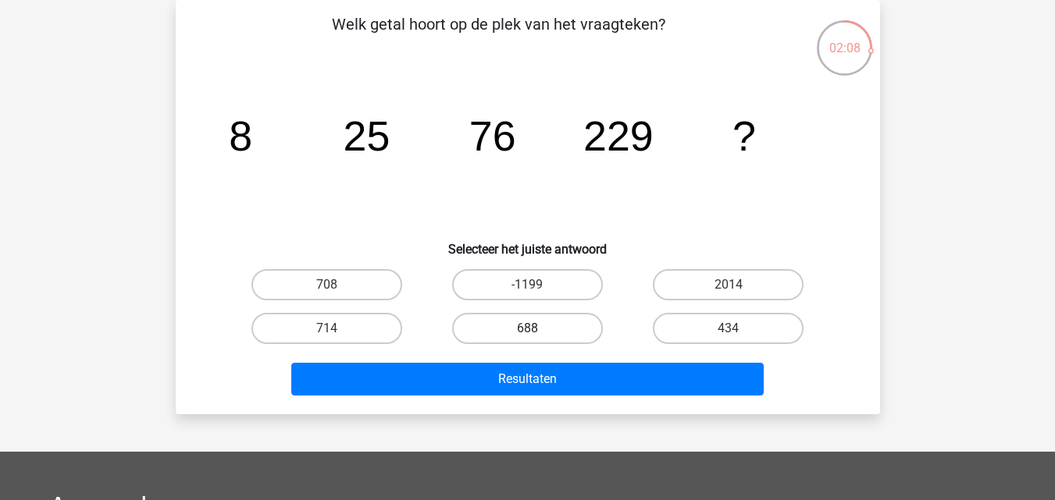
click at [506, 333] on label "688" at bounding box center [527, 328] width 151 height 31
click at [527, 333] on input "688" at bounding box center [532, 334] width 10 height 10
radio input "true"
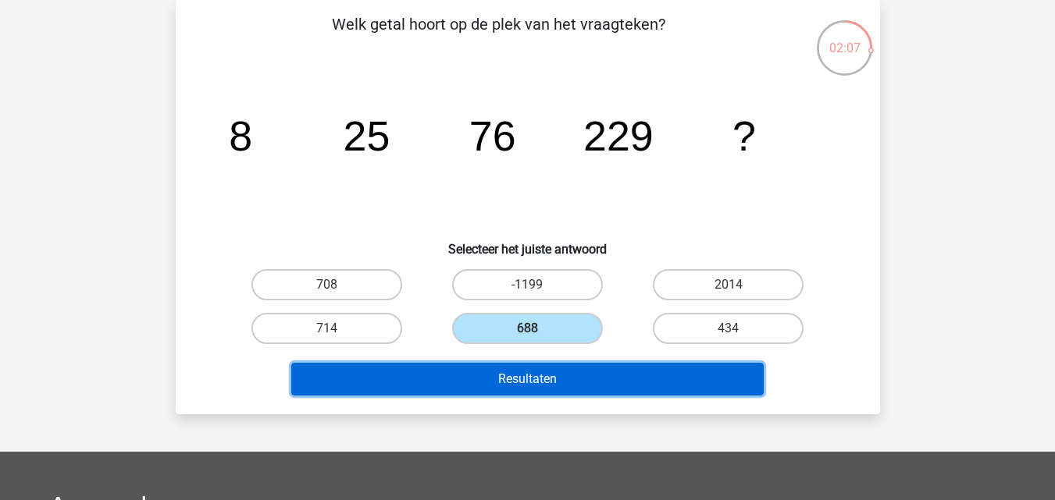
click at [505, 376] on button "Resultaten" at bounding box center [527, 379] width 472 height 33
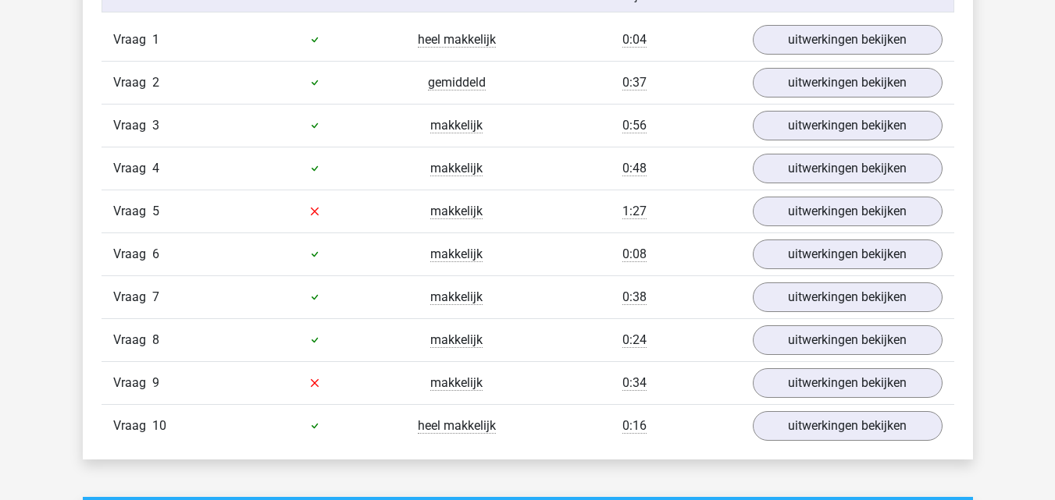
scroll to position [1093, 0]
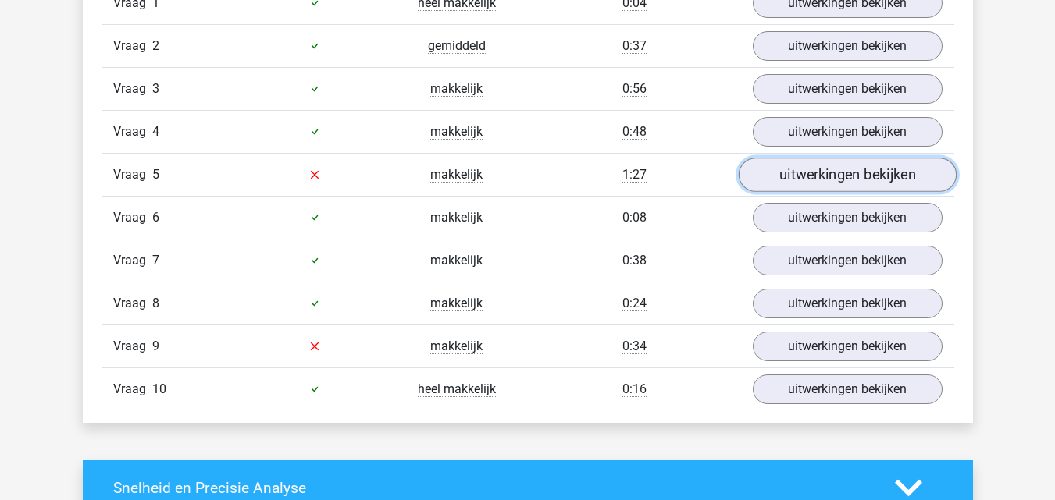
click at [818, 187] on link "uitwerkingen bekijken" at bounding box center [847, 175] width 218 height 34
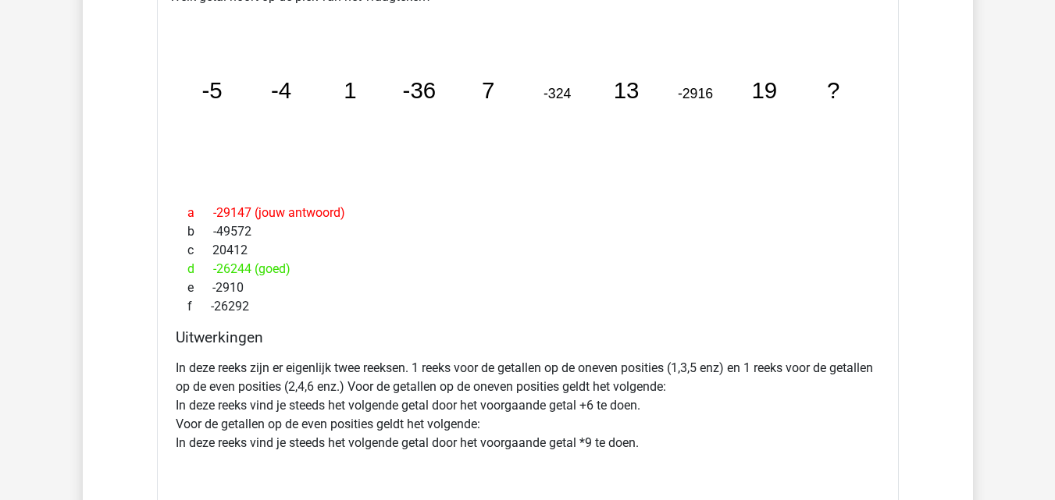
scroll to position [1171, 0]
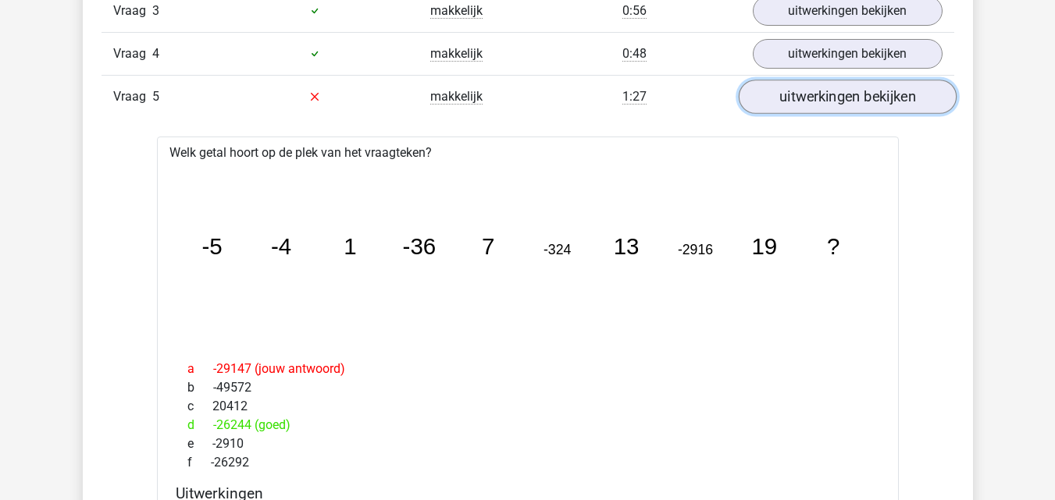
click at [836, 98] on link "uitwerkingen bekijken" at bounding box center [847, 97] width 218 height 34
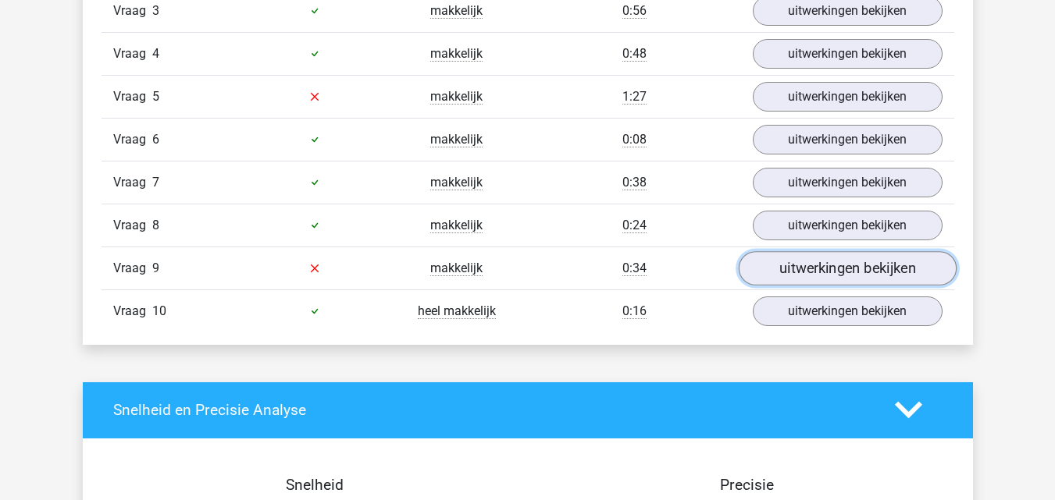
click at [824, 273] on link "uitwerkingen bekijken" at bounding box center [847, 268] width 218 height 34
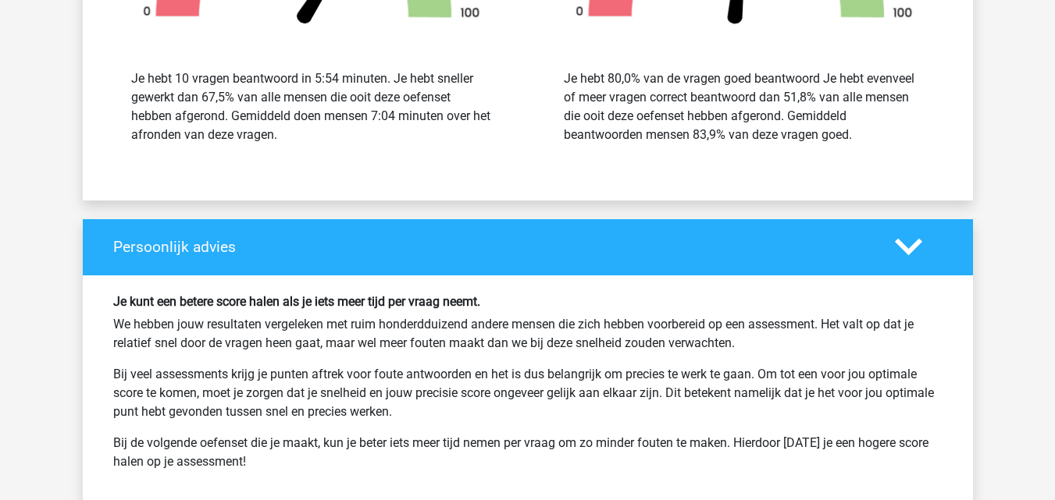
scroll to position [2811, 0]
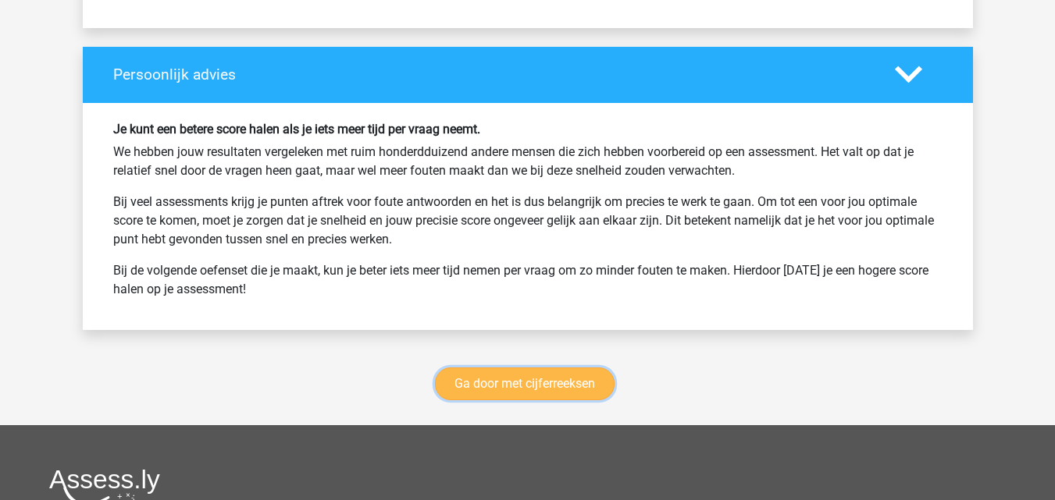
click at [567, 378] on link "Ga door met cijferreeksen" at bounding box center [525, 384] width 180 height 33
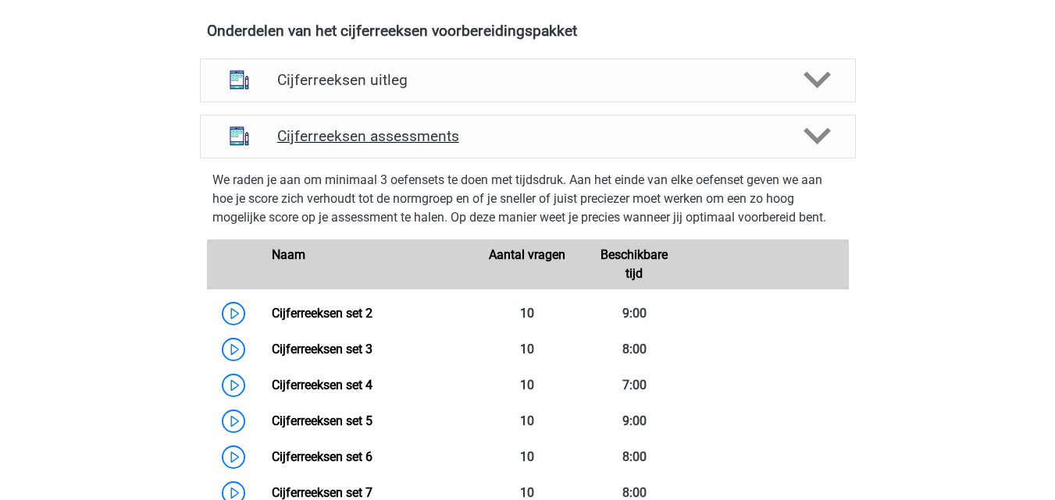
scroll to position [546, 0]
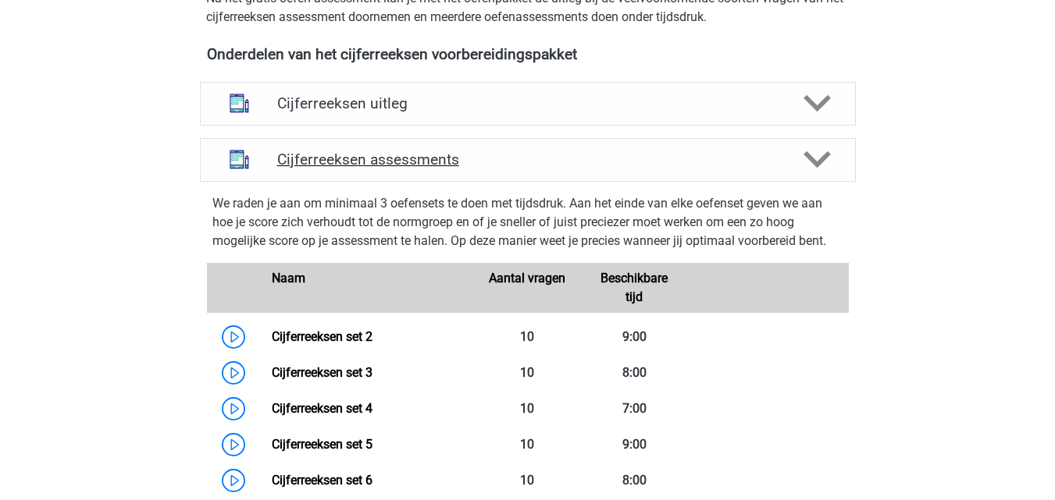
click at [812, 173] on icon at bounding box center [816, 159] width 27 height 27
click at [818, 173] on icon at bounding box center [816, 159] width 27 height 27
click at [820, 173] on icon at bounding box center [816, 159] width 27 height 27
click at [821, 166] on icon at bounding box center [816, 159] width 27 height 27
click at [821, 173] on icon at bounding box center [816, 159] width 27 height 27
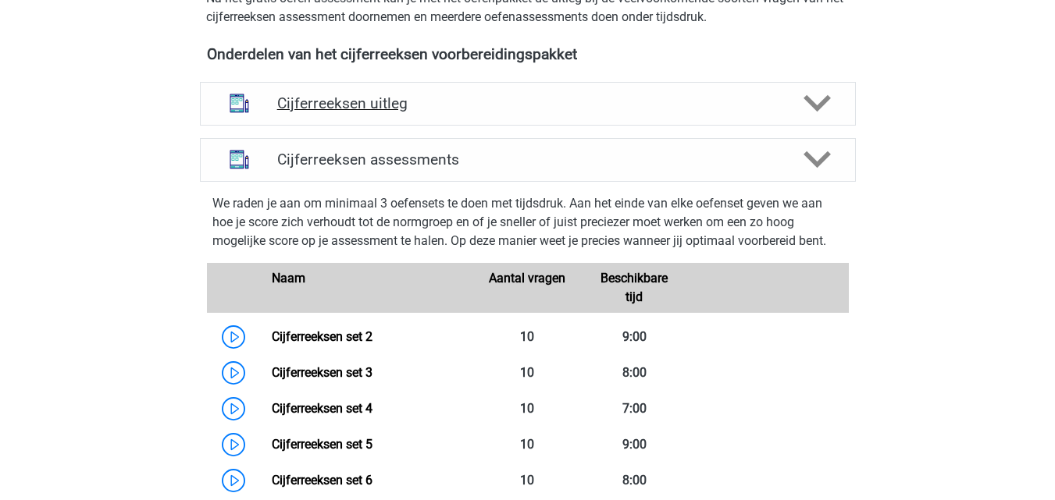
click at [824, 112] on polygon at bounding box center [816, 103] width 27 height 17
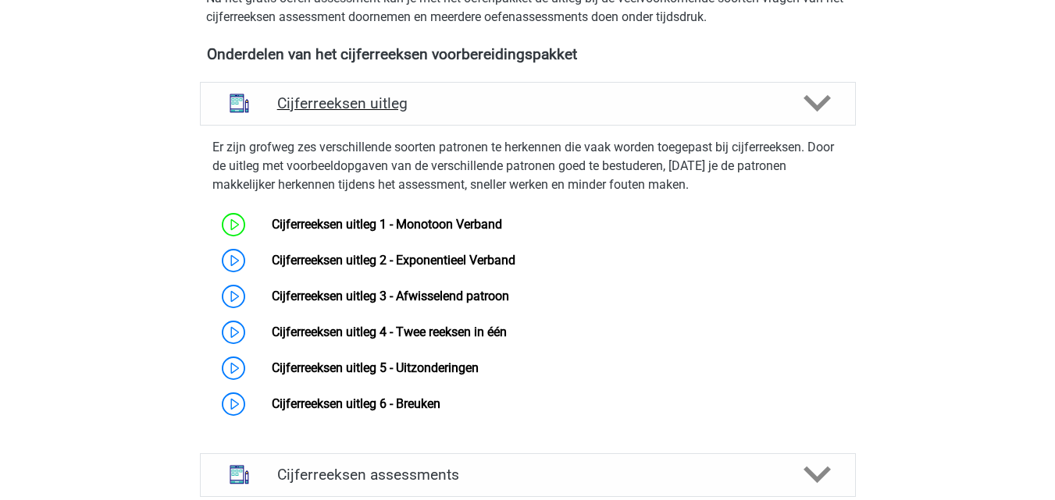
click at [824, 112] on polygon at bounding box center [816, 103] width 27 height 17
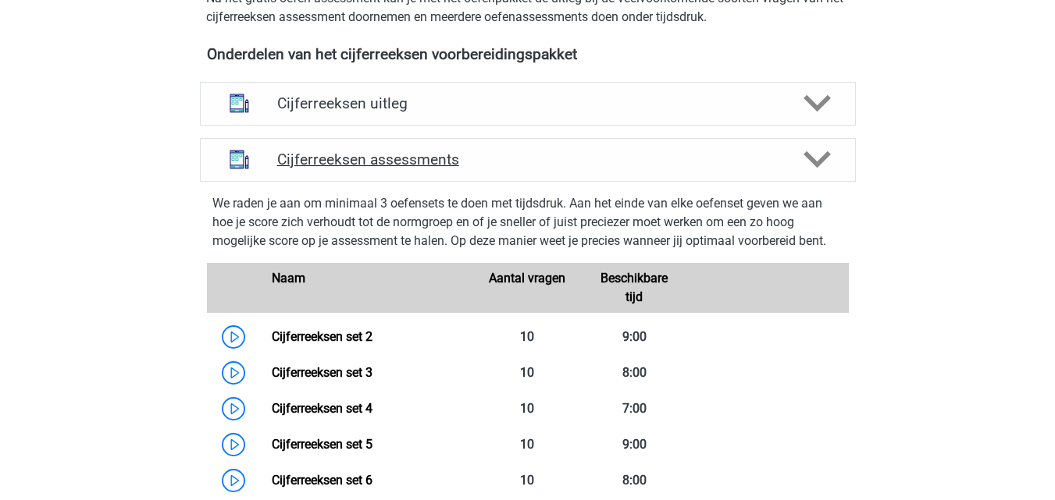
click at [810, 169] on polygon at bounding box center [816, 159] width 27 height 17
click at [818, 173] on icon at bounding box center [816, 159] width 27 height 27
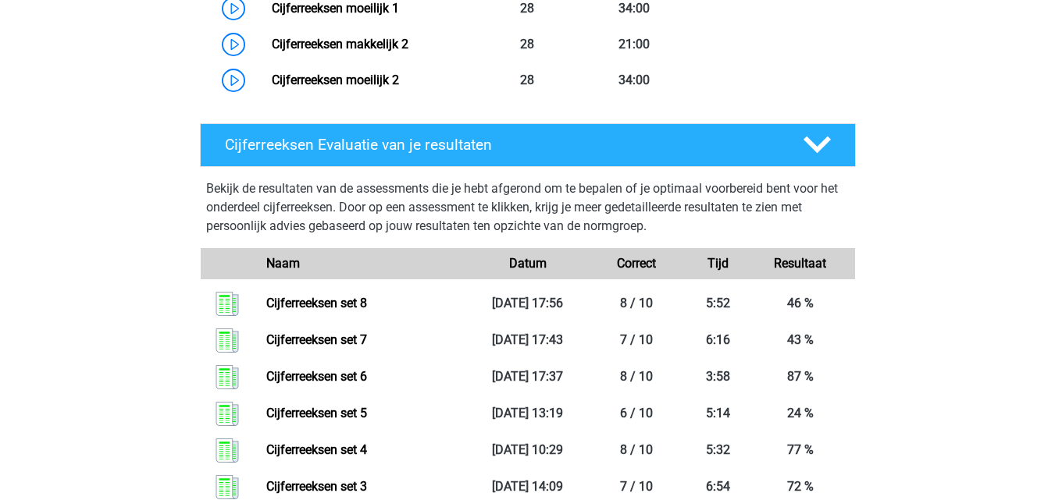
scroll to position [1718, 0]
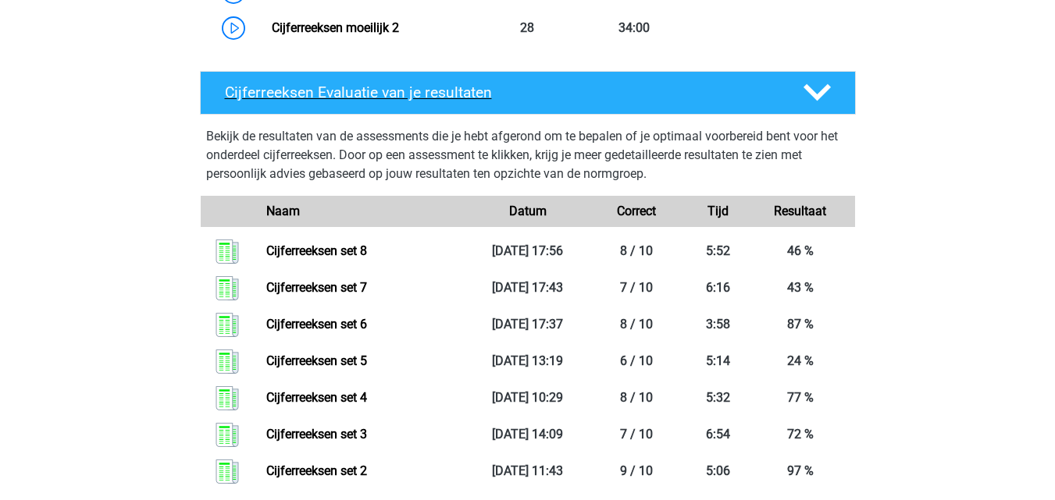
click at [819, 106] on icon at bounding box center [816, 92] width 27 height 27
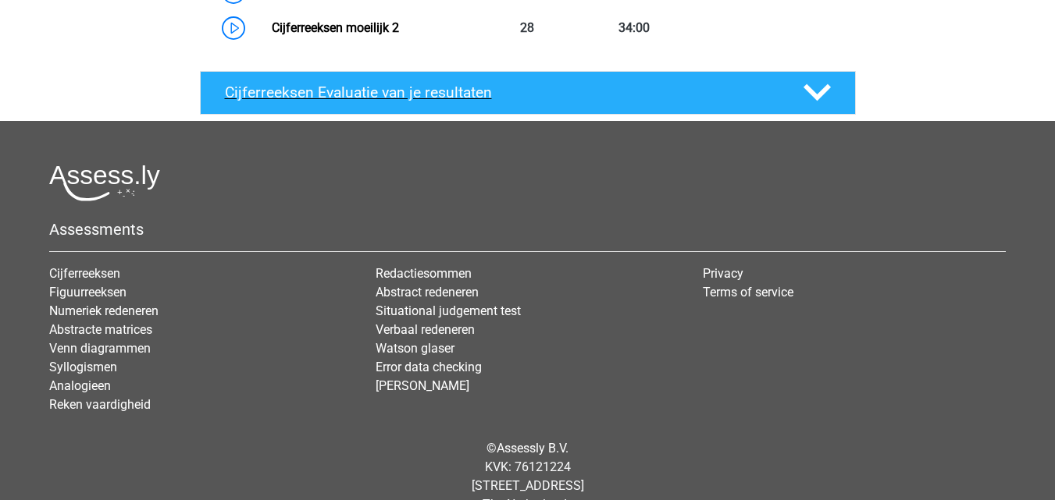
click at [817, 106] on icon at bounding box center [816, 92] width 27 height 27
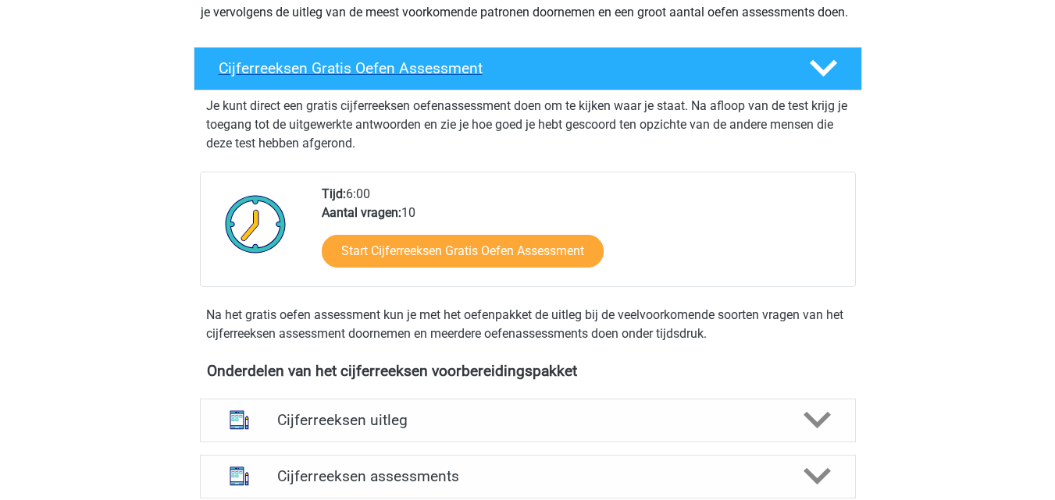
scroll to position [234, 0]
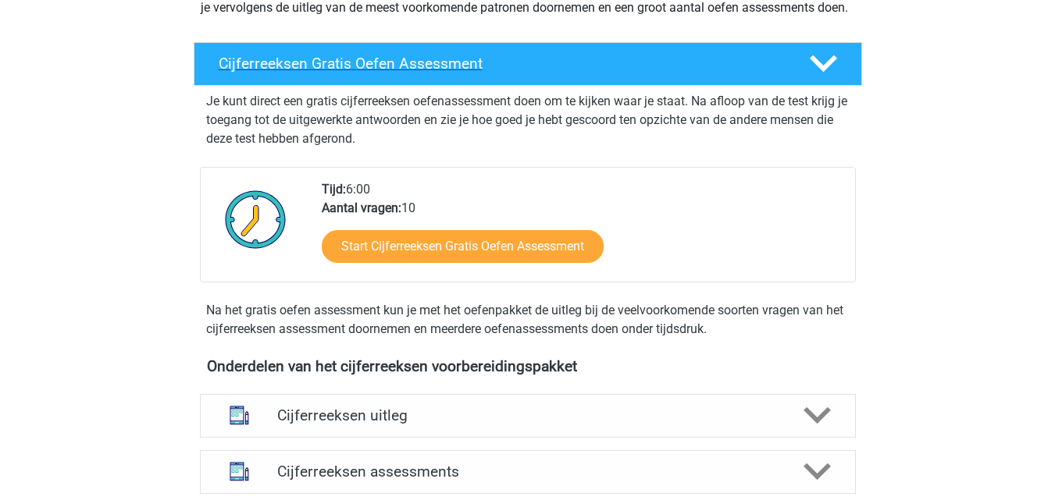
click at [826, 71] on icon at bounding box center [823, 63] width 27 height 27
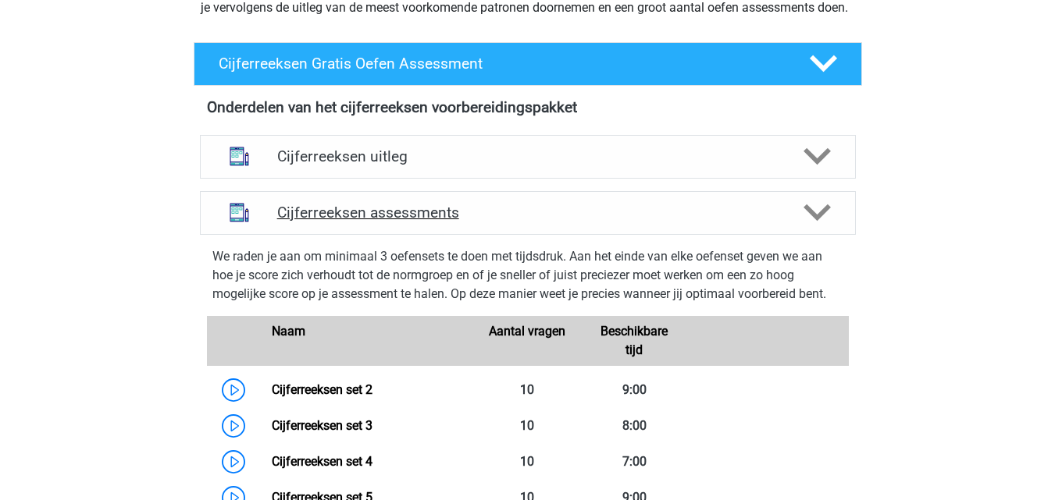
click at [815, 226] on icon at bounding box center [816, 212] width 27 height 27
click at [826, 166] on polygon at bounding box center [816, 156] width 27 height 17
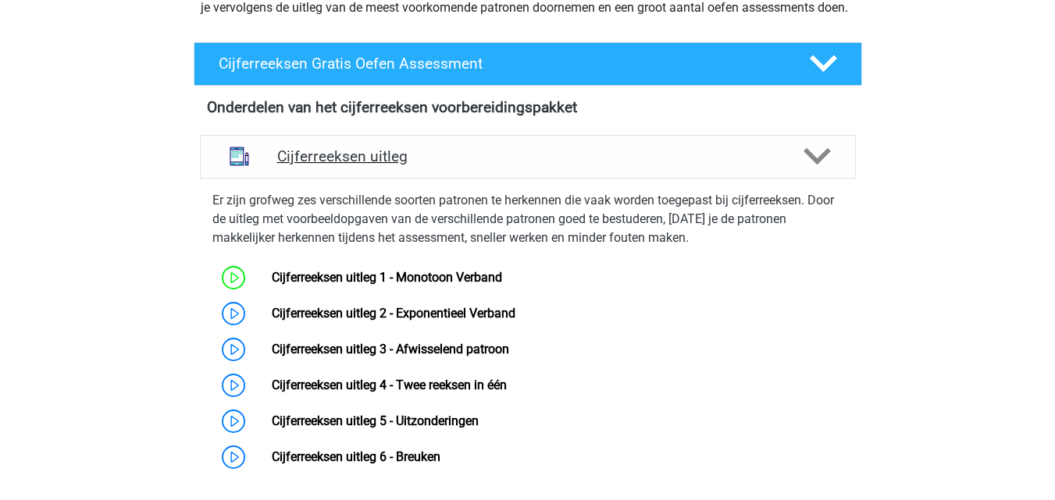
click at [826, 166] on polygon at bounding box center [816, 156] width 27 height 17
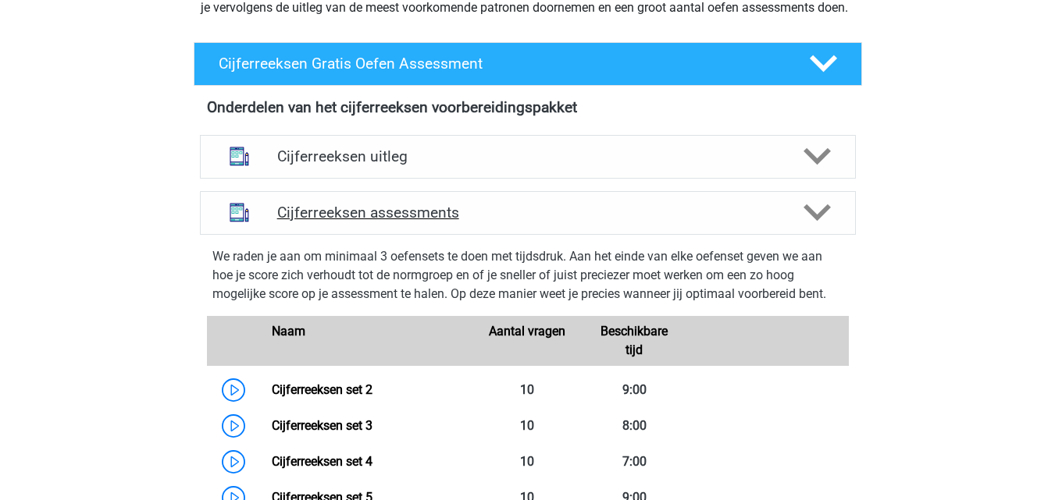
click at [813, 222] on polygon at bounding box center [816, 213] width 27 height 17
click at [460, 222] on h4 "Cijferreeksen assessments" at bounding box center [527, 213] width 501 height 18
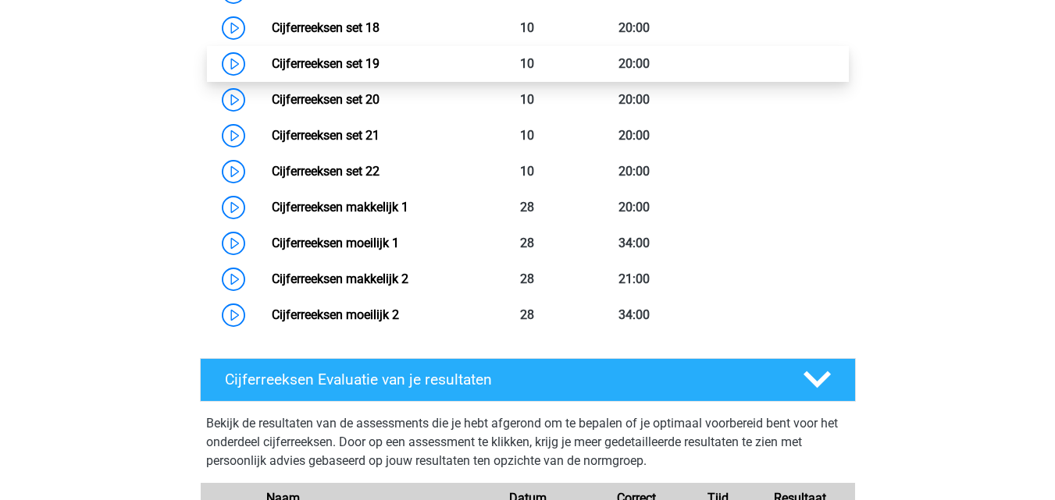
scroll to position [1249, 0]
